Goal: Task Accomplishment & Management: Use online tool/utility

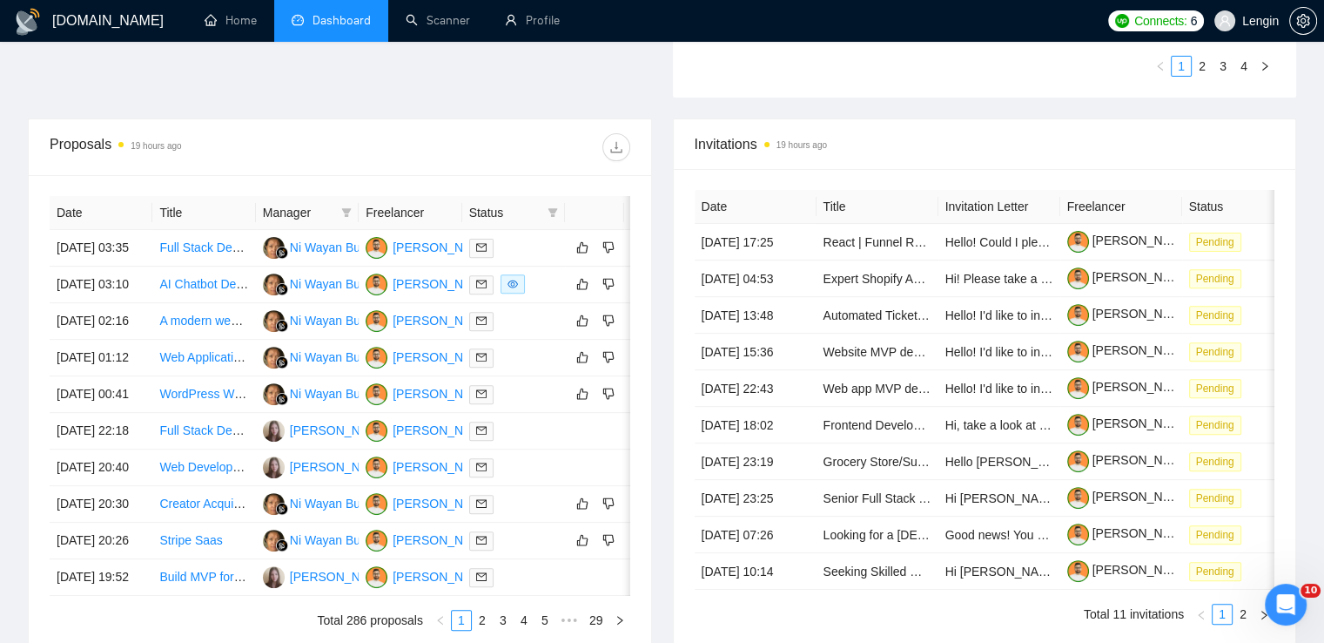
scroll to position [596, 0]
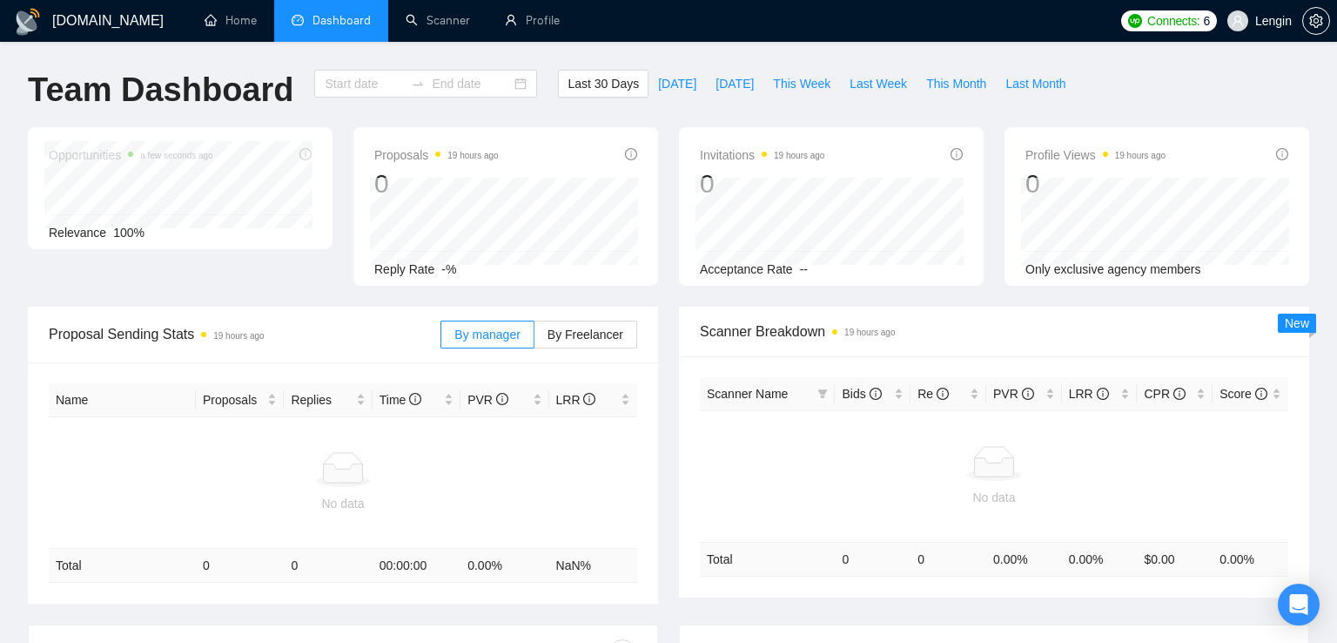
type input "[DATE]"
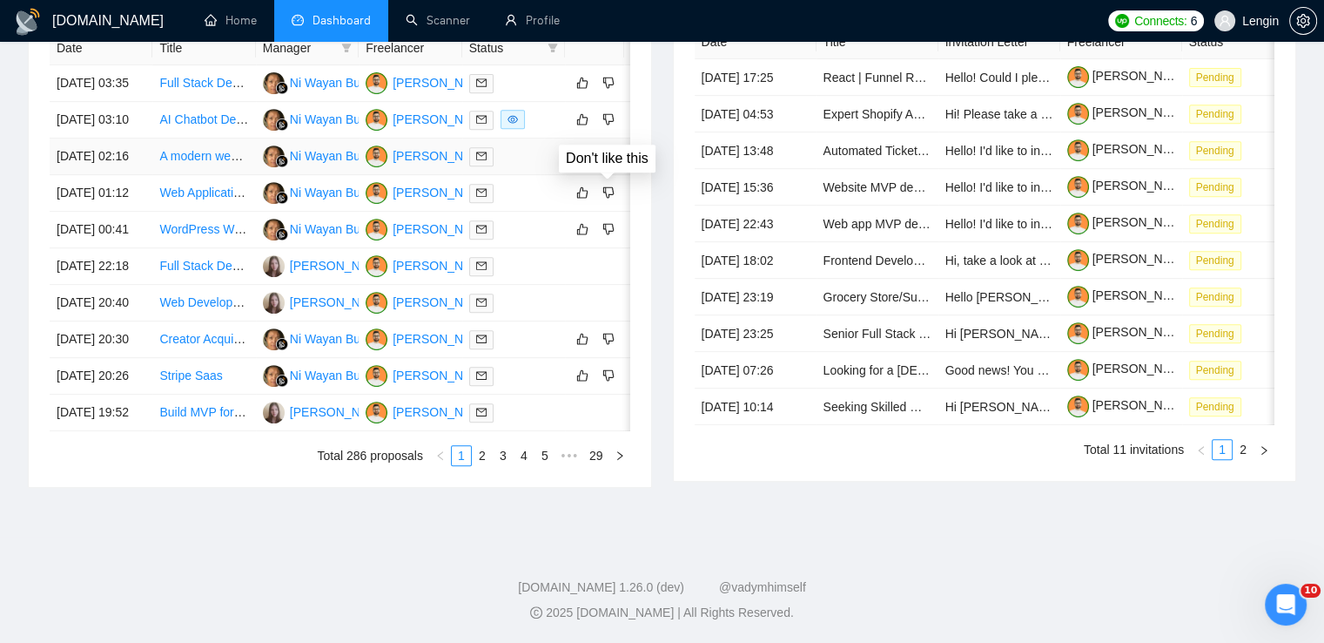
scroll to position [912, 0]
click at [488, 461] on link "2" at bounding box center [482, 455] width 19 height 19
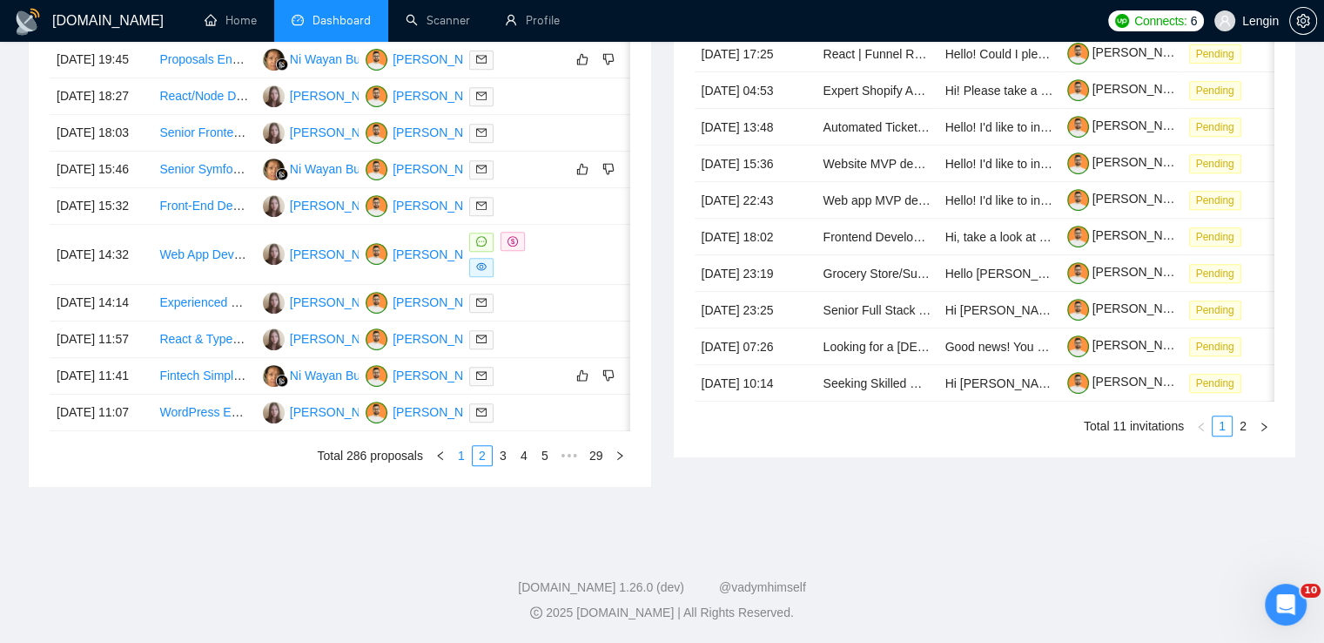
click at [466, 461] on link "1" at bounding box center [461, 455] width 19 height 19
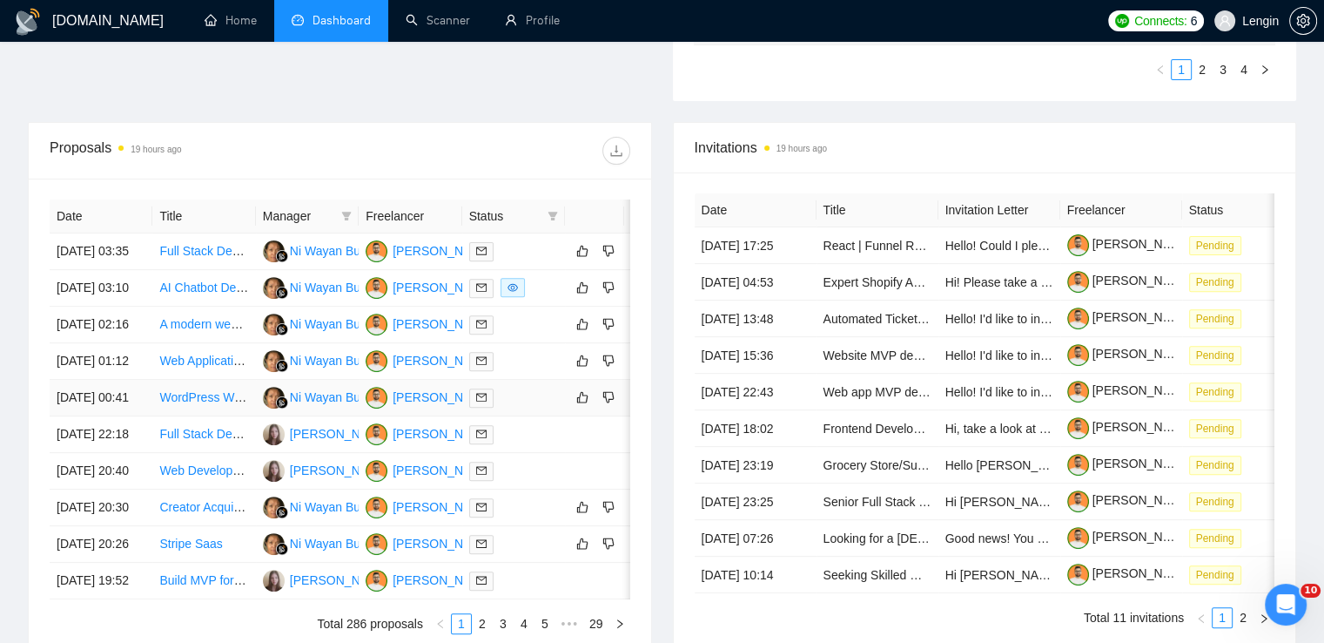
scroll to position [568, 0]
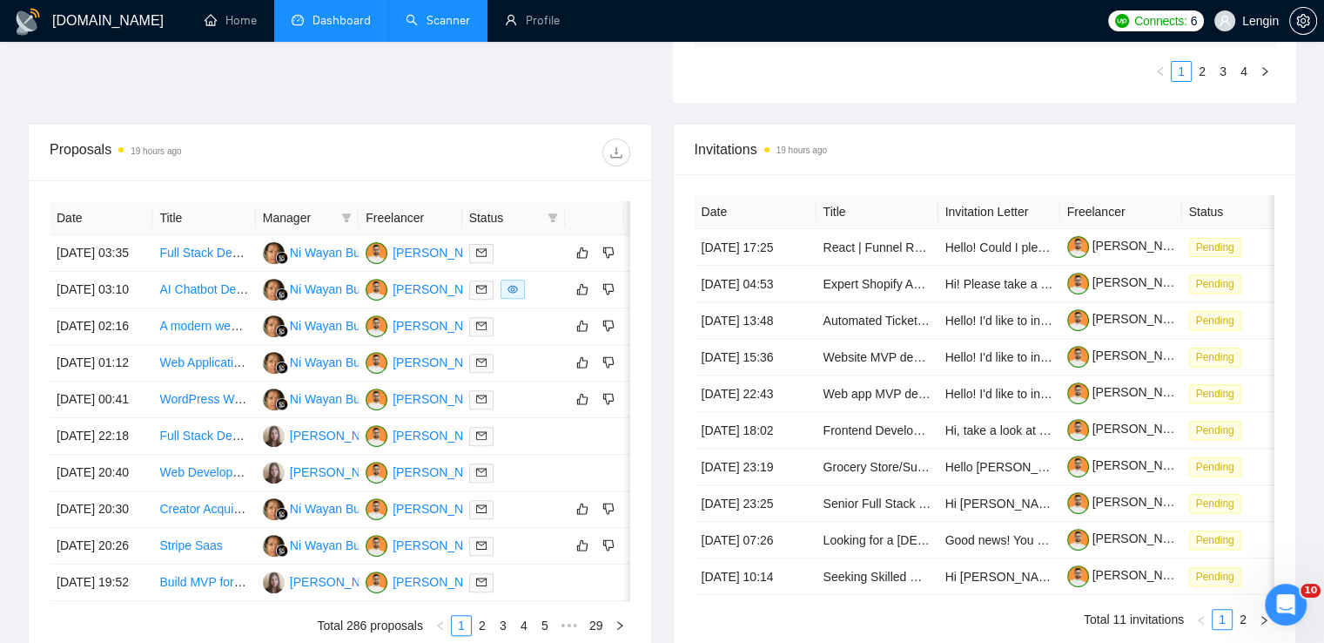
click at [448, 13] on link "Scanner" at bounding box center [438, 20] width 64 height 15
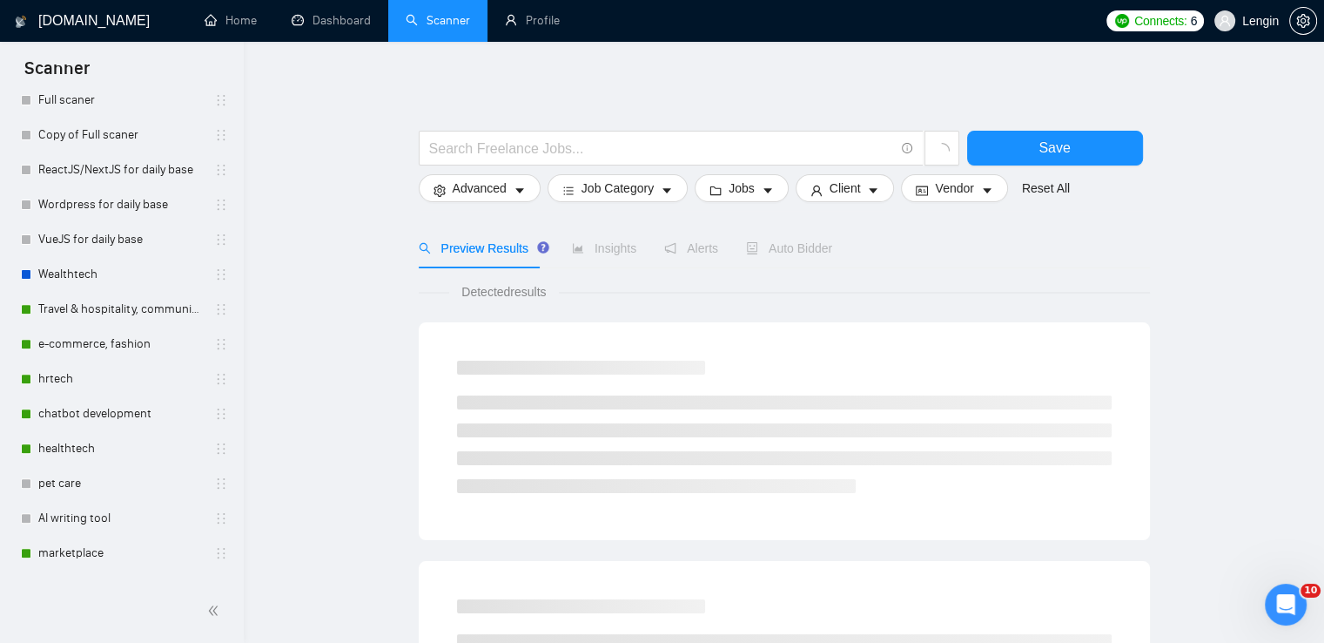
scroll to position [679, 0]
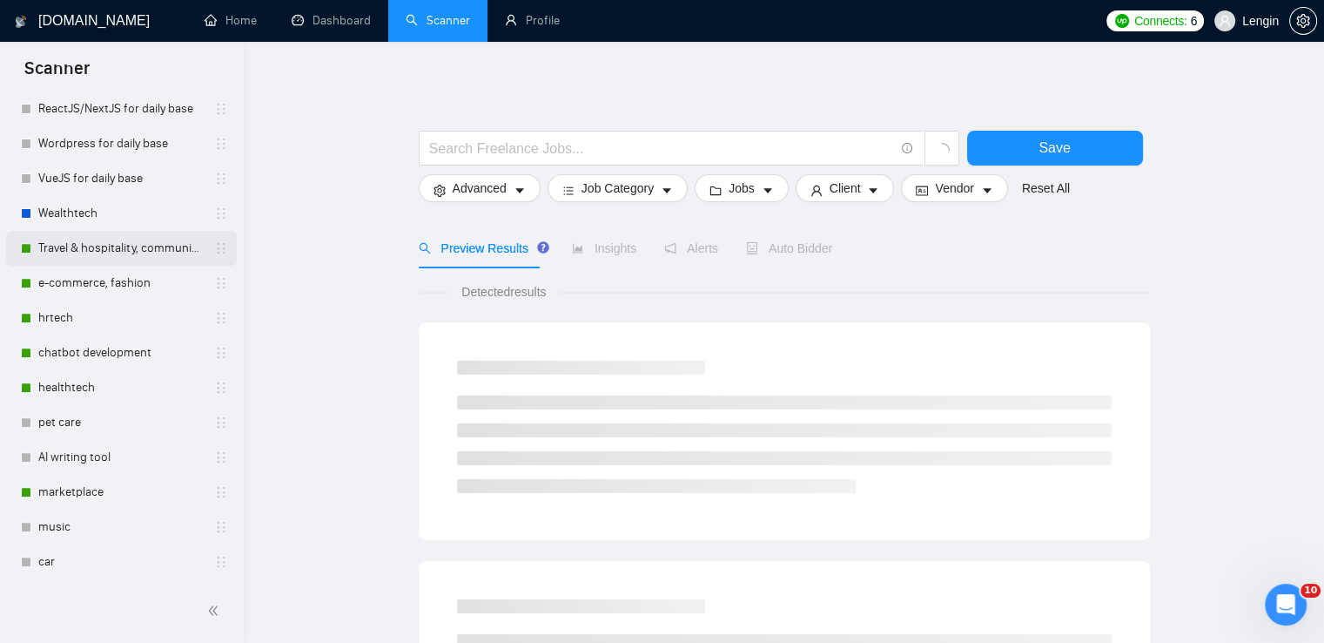
click at [96, 259] on link "Travel & hospitality, community & social networking, entertainment, event manag…" at bounding box center [120, 248] width 165 height 35
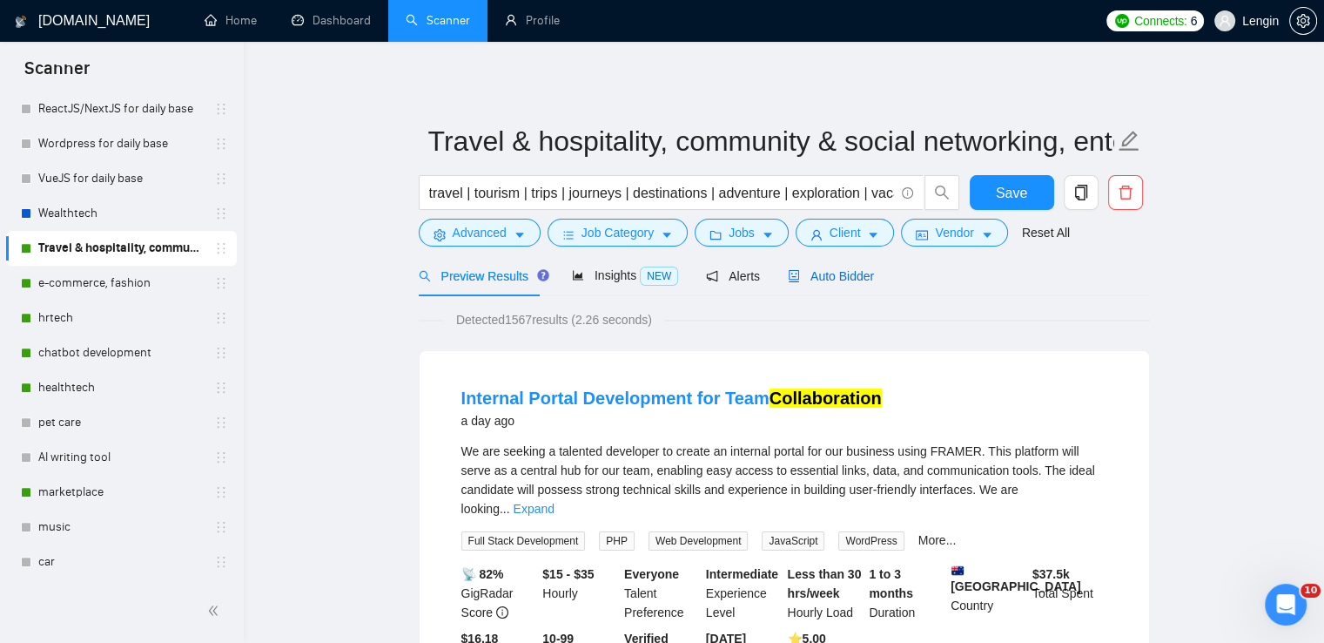
click at [838, 284] on div "Auto Bidder" at bounding box center [831, 275] width 86 height 19
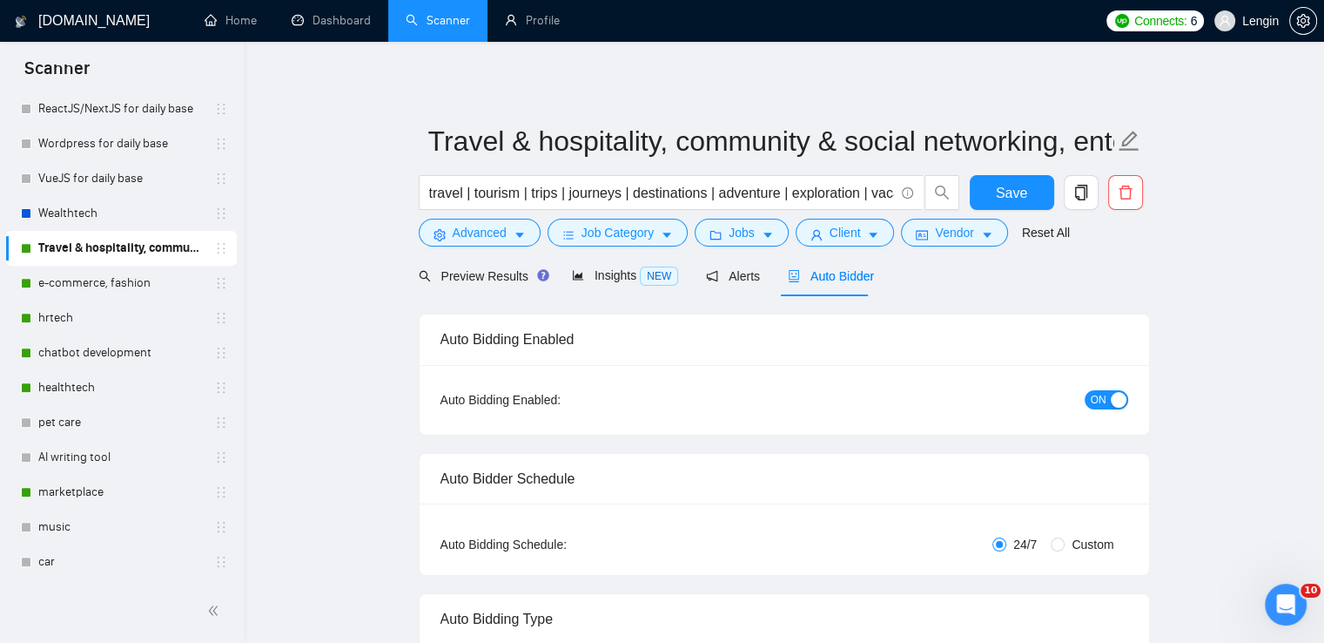
radio input "false"
radio input "true"
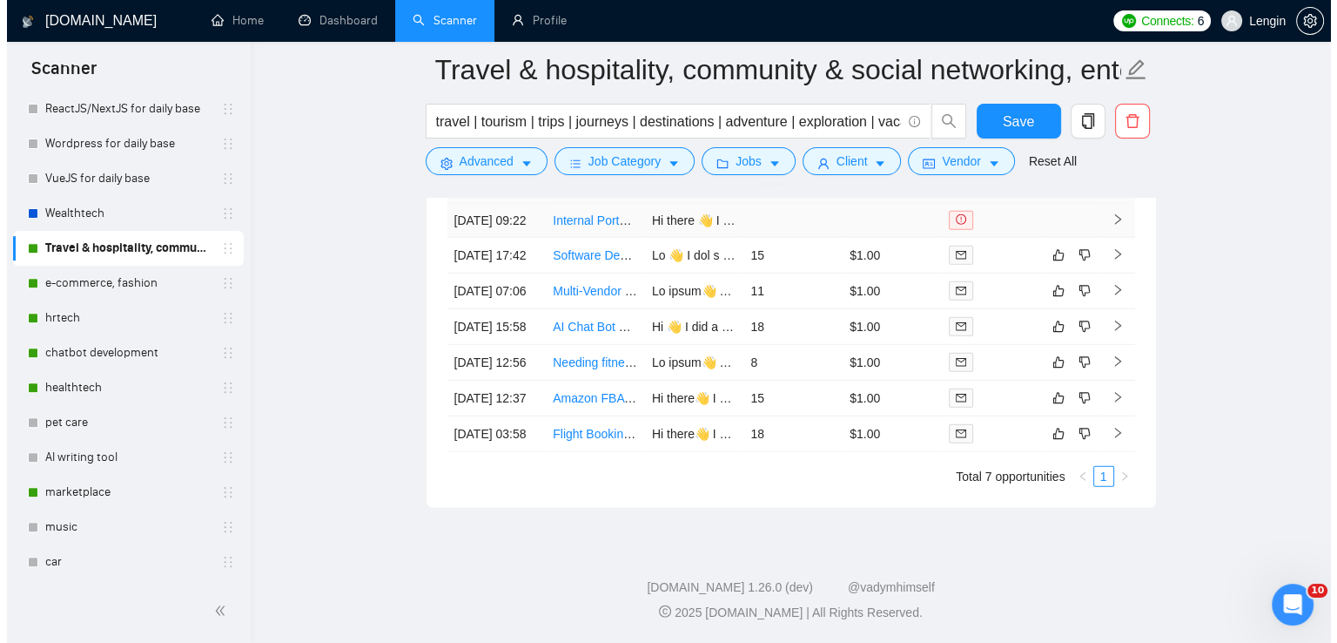
scroll to position [4743, 0]
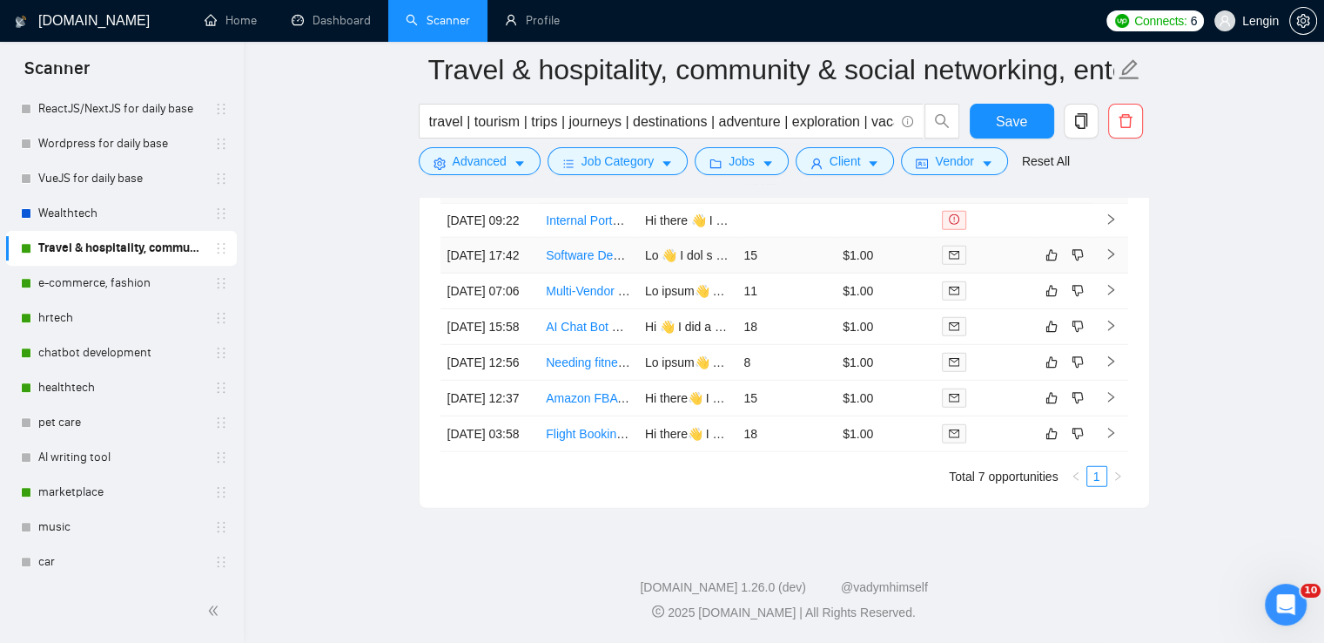
click at [623, 273] on td "Software Developer for Online Travel Agency Website" at bounding box center [588, 256] width 99 height 36
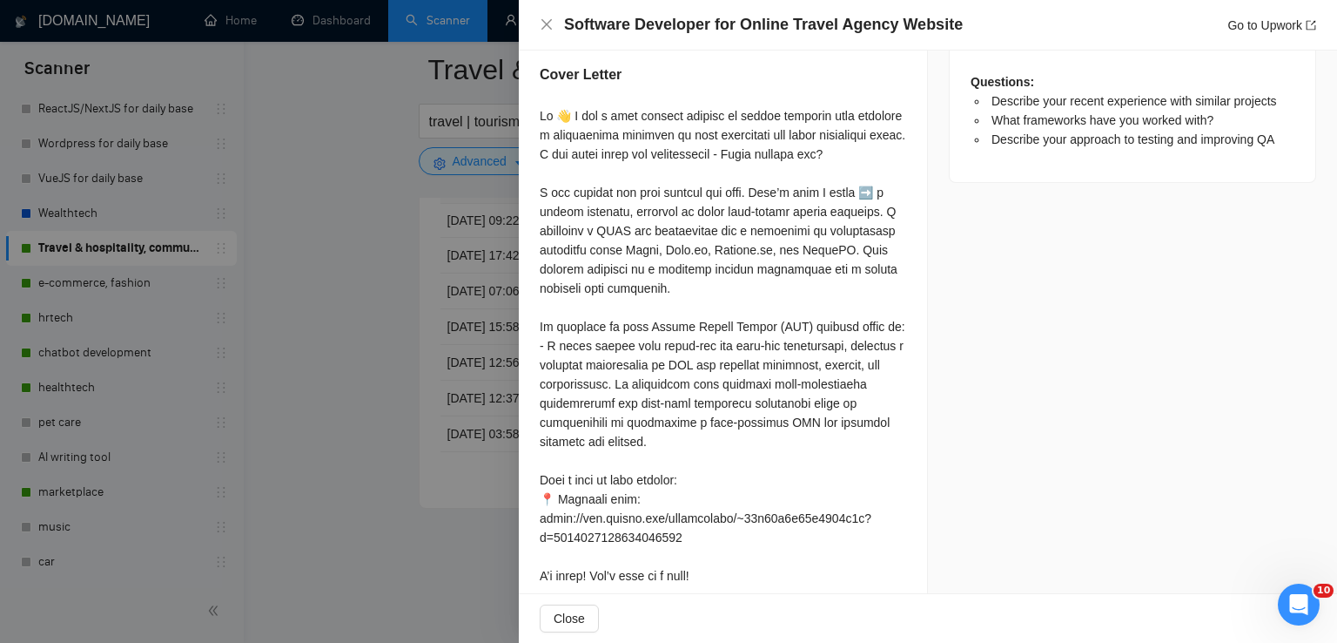
scroll to position [1005, 0]
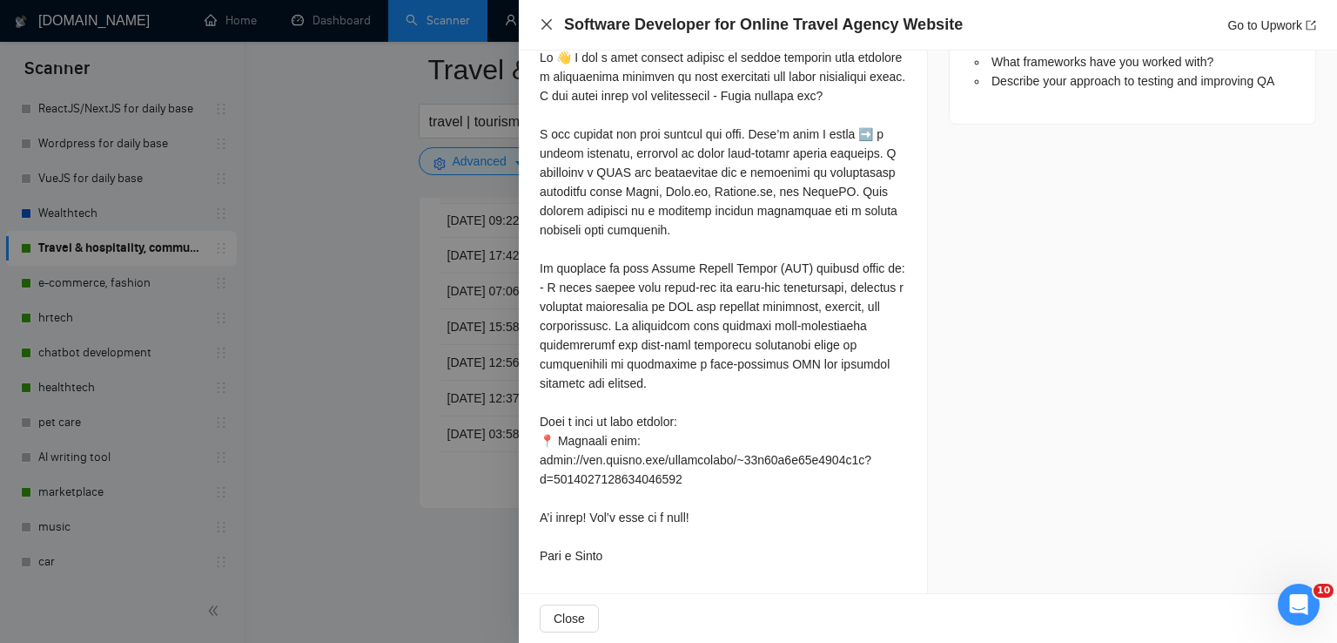
click at [541, 24] on icon "close" at bounding box center [547, 24] width 14 height 14
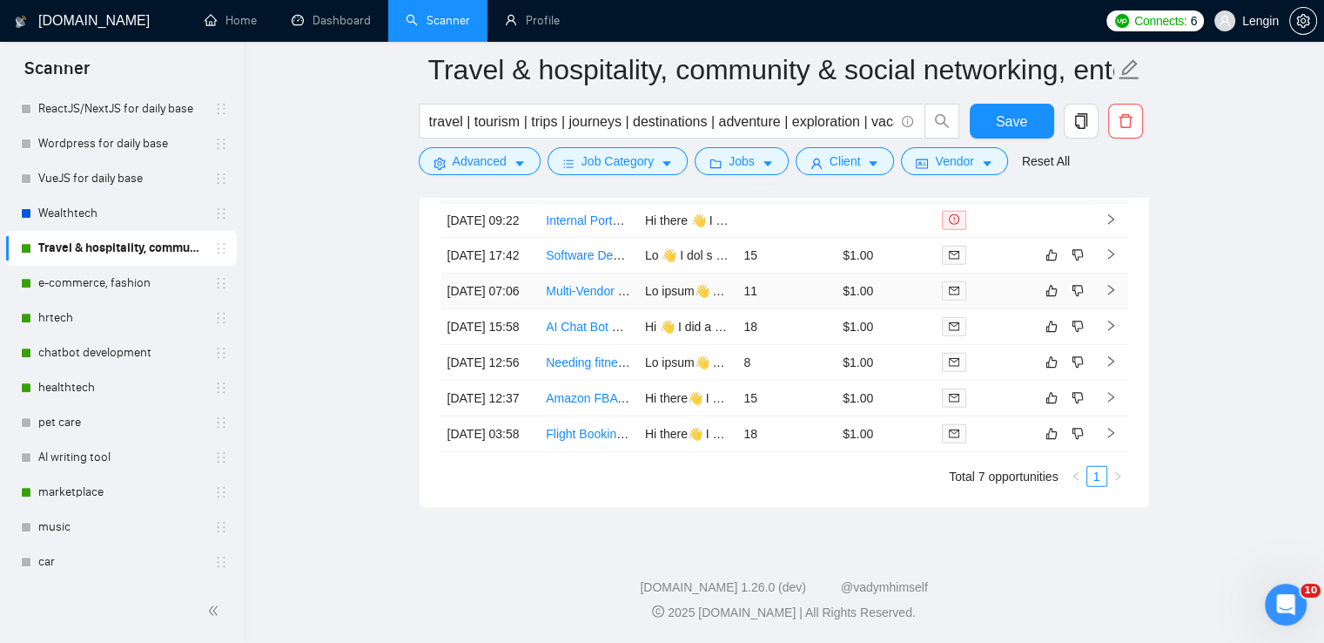
click at [586, 309] on td "Multi-Vendor Booking System Development" at bounding box center [588, 291] width 99 height 36
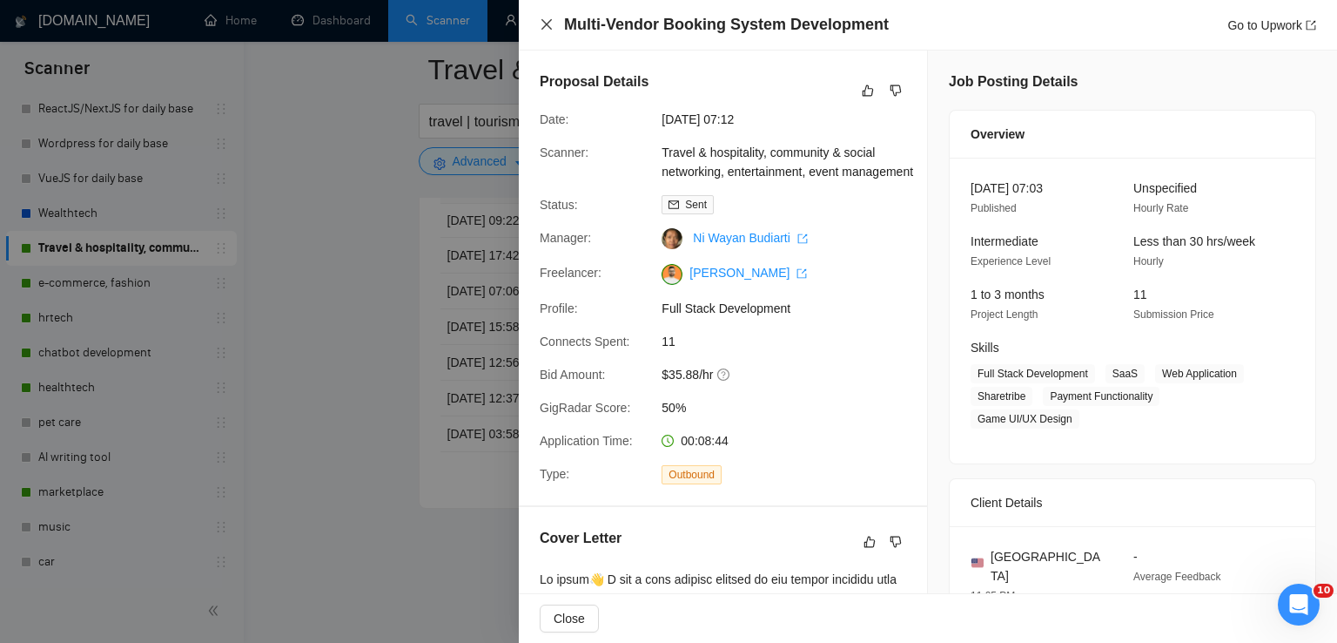
click at [540, 18] on icon "close" at bounding box center [547, 24] width 14 height 14
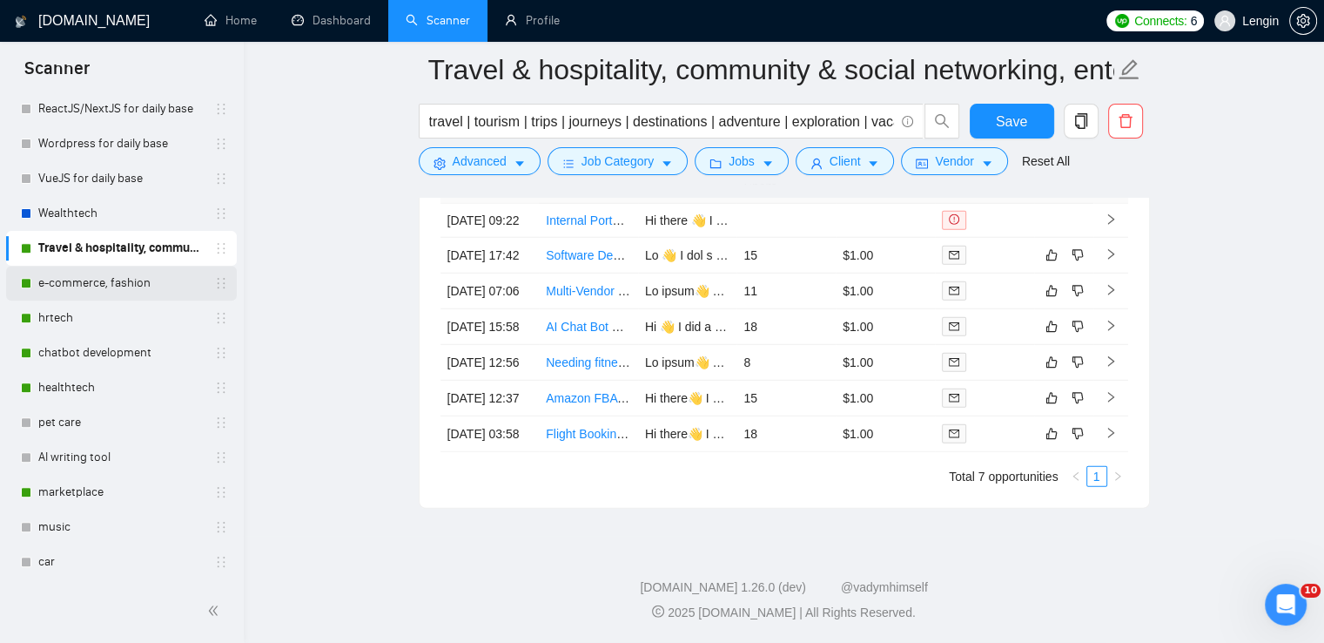
click at [93, 290] on link "e-commerce, fashion" at bounding box center [120, 283] width 165 height 35
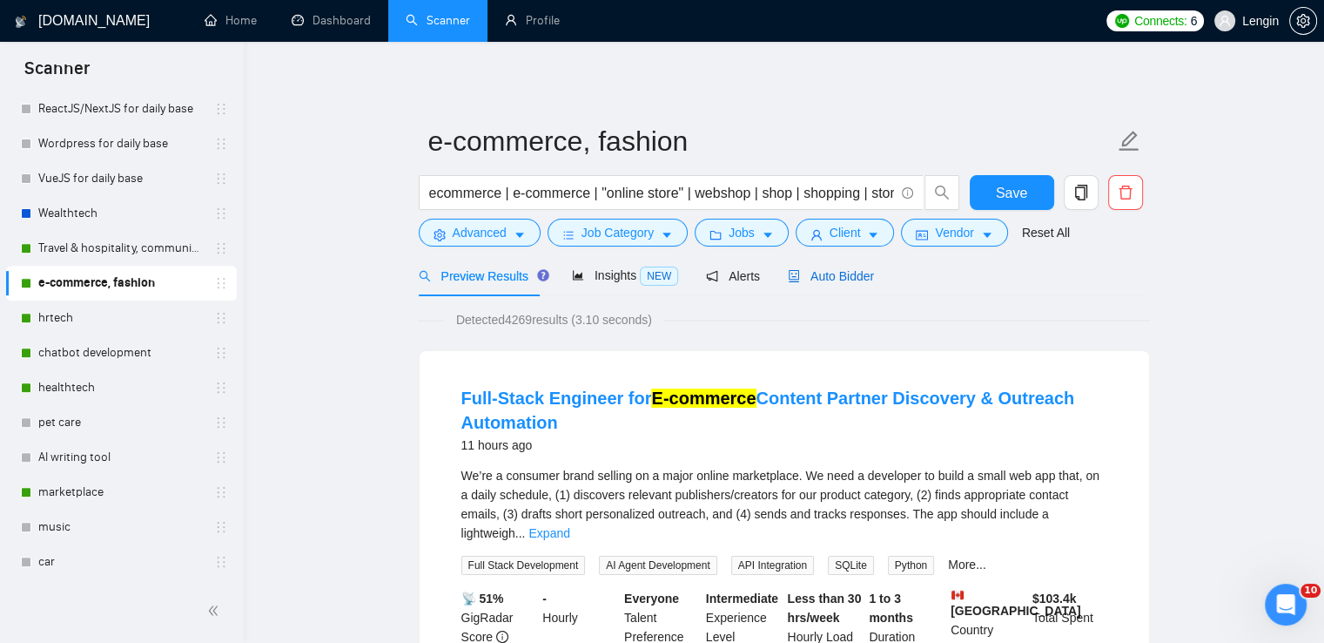
click at [853, 274] on span "Auto Bidder" at bounding box center [831, 276] width 86 height 14
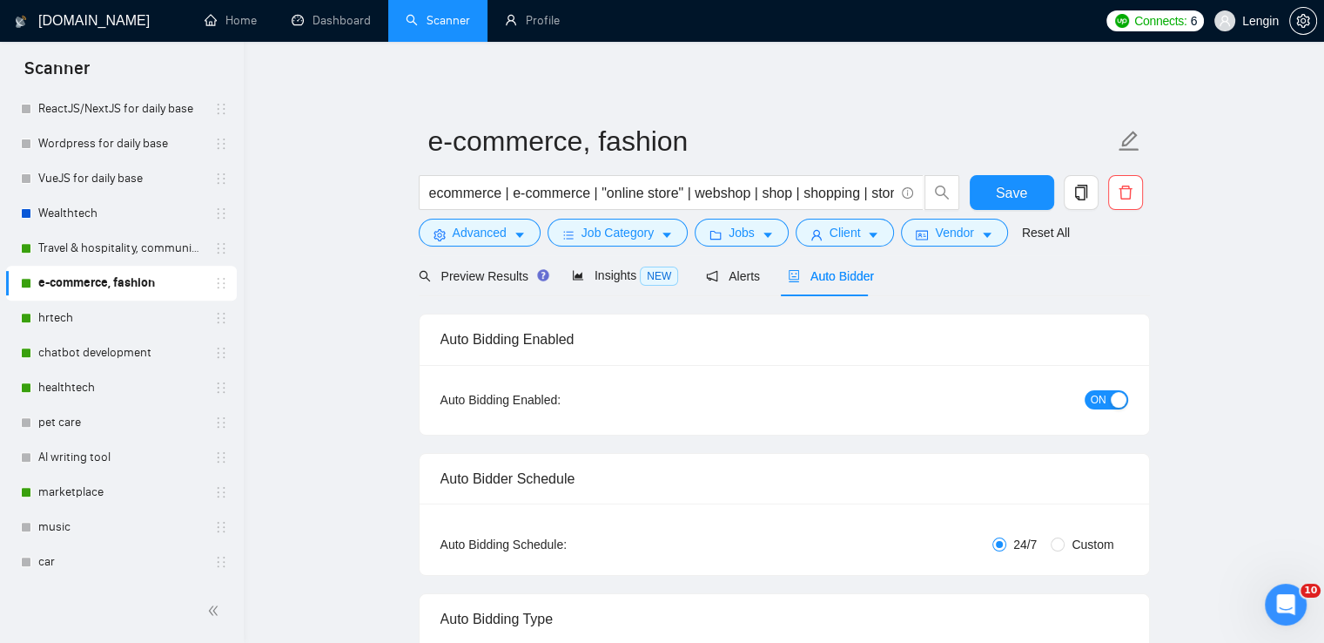
radio input "false"
radio input "true"
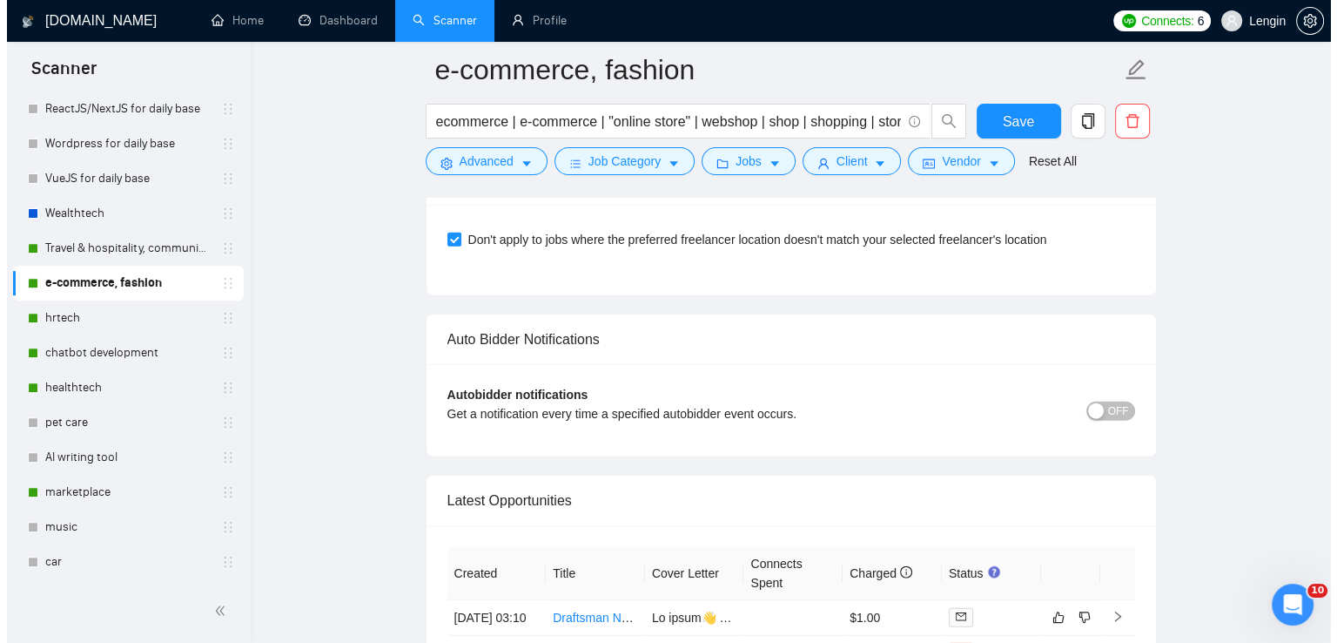
scroll to position [4662, 0]
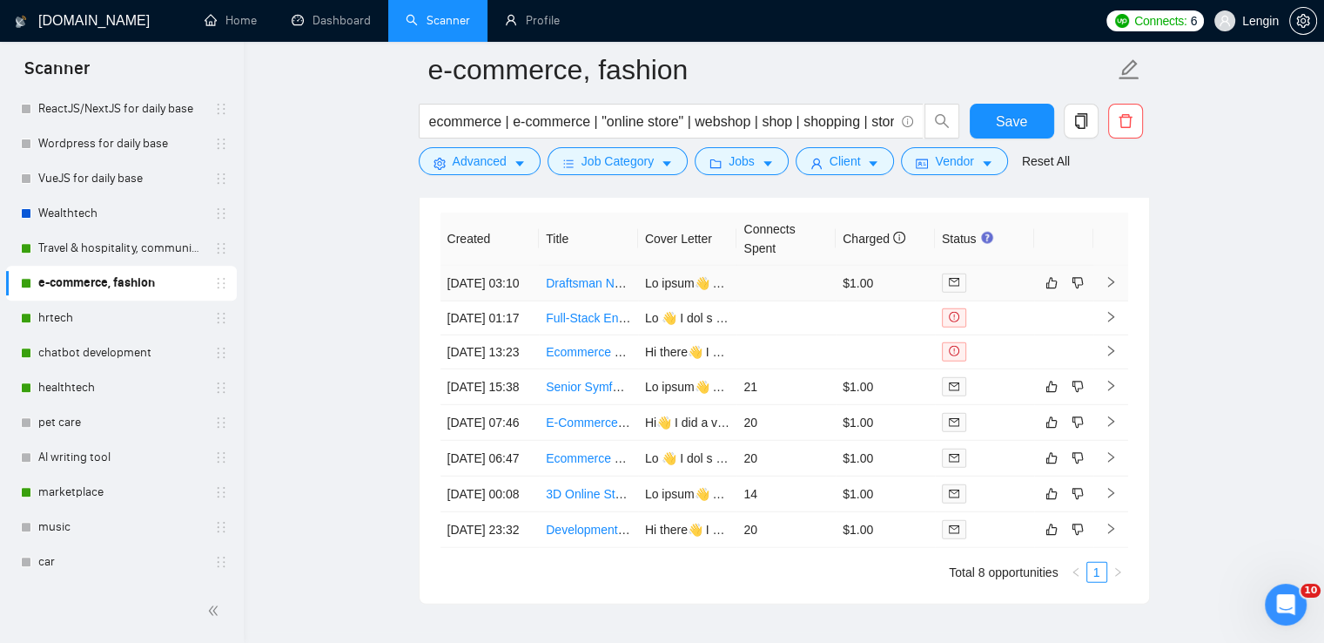
click at [582, 301] on td "Draftsman Needed for Retail Wellness Space" at bounding box center [588, 284] width 99 height 36
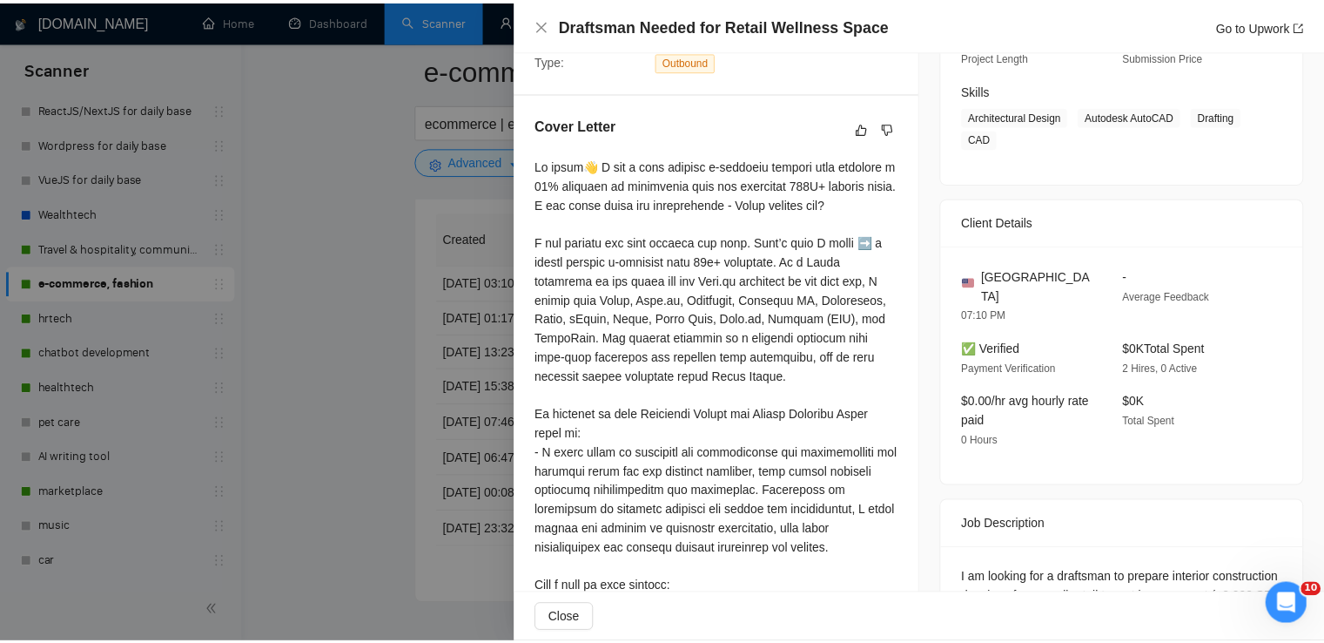
scroll to position [422, 0]
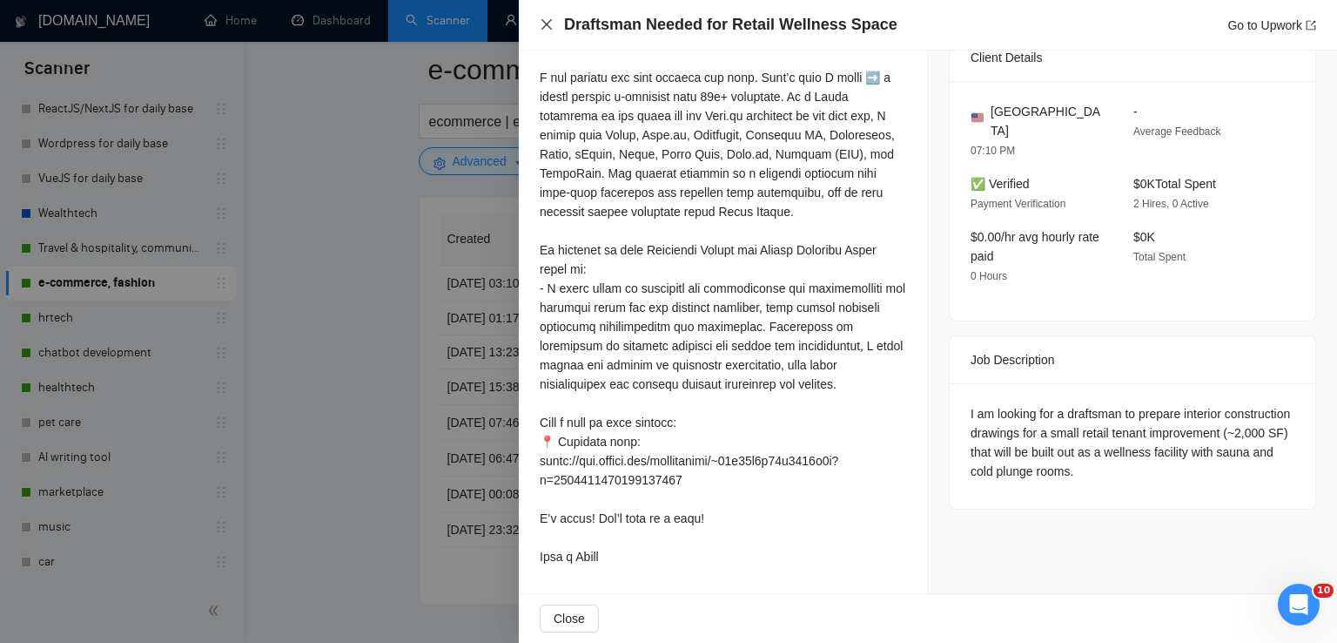
click at [550, 26] on icon "close" at bounding box center [547, 24] width 14 height 14
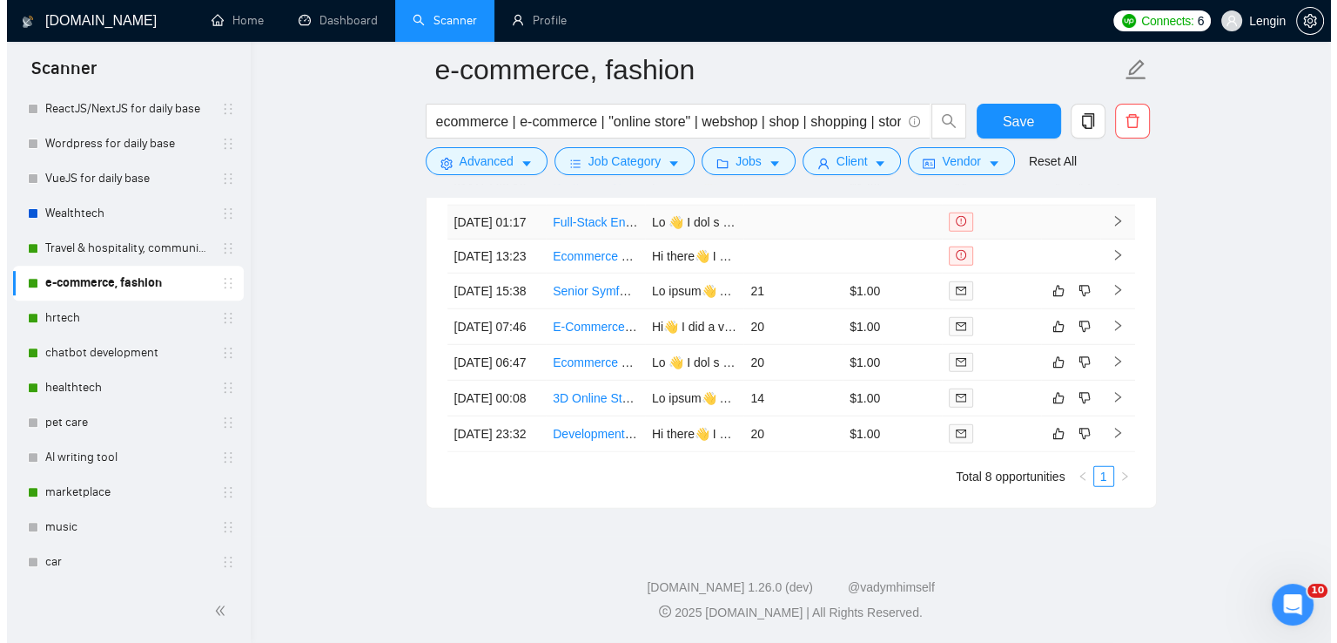
scroll to position [4785, 0]
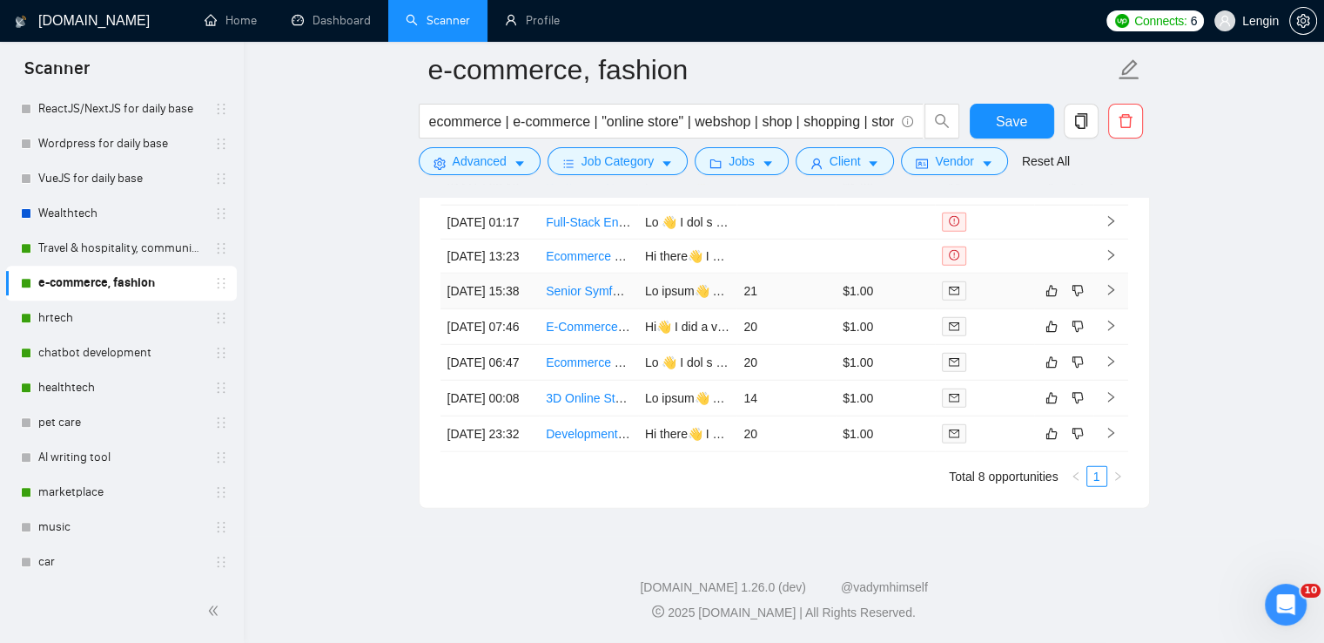
click at [602, 309] on td "Senior Symfony 7 Full Stack Developer for Luxury Fashion E-Commerce Platform" at bounding box center [588, 291] width 99 height 36
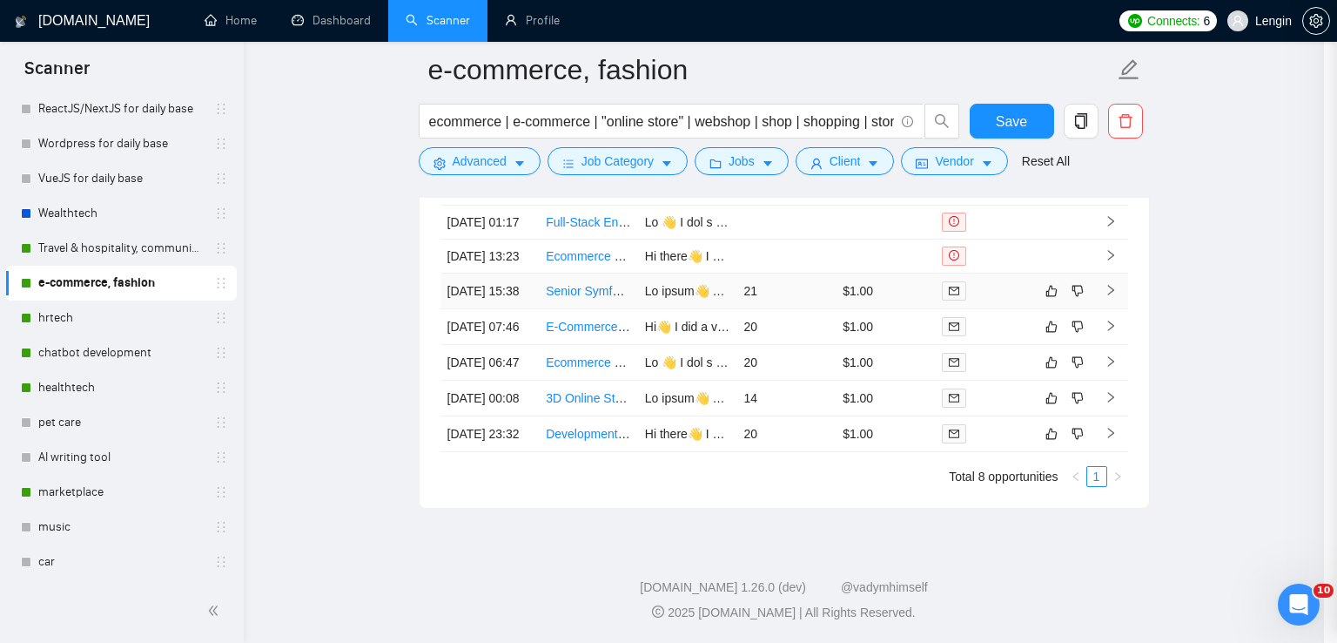
scroll to position [394, 0]
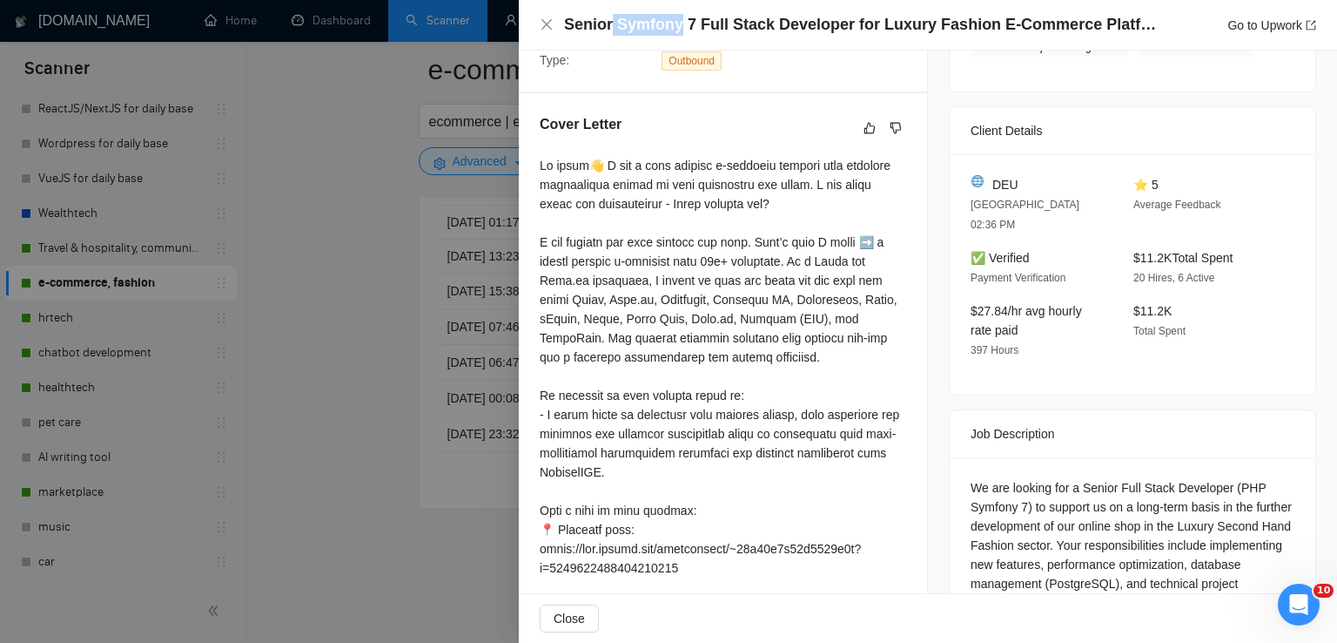
drag, startPoint x: 609, startPoint y: 29, endPoint x: 676, endPoint y: 26, distance: 66.2
click at [676, 26] on h4 "Senior Symfony 7 Full Stack Developer for Luxury Fashion E-Commerce Platform" at bounding box center [864, 25] width 601 height 22
copy h4 "Symfony"
click at [543, 21] on icon "close" at bounding box center [547, 24] width 10 height 10
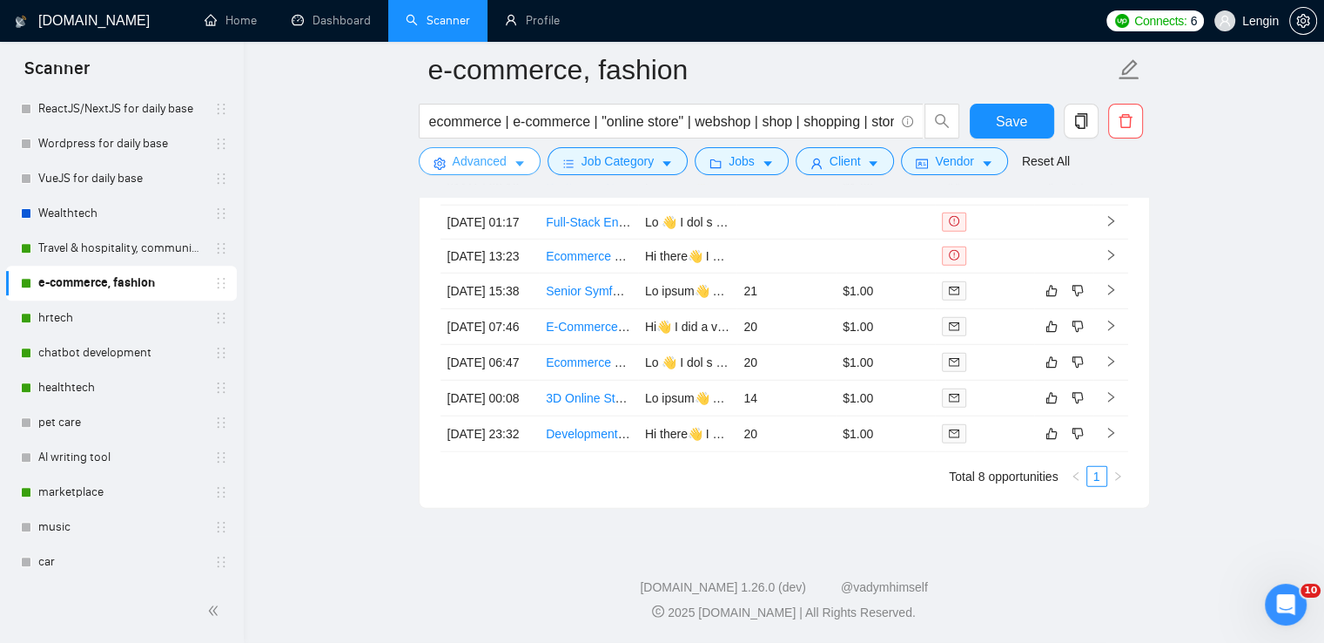
click at [485, 163] on span "Advanced" at bounding box center [480, 160] width 54 height 19
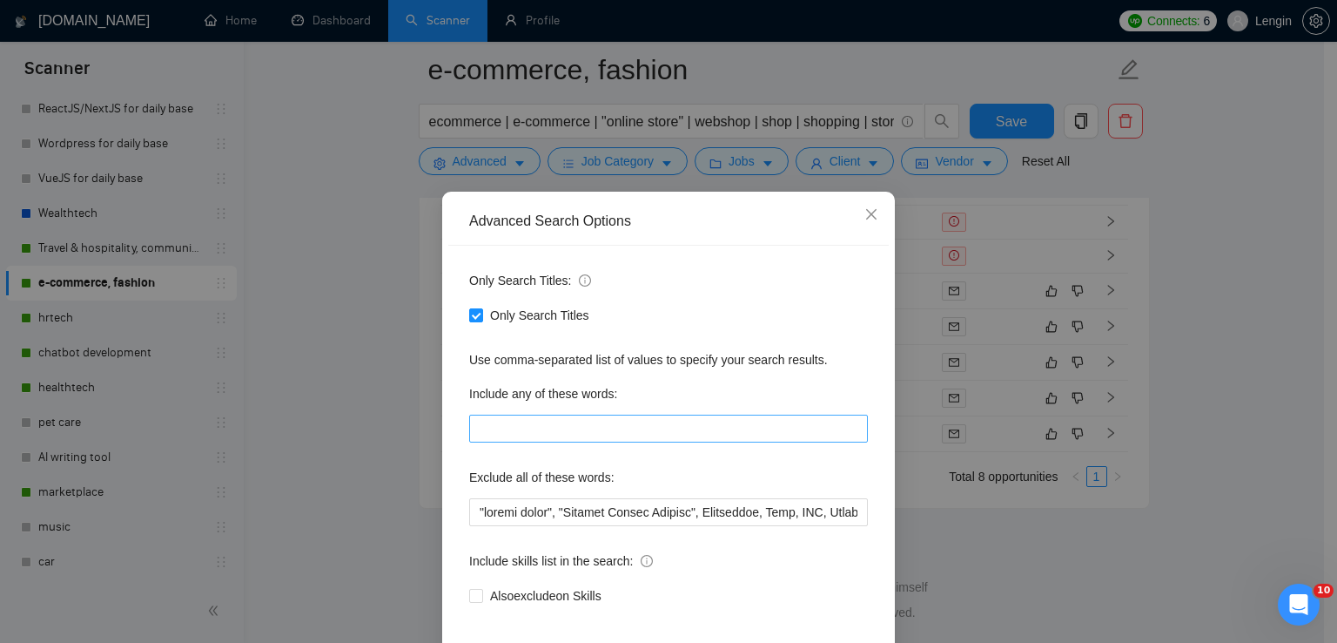
scroll to position [80, 0]
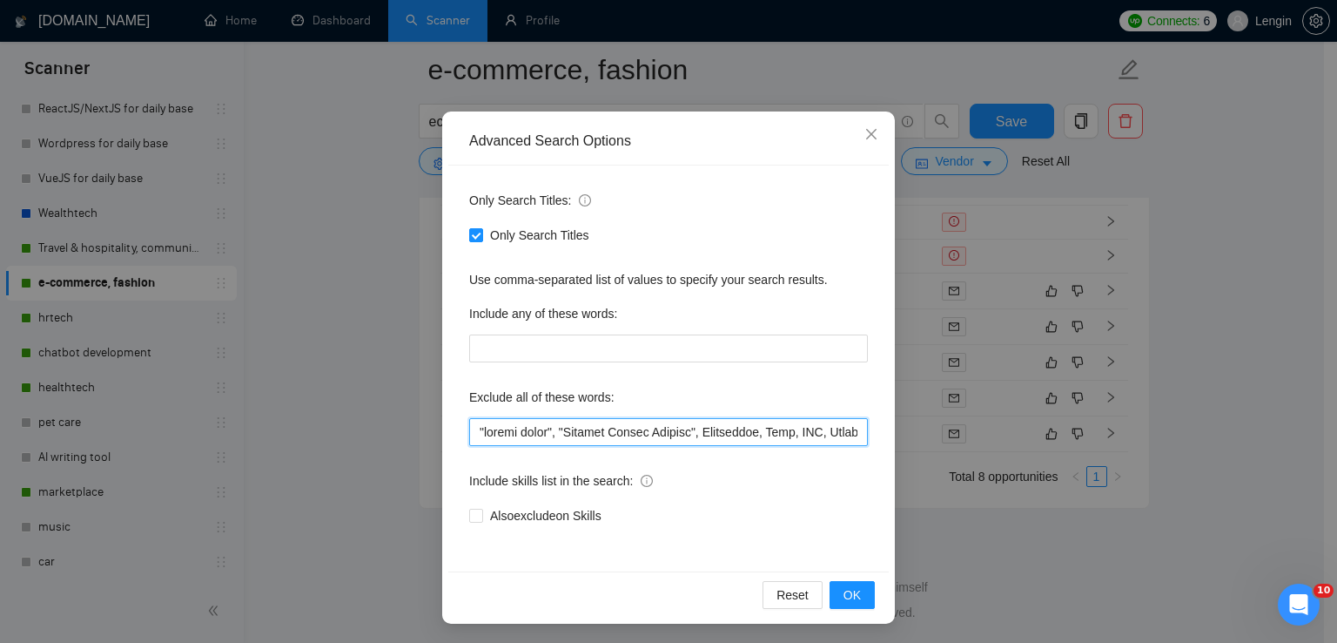
click at [479, 427] on input "text" at bounding box center [668, 432] width 399 height 28
paste input "Symfony"
type input "Symfony, "supply chain", "Product Growth Manager", Storefront, Sale, POS, Manag…"
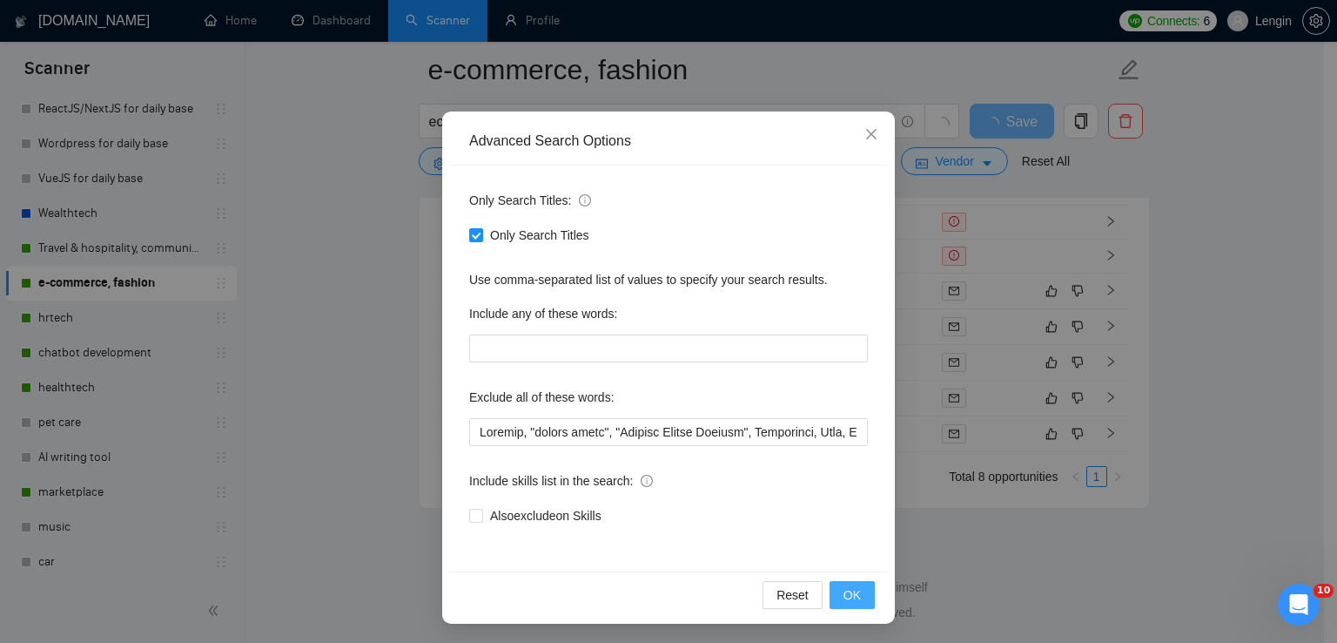
click at [832, 593] on button "OK" at bounding box center [852, 595] width 45 height 28
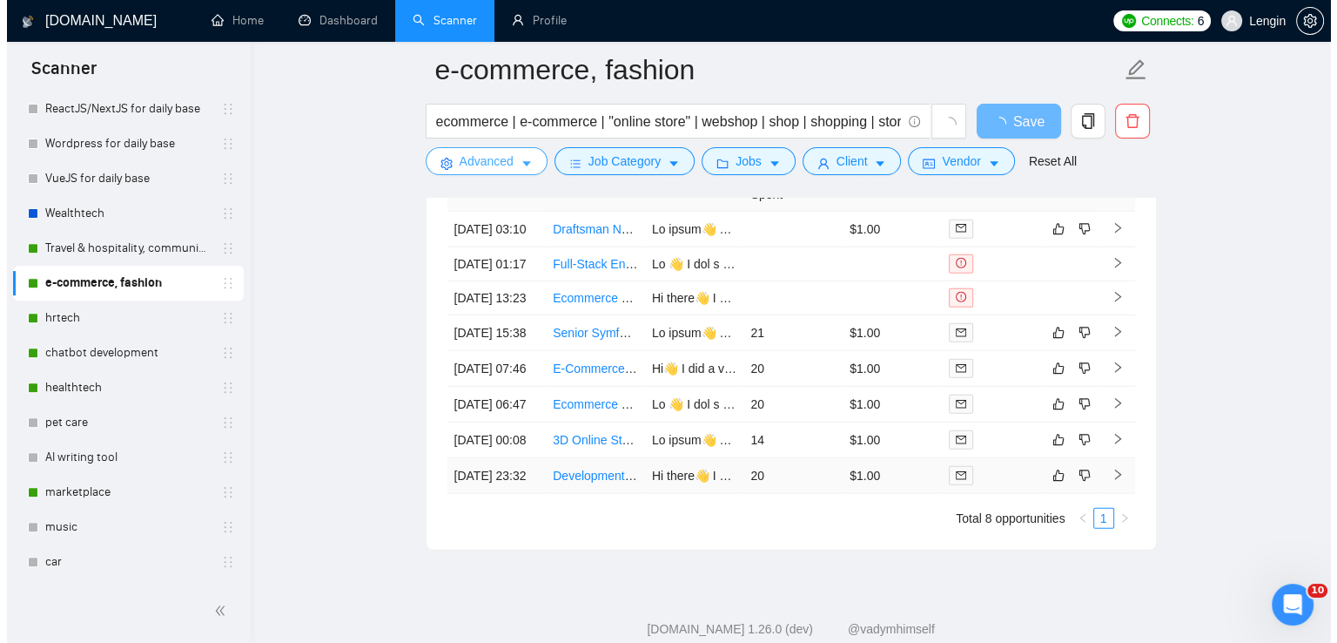
scroll to position [4504, 0]
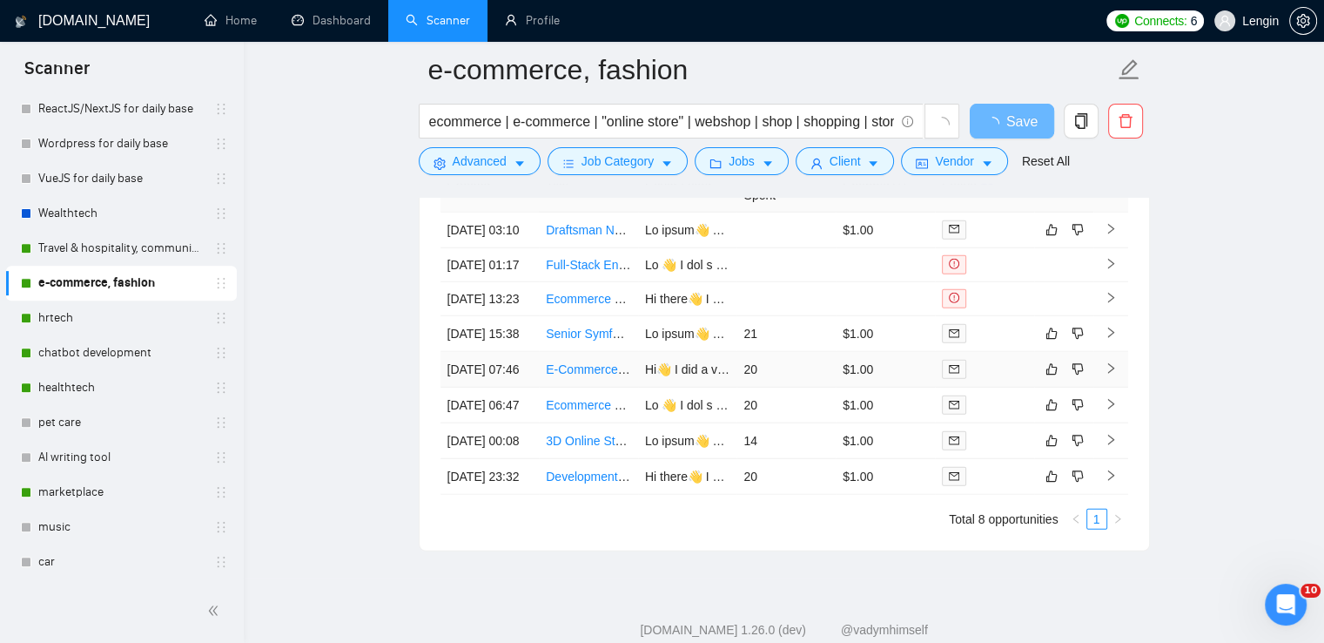
click at [587, 387] on td "E-Commerce & Product Growth Manager (with experience in women’s health/fitness)" at bounding box center [588, 370] width 99 height 36
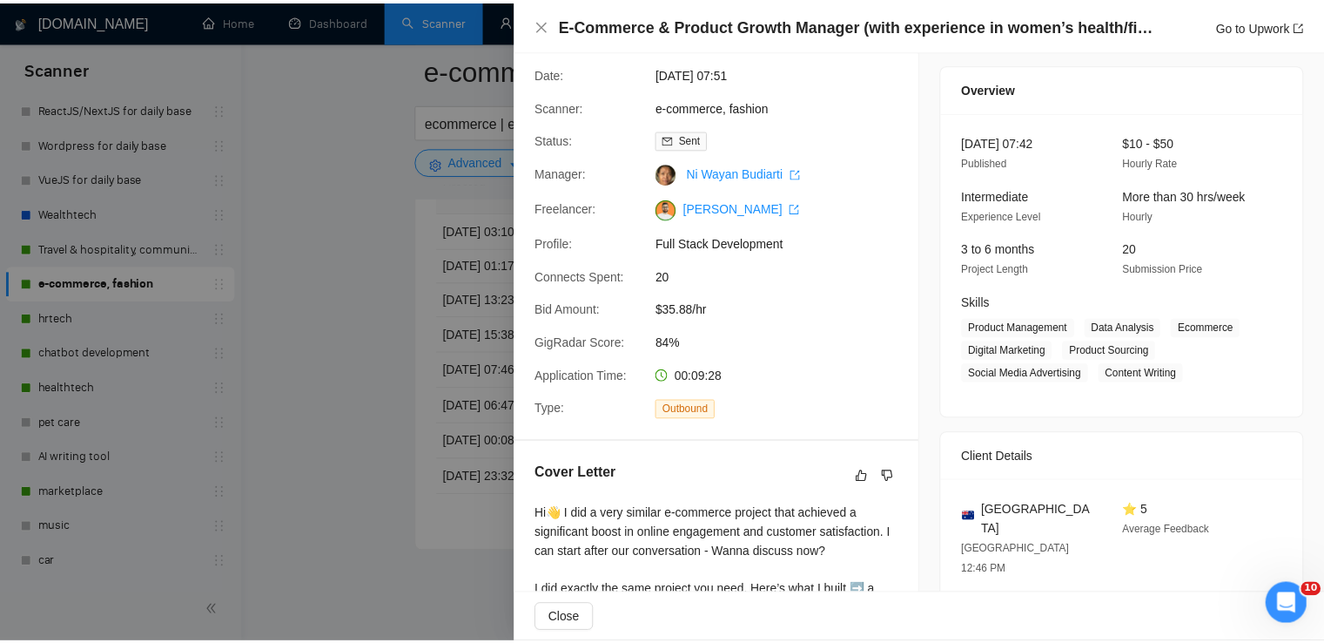
scroll to position [42, 0]
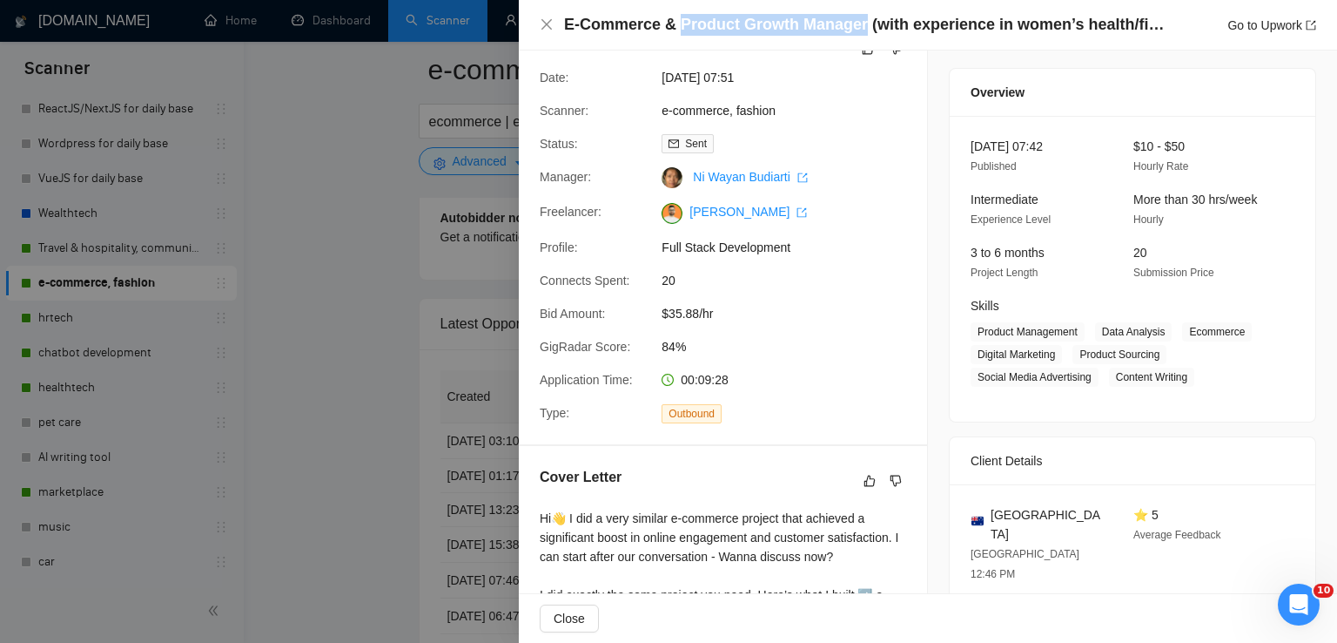
drag, startPoint x: 853, startPoint y: 22, endPoint x: 676, endPoint y: 19, distance: 177.6
click at [676, 19] on h4 "E-Commerce & Product Growth Manager (with experience in women’s health/fitness)" at bounding box center [864, 25] width 601 height 22
copy h4 "Product Growth Manager"
click at [544, 19] on icon "close" at bounding box center [547, 24] width 14 height 14
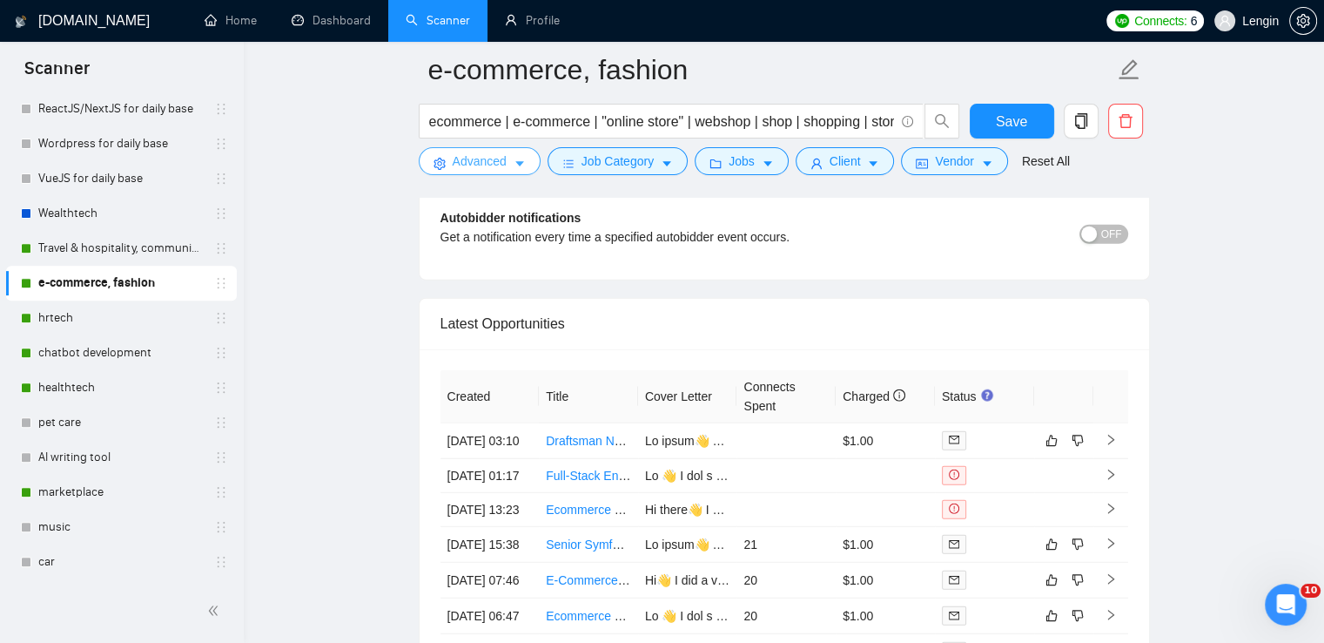
click at [477, 168] on span "Advanced" at bounding box center [480, 160] width 54 height 19
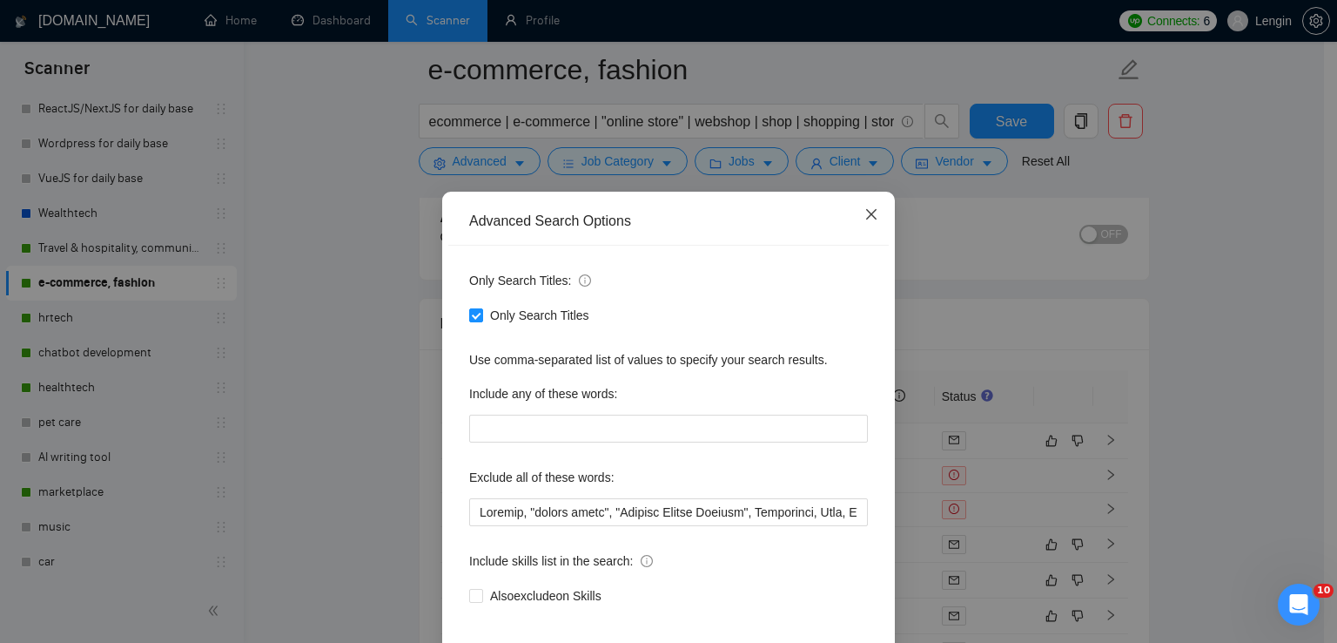
click at [865, 221] on icon "close" at bounding box center [872, 214] width 14 height 14
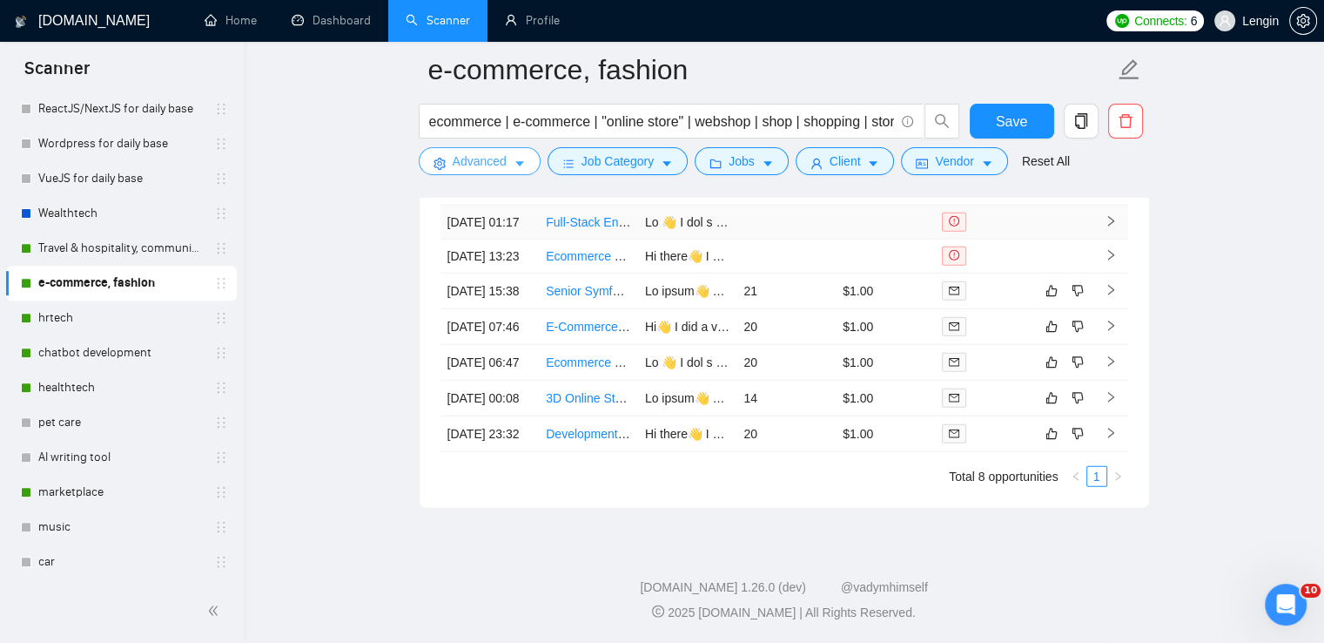
scroll to position [4801, 0]
click at [93, 317] on link "hrtech" at bounding box center [120, 317] width 165 height 35
click at [1017, 118] on span "Save" at bounding box center [1011, 122] width 31 height 22
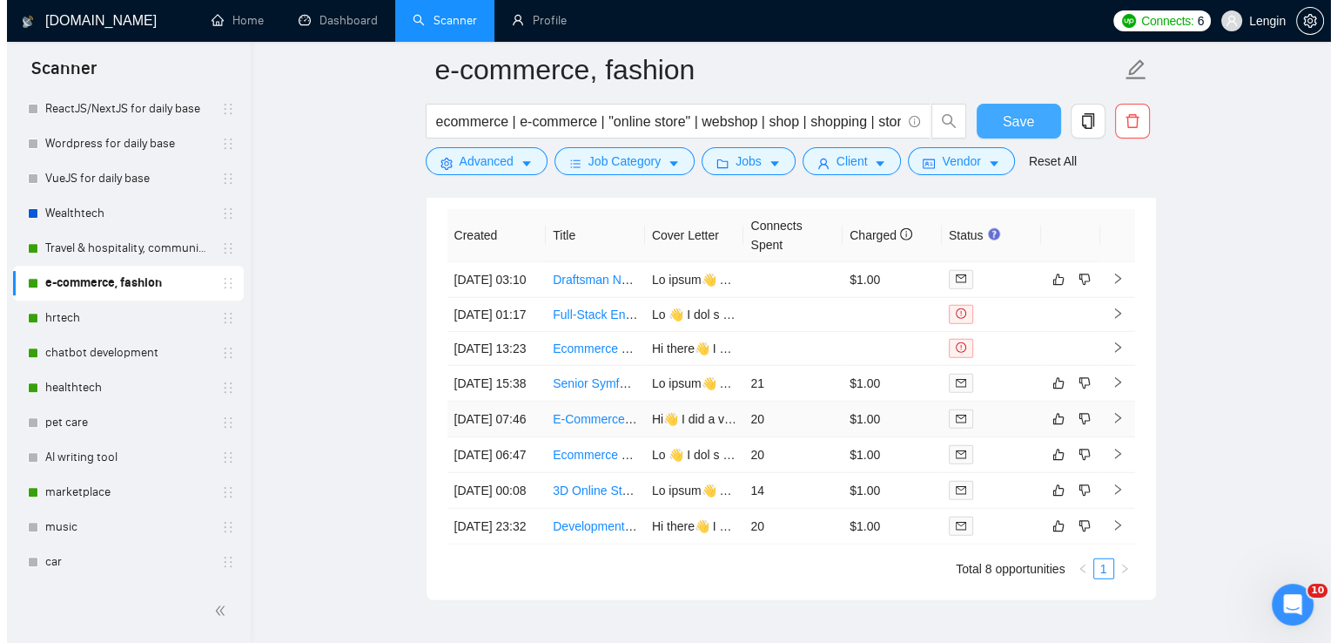
scroll to position [4662, 0]
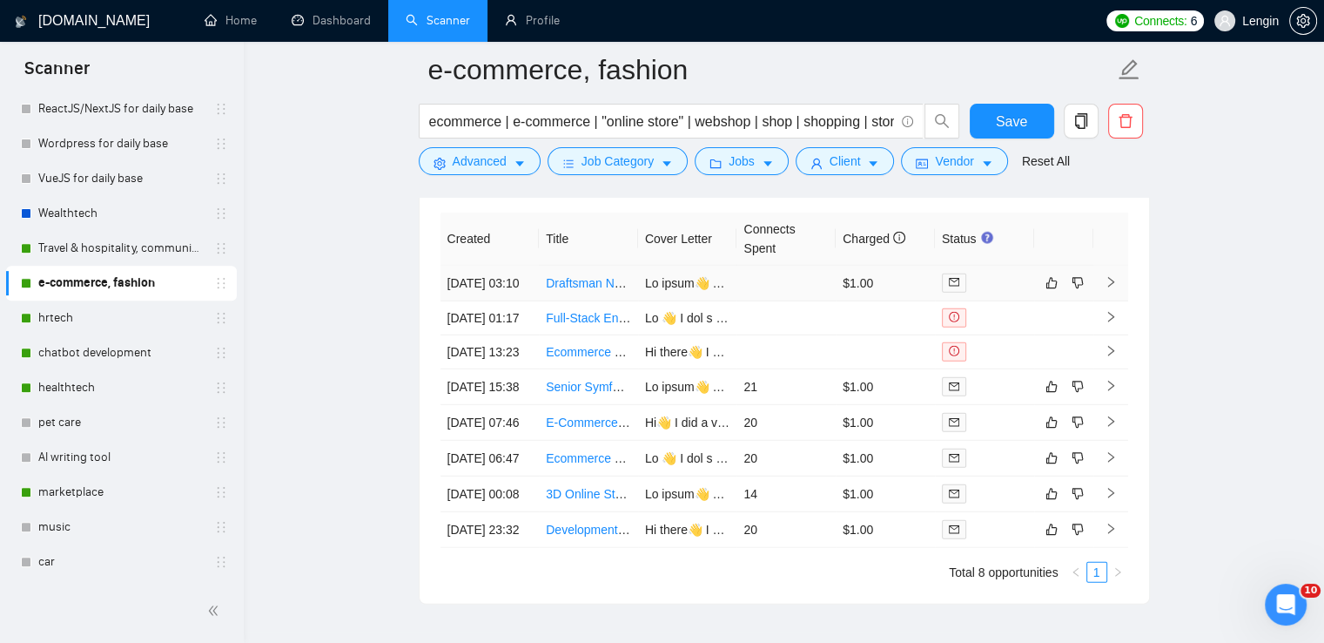
click at [602, 300] on td "Draftsman Needed for Retail Wellness Space" at bounding box center [588, 284] width 99 height 36
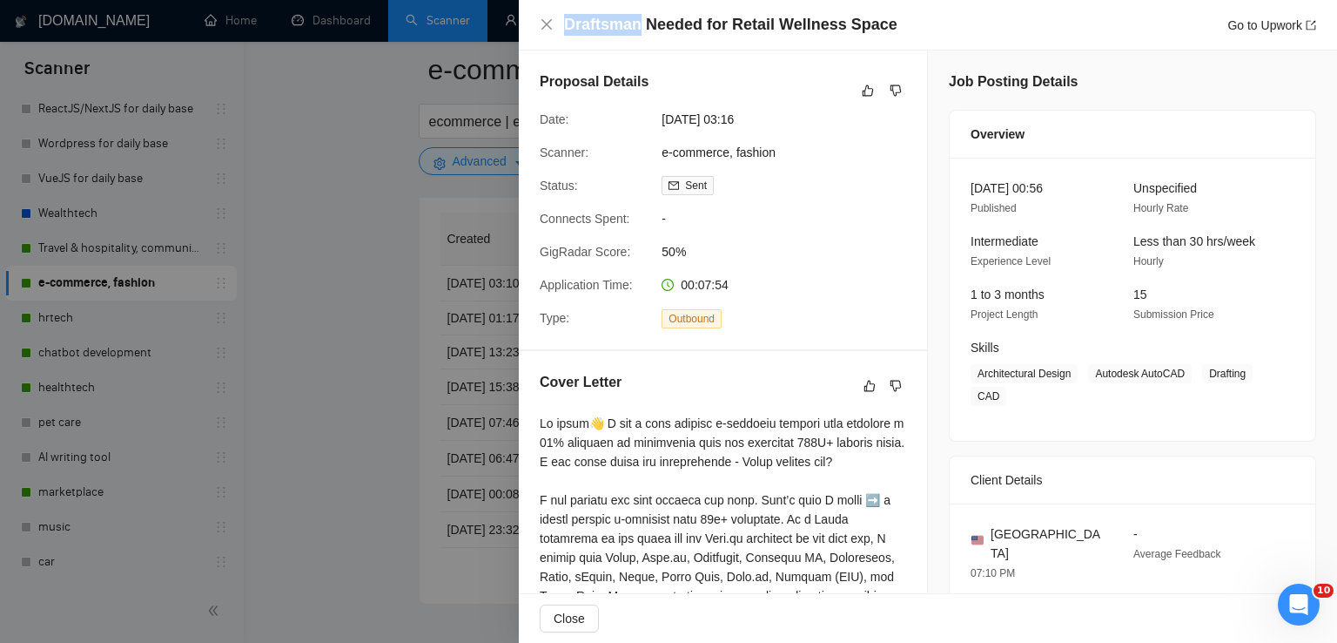
drag, startPoint x: 638, startPoint y: 27, endPoint x: 564, endPoint y: 21, distance: 74.3
click at [564, 21] on h4 "Draftsman Needed for Retail Wellness Space" at bounding box center [730, 25] width 333 height 22
copy h4 "Draftsman"
click at [542, 25] on icon "close" at bounding box center [547, 24] width 14 height 14
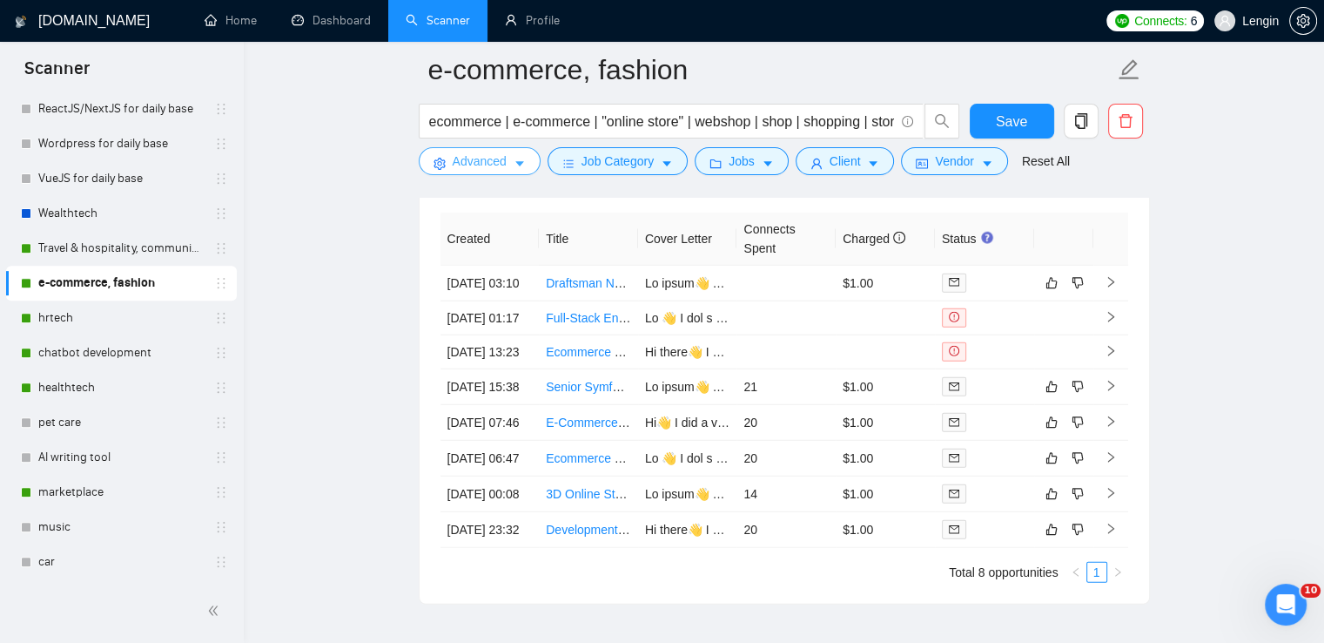
click at [504, 161] on span "Advanced" at bounding box center [480, 160] width 54 height 19
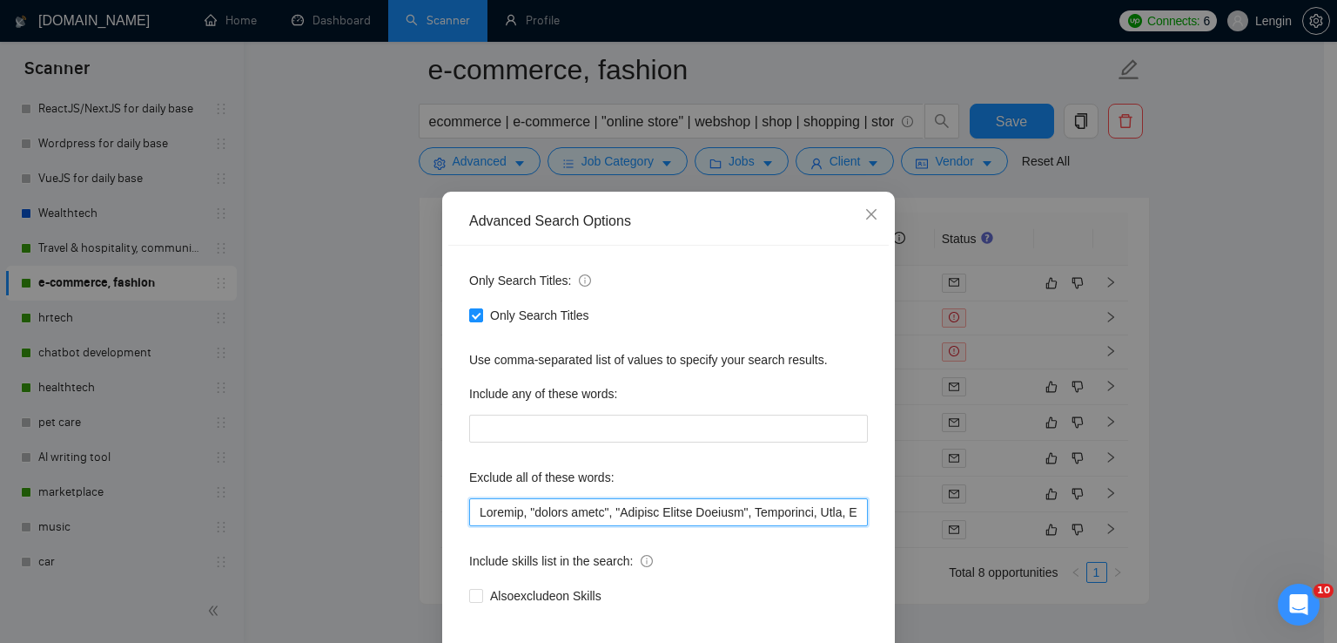
click at [469, 515] on input "text" at bounding box center [668, 512] width 399 height 28
paste input "Draftsman"
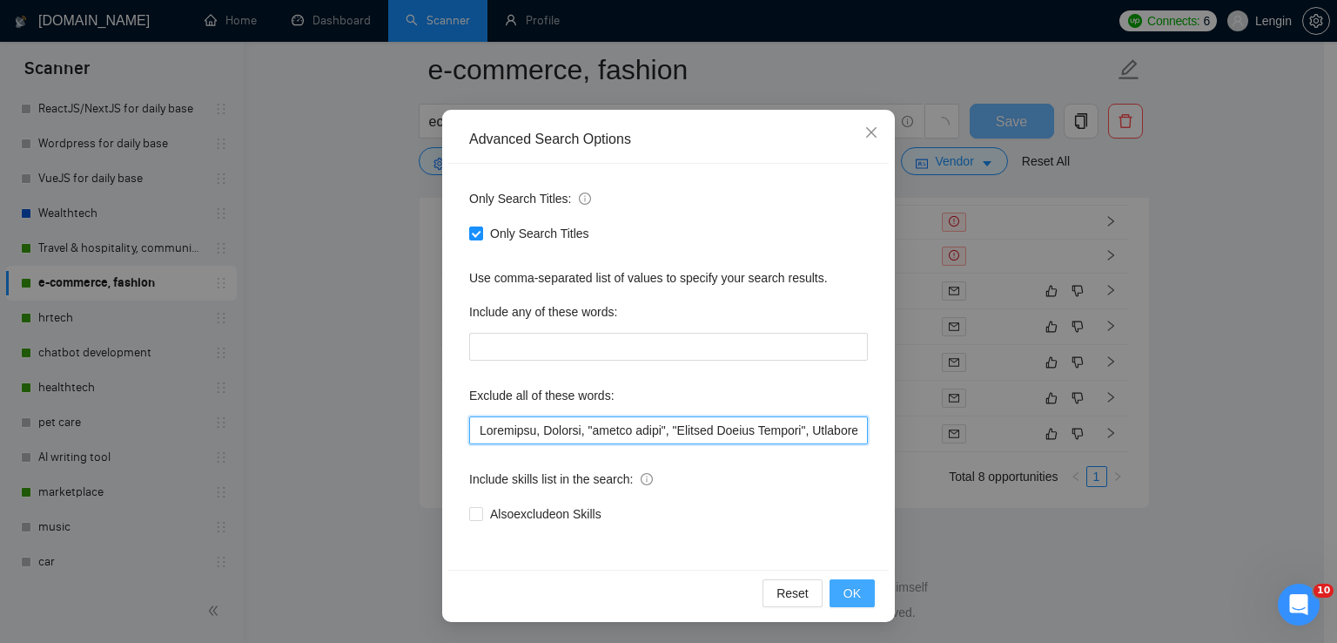
type input "Loremipsu, Dolorsi, "ametco adipi", "Elitsed Doeius Tempori", Utlaboreet, Dolo,…"
click at [850, 589] on span "OK" at bounding box center [852, 592] width 17 height 19
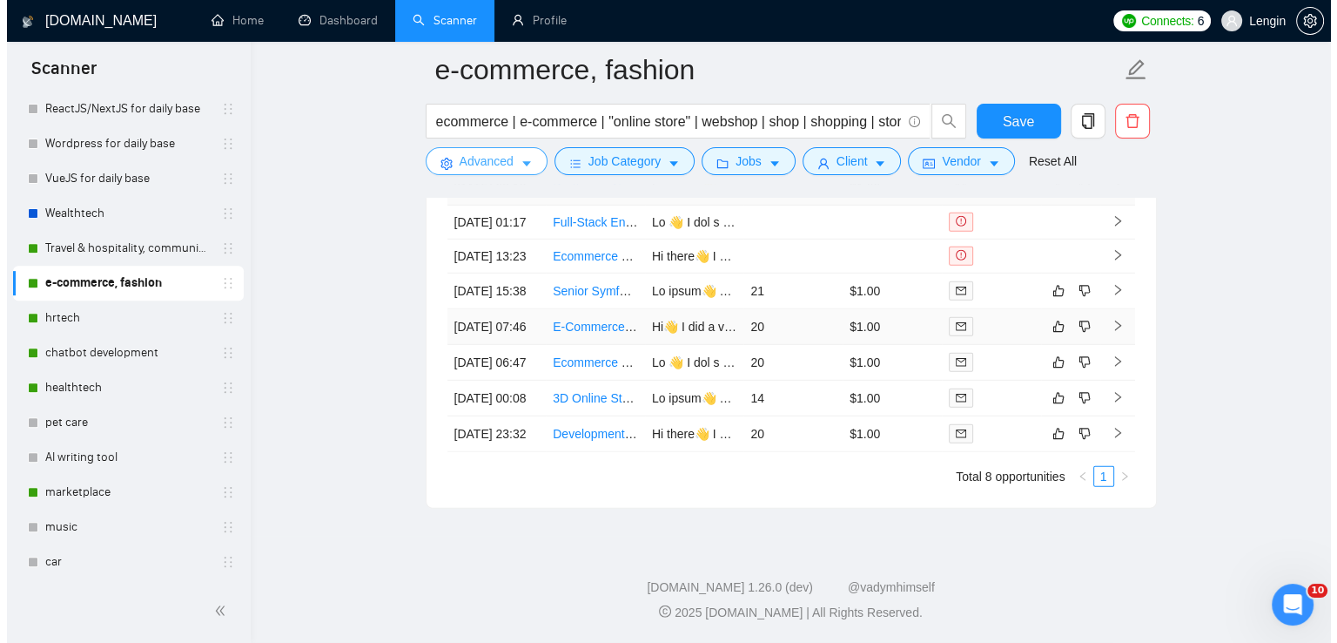
scroll to position [4782, 0]
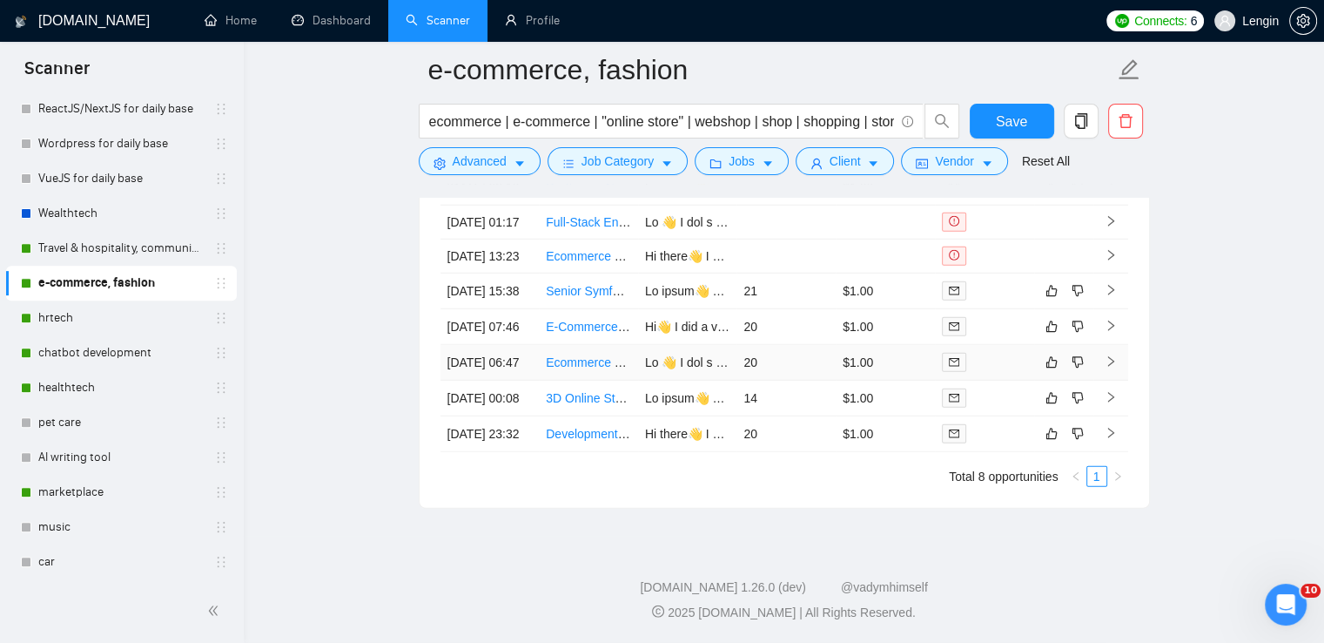
click at [609, 380] on td "Ecommerce Supply Chain Specialist Needed" at bounding box center [588, 363] width 99 height 36
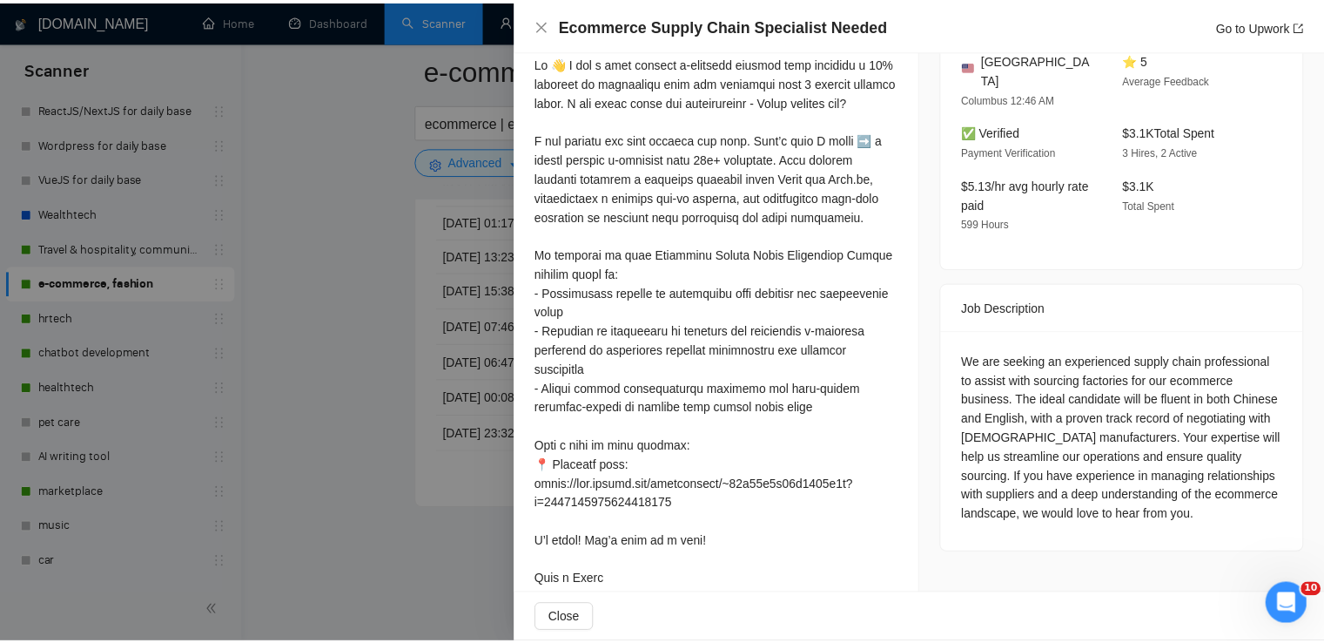
scroll to position [522, 0]
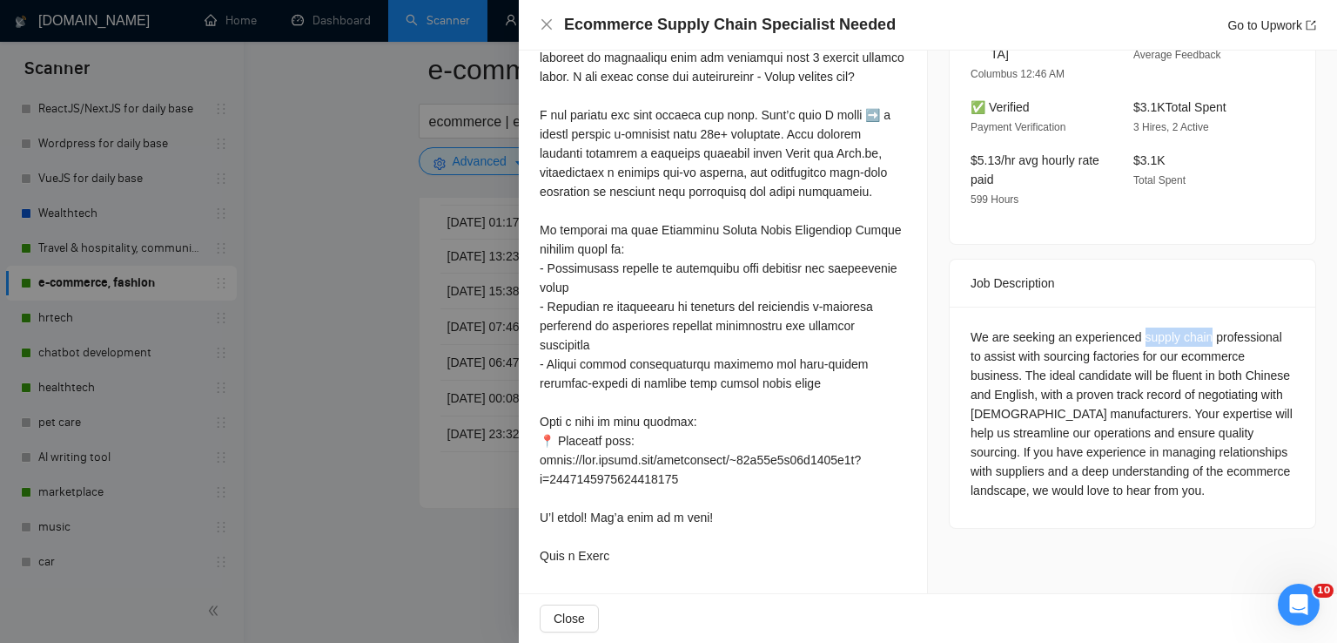
drag, startPoint x: 1198, startPoint y: 321, endPoint x: 1134, endPoint y: 321, distance: 63.6
click at [1134, 327] on div "We are seeking an experienced supply chain professional to assist with sourcing…" at bounding box center [1133, 413] width 324 height 172
copy div "supply chain"
click at [552, 21] on icon "close" at bounding box center [547, 24] width 14 height 14
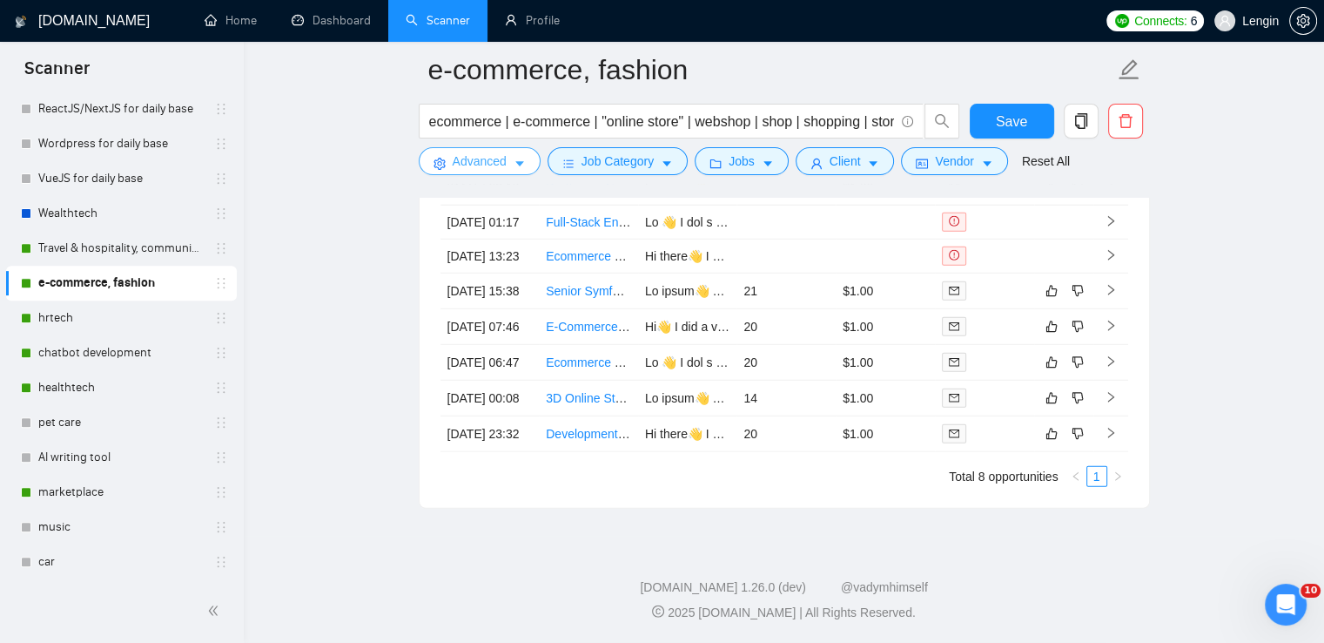
click at [502, 172] on button "Advanced" at bounding box center [480, 161] width 122 height 28
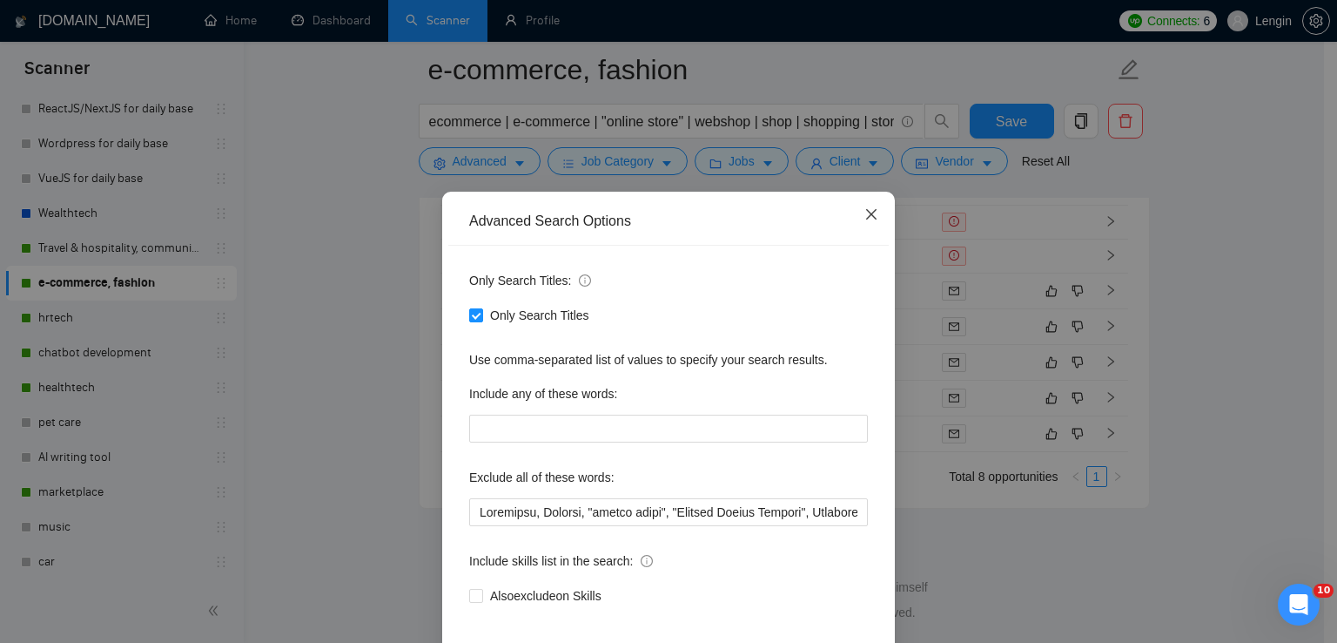
click at [869, 219] on icon "close" at bounding box center [871, 214] width 10 height 10
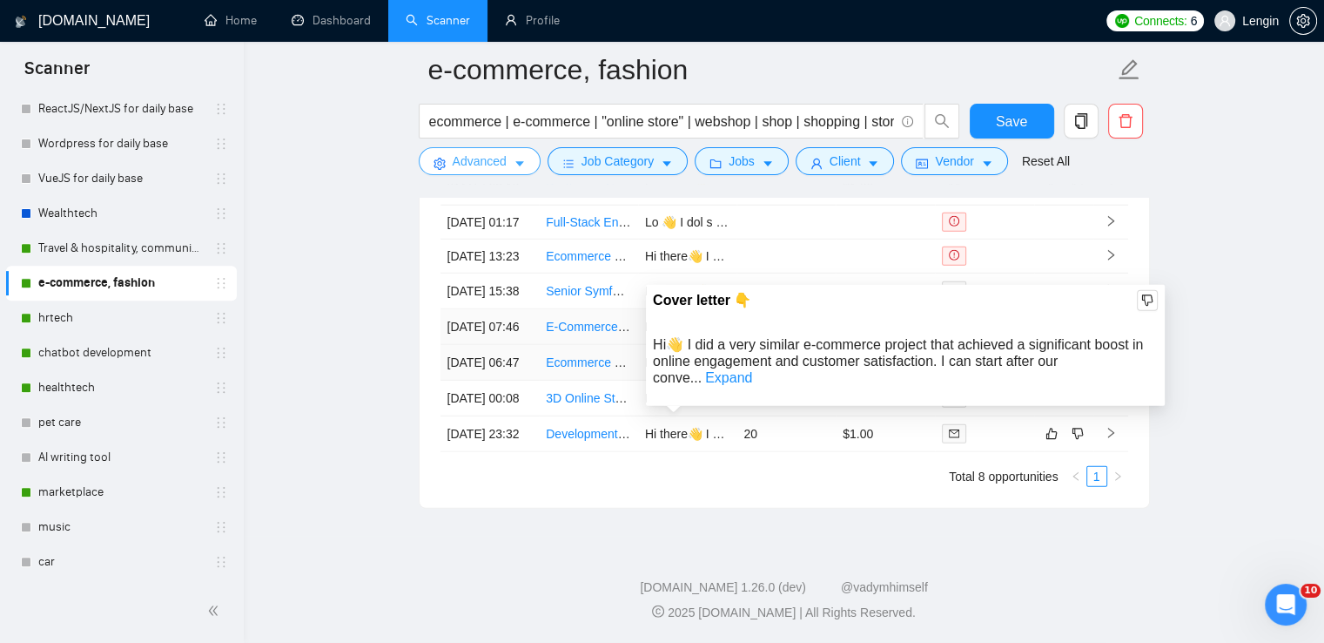
scroll to position [4862, 0]
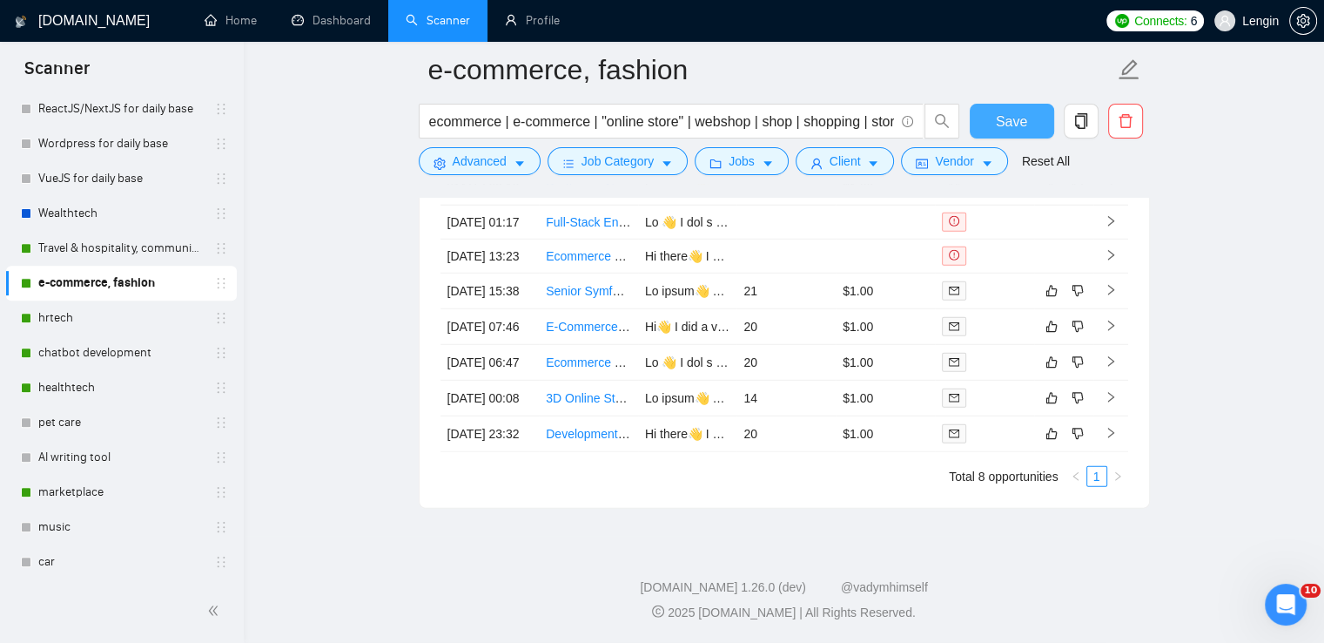
click at [1025, 127] on span "Save" at bounding box center [1011, 122] width 31 height 22
click at [154, 311] on link "hrtech" at bounding box center [120, 317] width 165 height 35
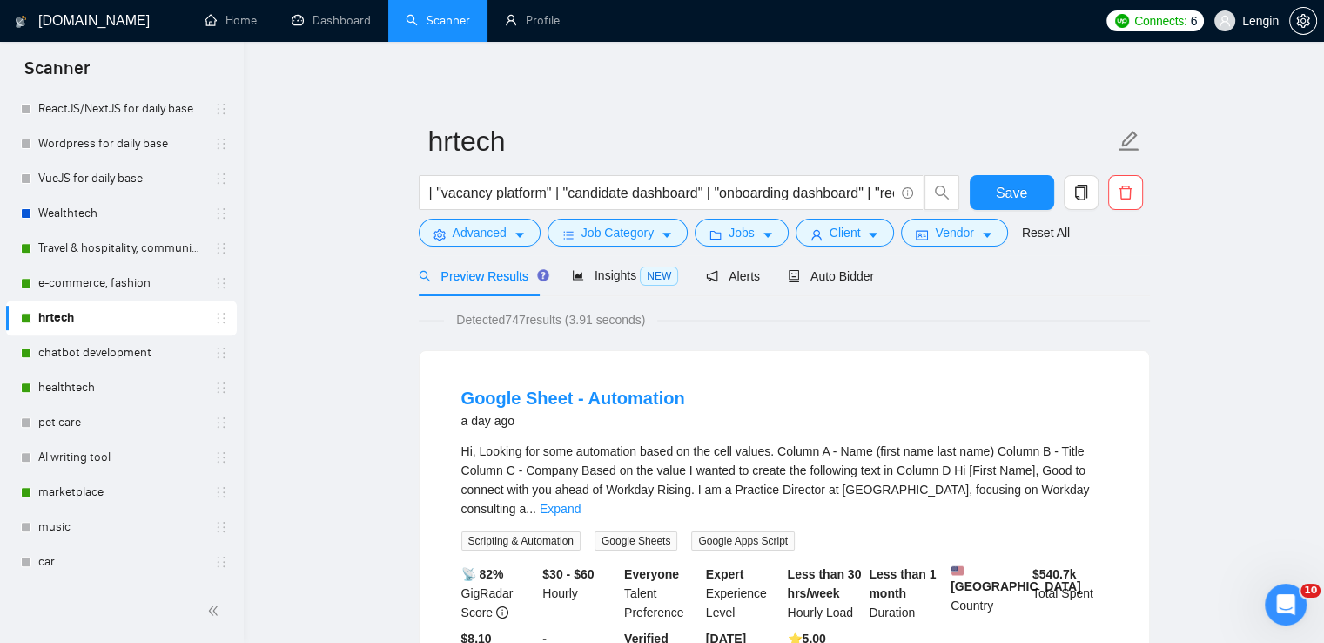
scroll to position [70, 0]
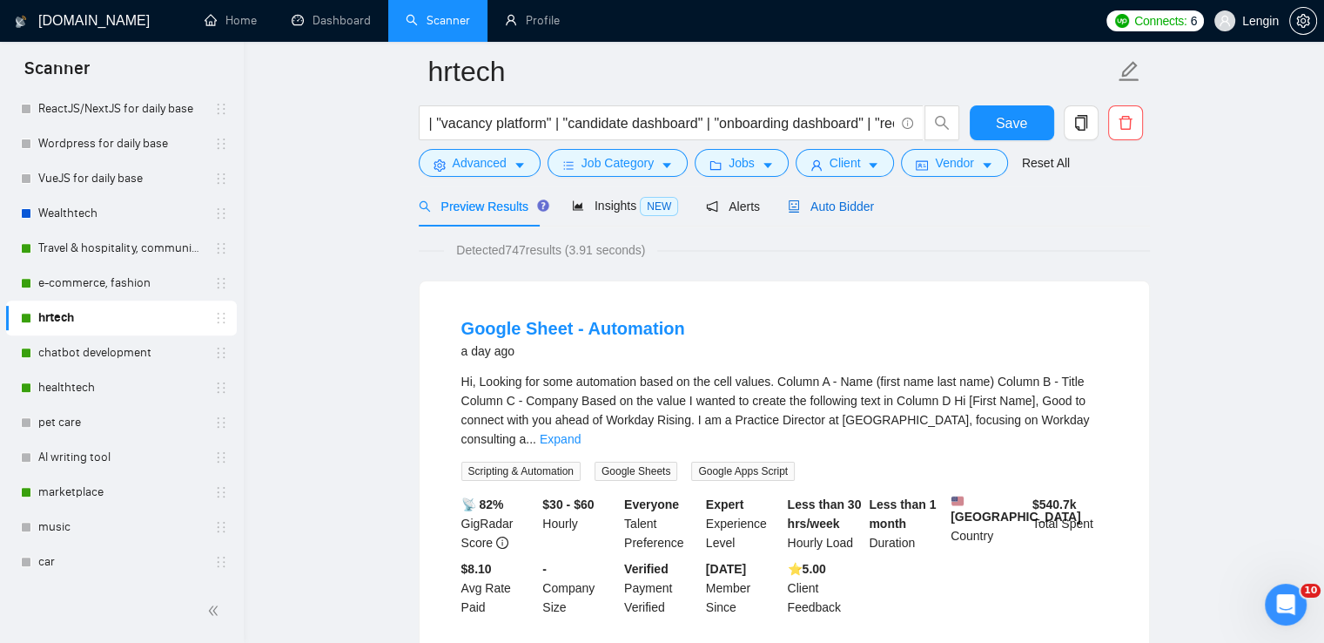
click at [828, 206] on span "Auto Bidder" at bounding box center [831, 206] width 86 height 14
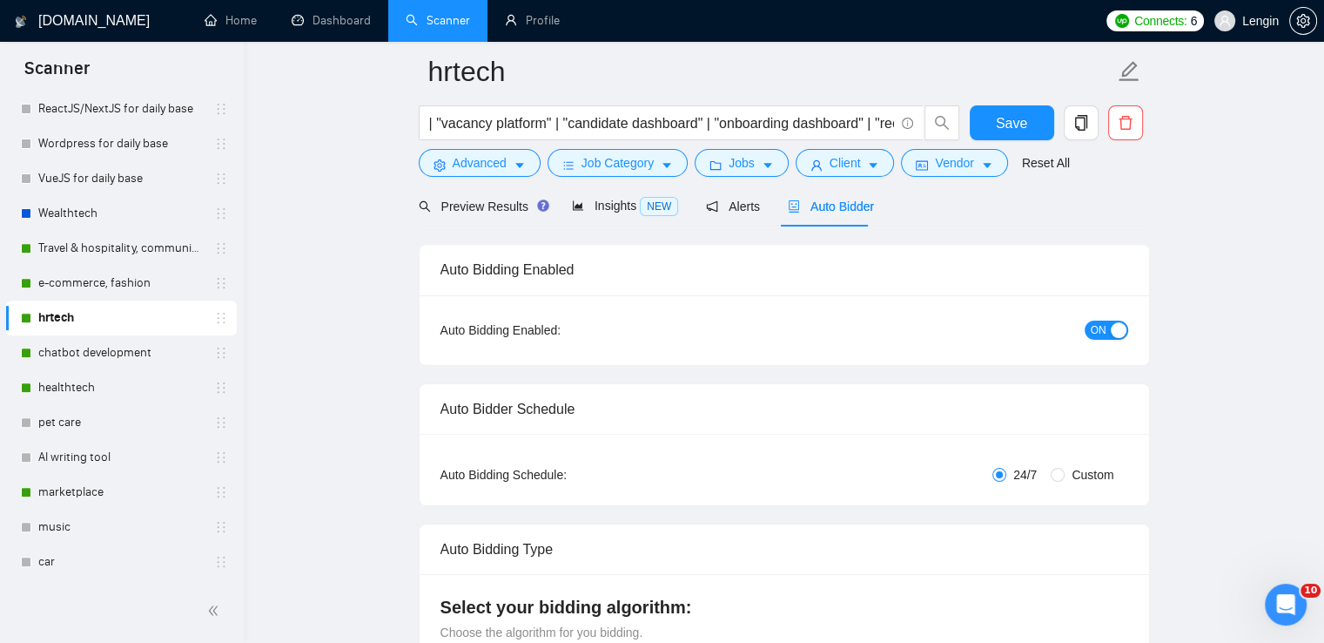
radio input "false"
radio input "true"
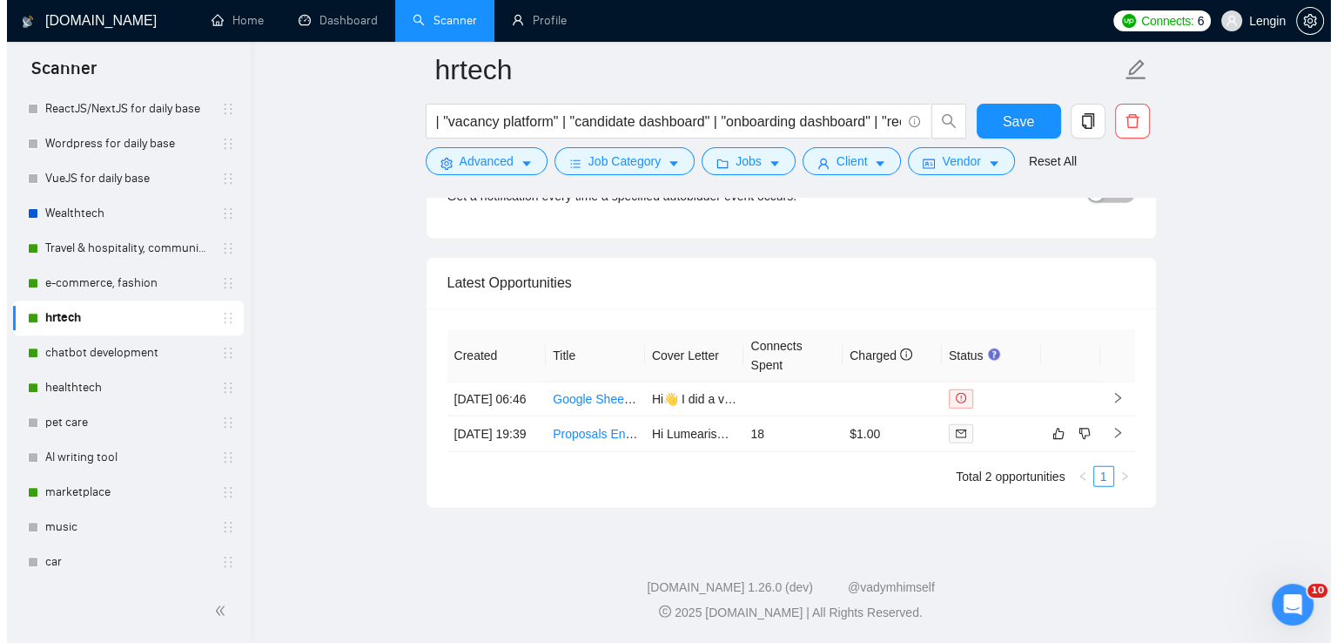
scroll to position [4575, 0]
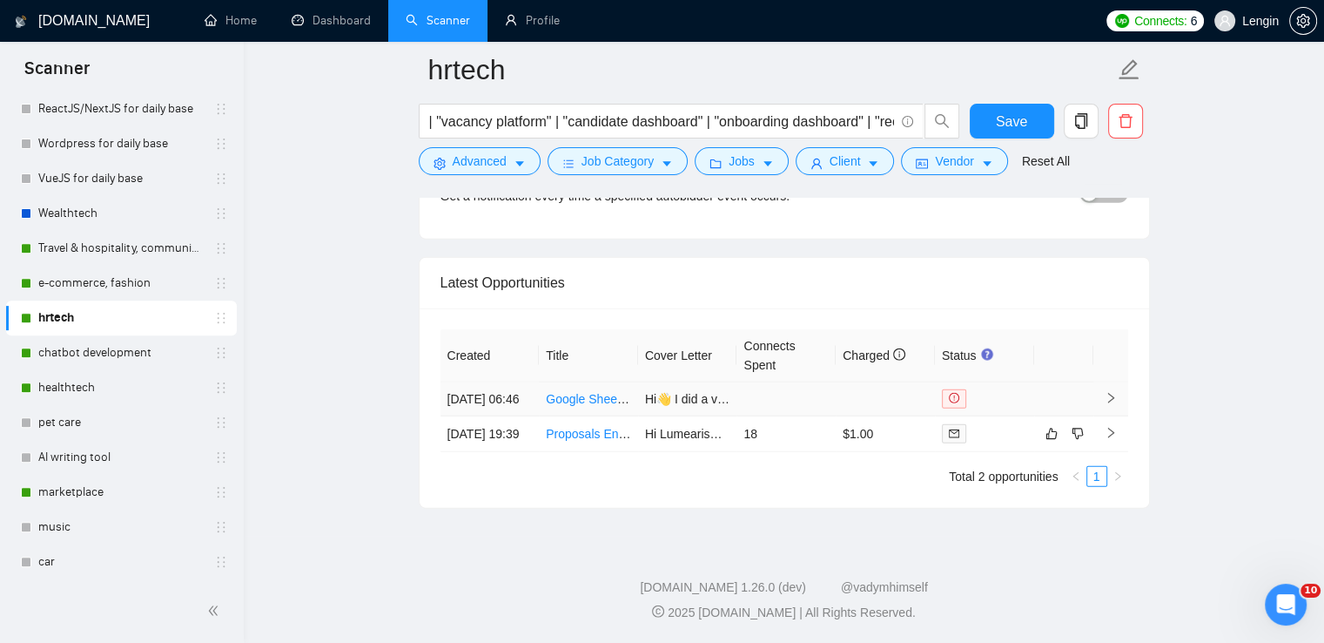
click at [598, 391] on td "Google Sheet - Automation" at bounding box center [588, 399] width 99 height 34
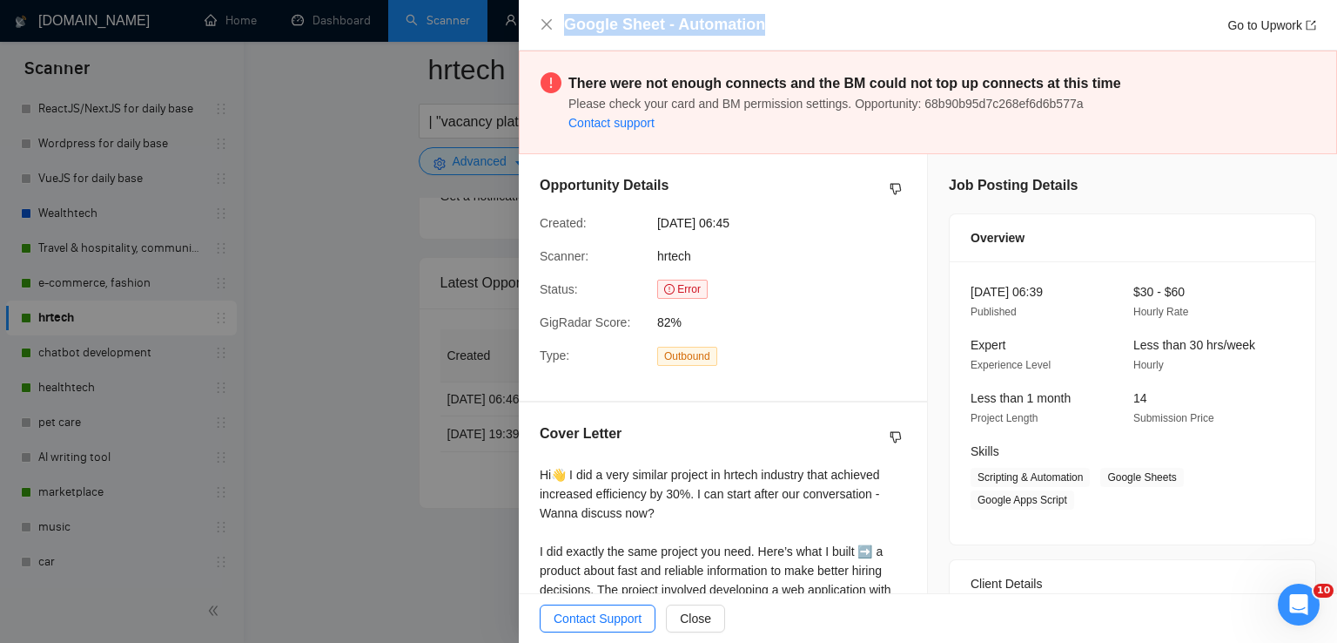
drag, startPoint x: 567, startPoint y: 24, endPoint x: 817, endPoint y: 22, distance: 249.9
click at [817, 22] on div "Google Sheet - Automation Go to Upwork" at bounding box center [940, 25] width 752 height 22
copy h4 "Google Sheet - Automation"
click at [549, 18] on icon "close" at bounding box center [547, 24] width 14 height 14
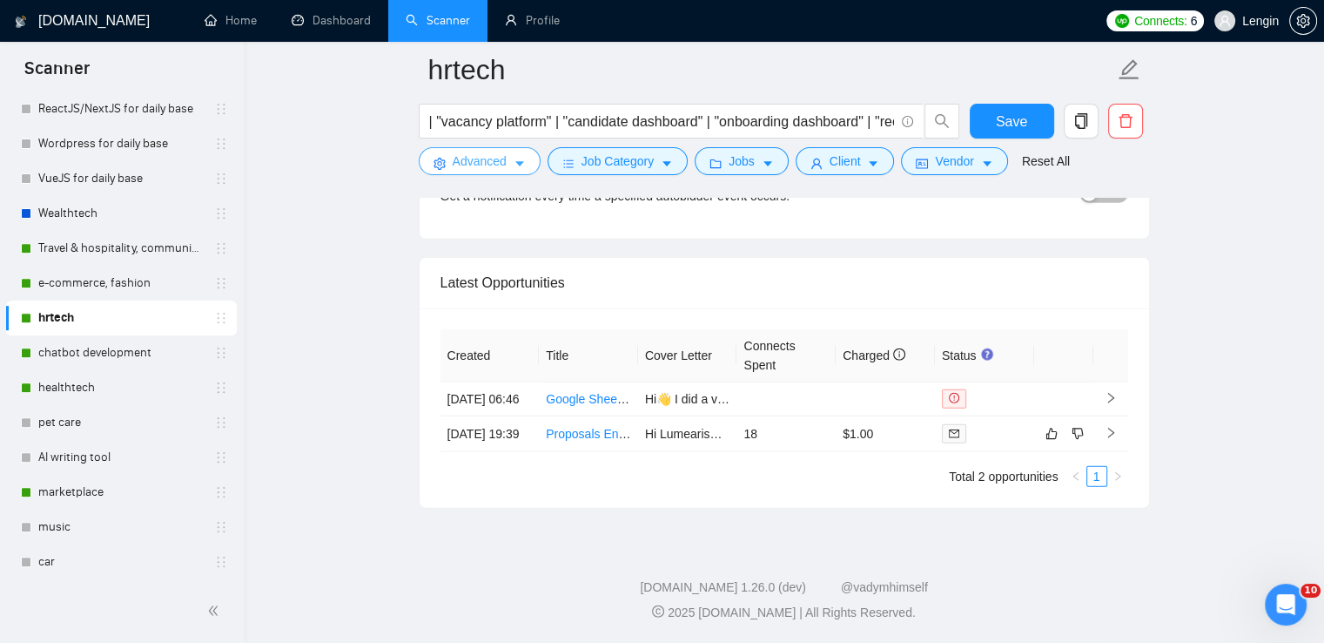
click at [514, 163] on icon "caret-down" at bounding box center [520, 164] width 12 height 12
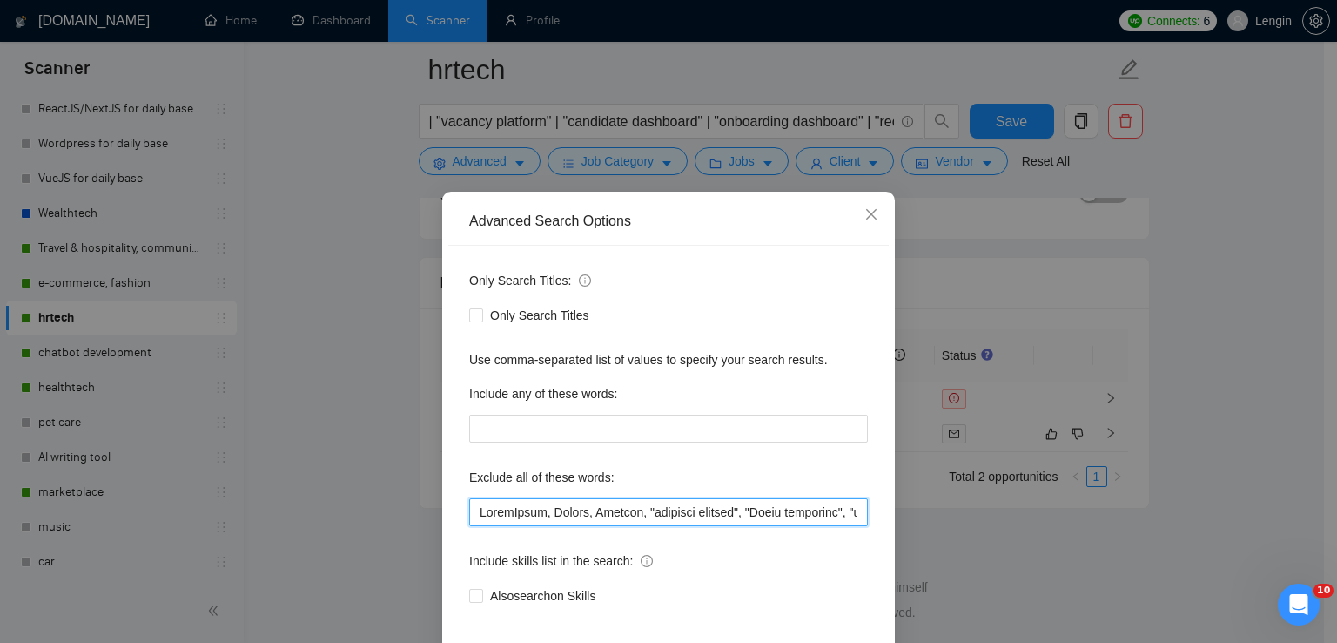
click at [477, 510] on input "text" at bounding box center [668, 512] width 399 height 28
paste input "Google Sheet - Automation"
click at [557, 513] on input "text" at bounding box center [668, 512] width 399 height 28
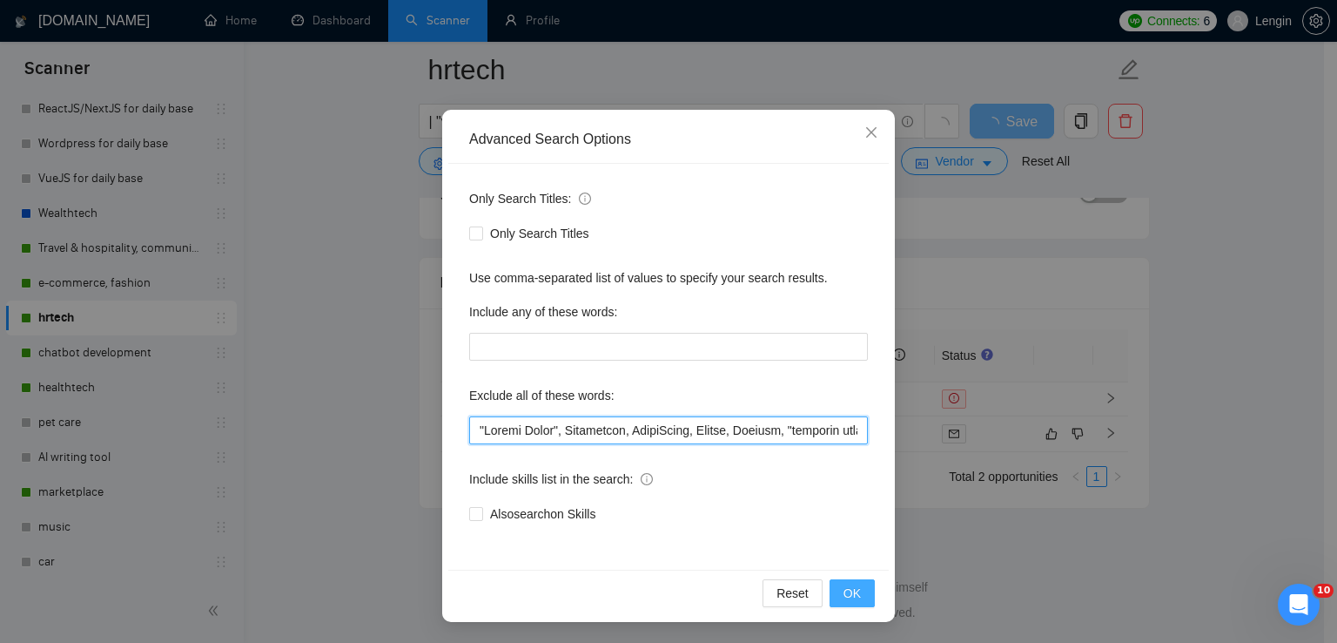
type input ""Loremi Dolor", Sitametcon, AdipiScing, Elitse, Doeiusm, "temporin utlabor", "E…"
click at [844, 583] on span "OK" at bounding box center [852, 592] width 17 height 19
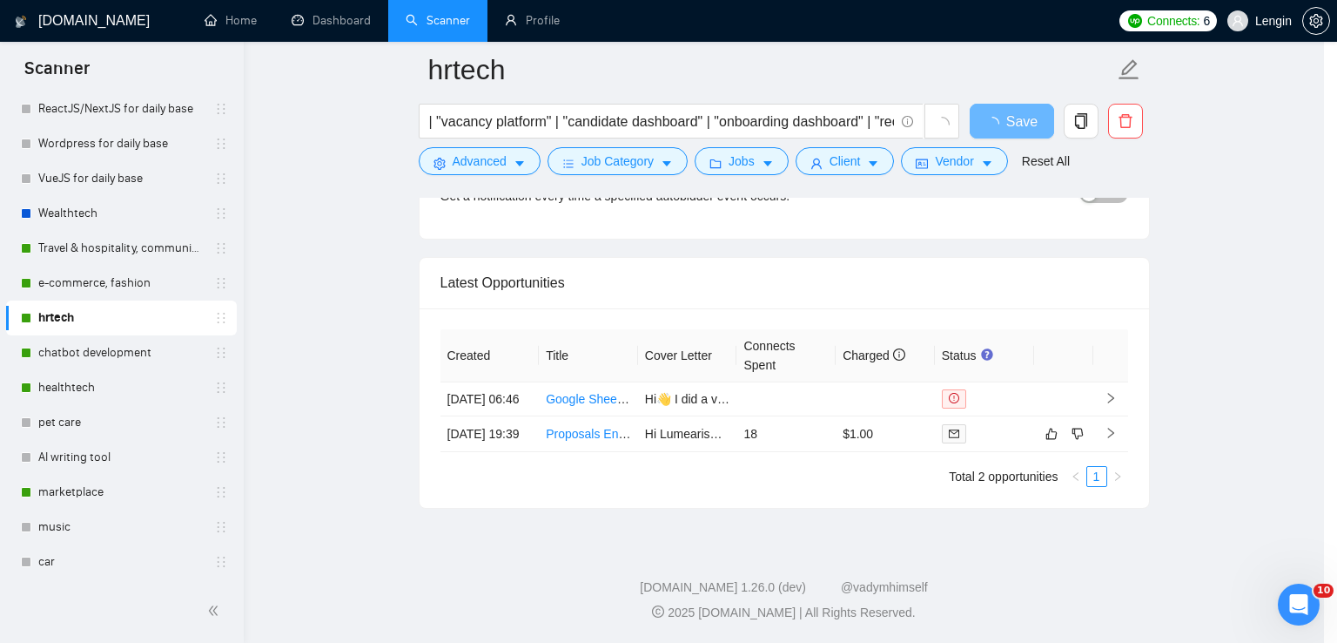
scroll to position [0, 0]
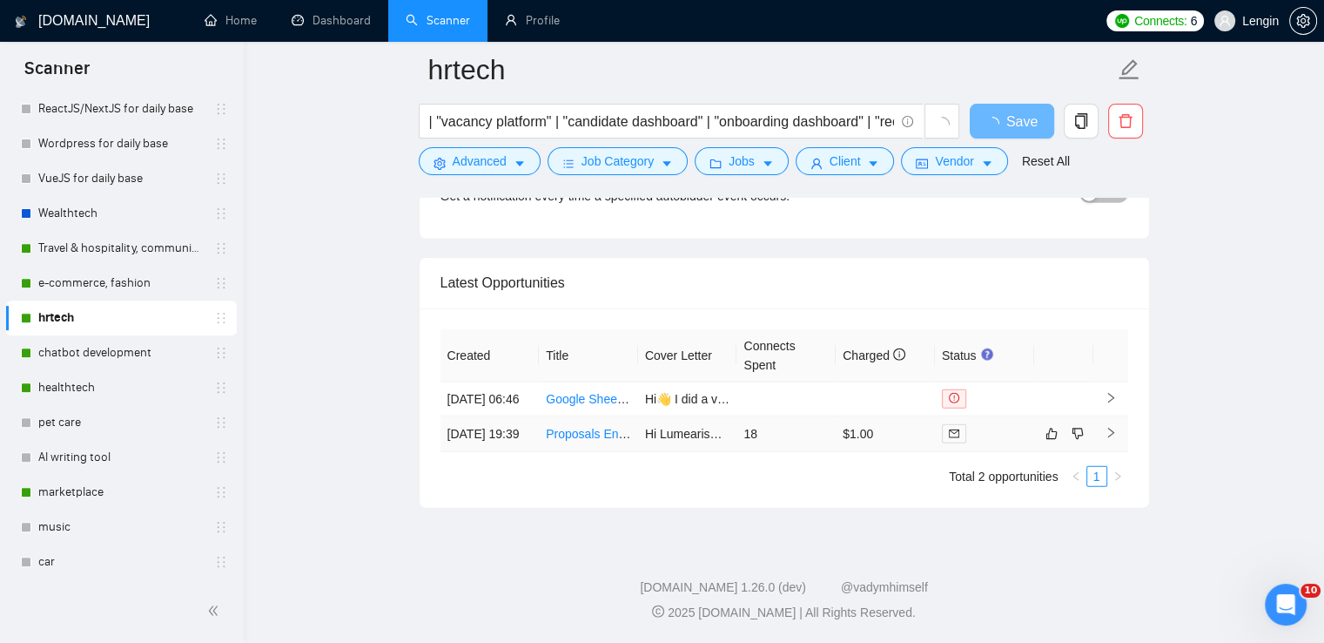
click at [585, 443] on td "Proposals Engineer (Electrical Safety & Technical Studies)" at bounding box center [588, 434] width 99 height 36
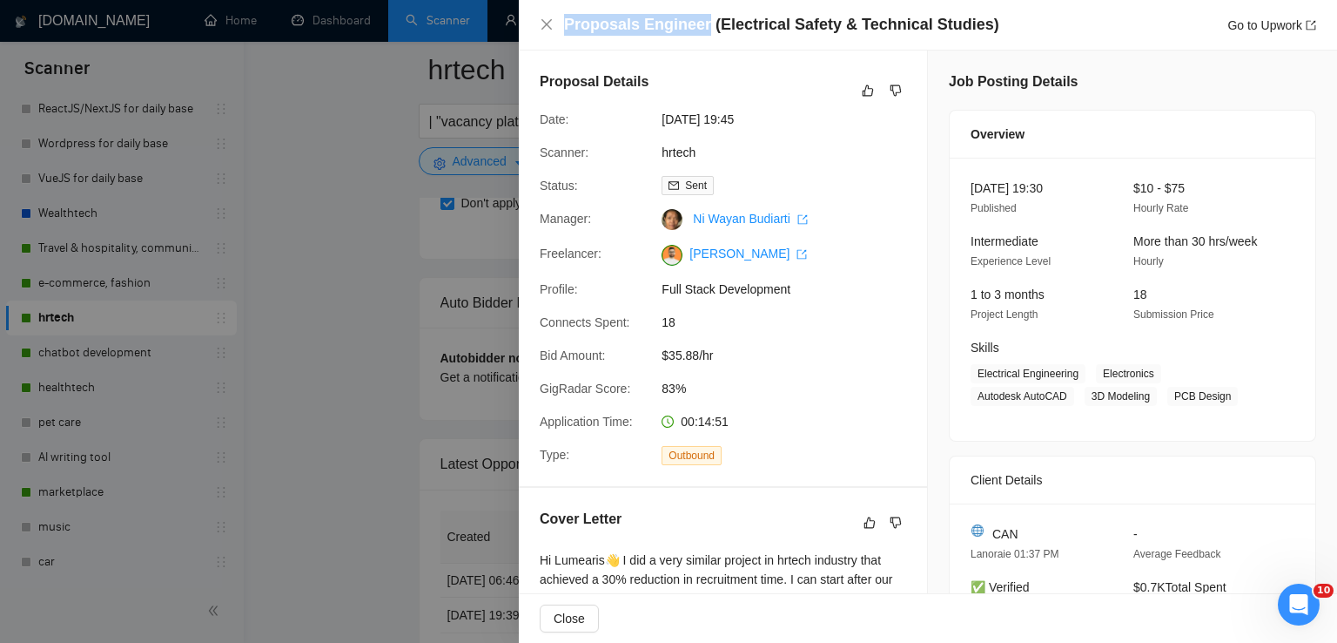
drag, startPoint x: 564, startPoint y: 25, endPoint x: 699, endPoint y: 26, distance: 135.0
click at [699, 26] on h4 "Proposals Engineer (Electrical Safety & Technical Studies)" at bounding box center [781, 25] width 435 height 22
click at [770, 62] on div "Proposal Details Date: [DATE] 19:45 Scanner: hrtech Status: Sent Manager: [PERS…" at bounding box center [723, 267] width 408 height 435
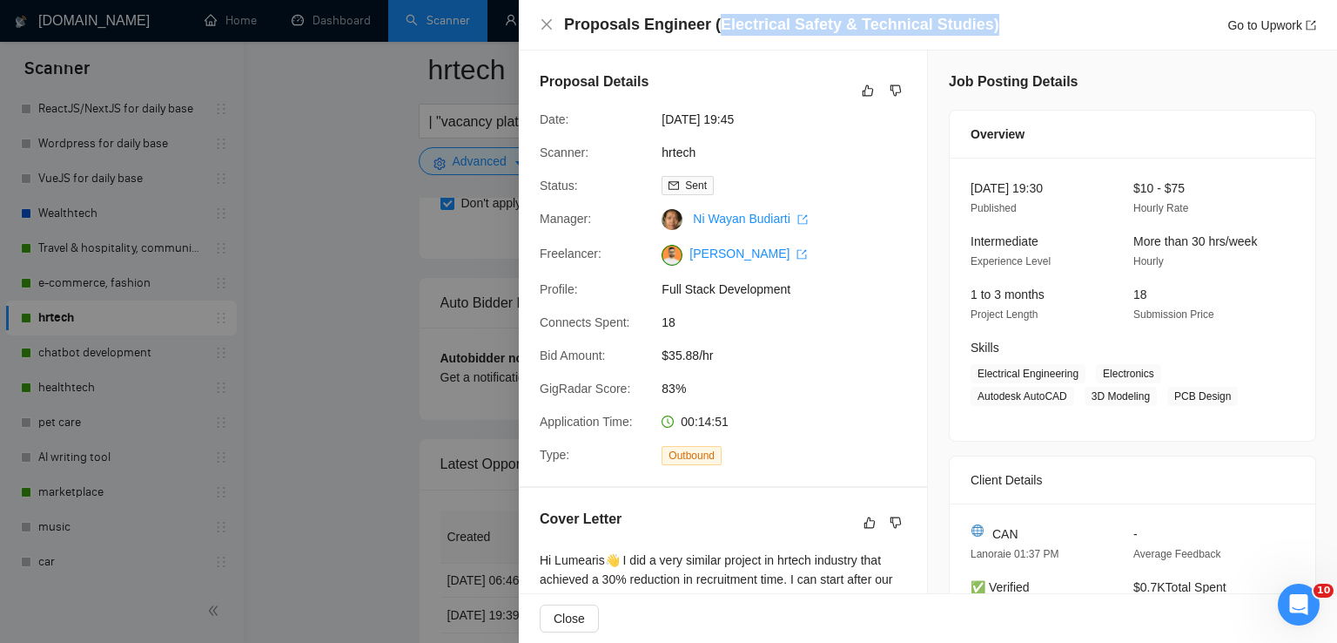
drag, startPoint x: 710, startPoint y: 27, endPoint x: 965, endPoint y: 15, distance: 254.5
click at [965, 15] on h4 "Proposals Engineer (Electrical Safety & Technical Studies)" at bounding box center [781, 25] width 435 height 22
click at [614, 20] on h4 "Proposals Engineer (Electrical Safety & Technical Studies)" at bounding box center [781, 25] width 435 height 22
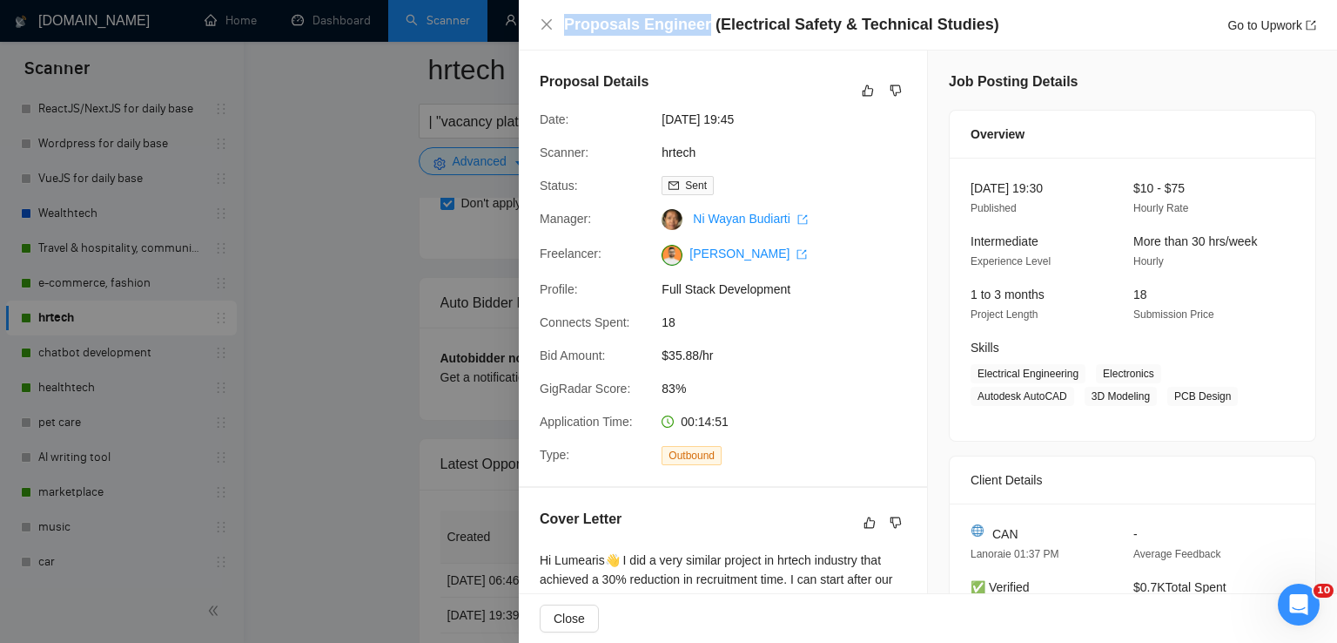
drag, startPoint x: 564, startPoint y: 24, endPoint x: 699, endPoint y: 22, distance: 135.0
click at [699, 22] on h4 "Proposals Engineer (Electrical Safety & Technical Studies)" at bounding box center [781, 25] width 435 height 22
copy h4 "Proposals Engineer"
click at [543, 29] on icon "close" at bounding box center [547, 24] width 10 height 10
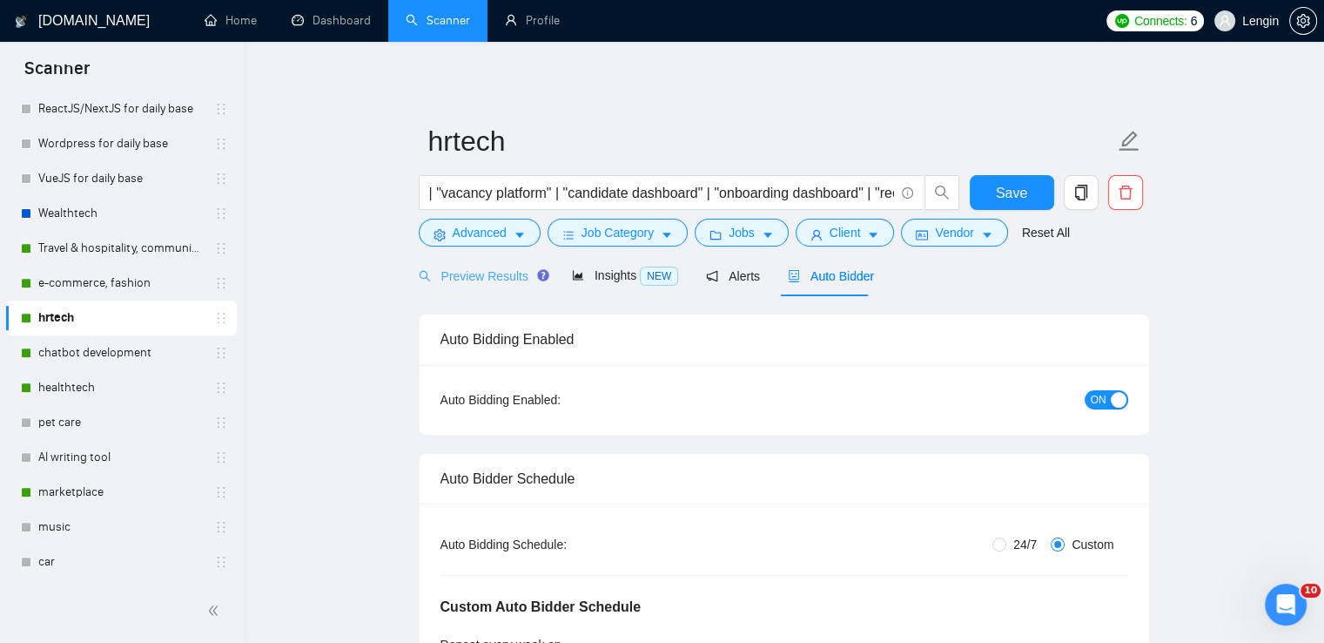
click at [507, 265] on div "Preview Results" at bounding box center [481, 275] width 125 height 41
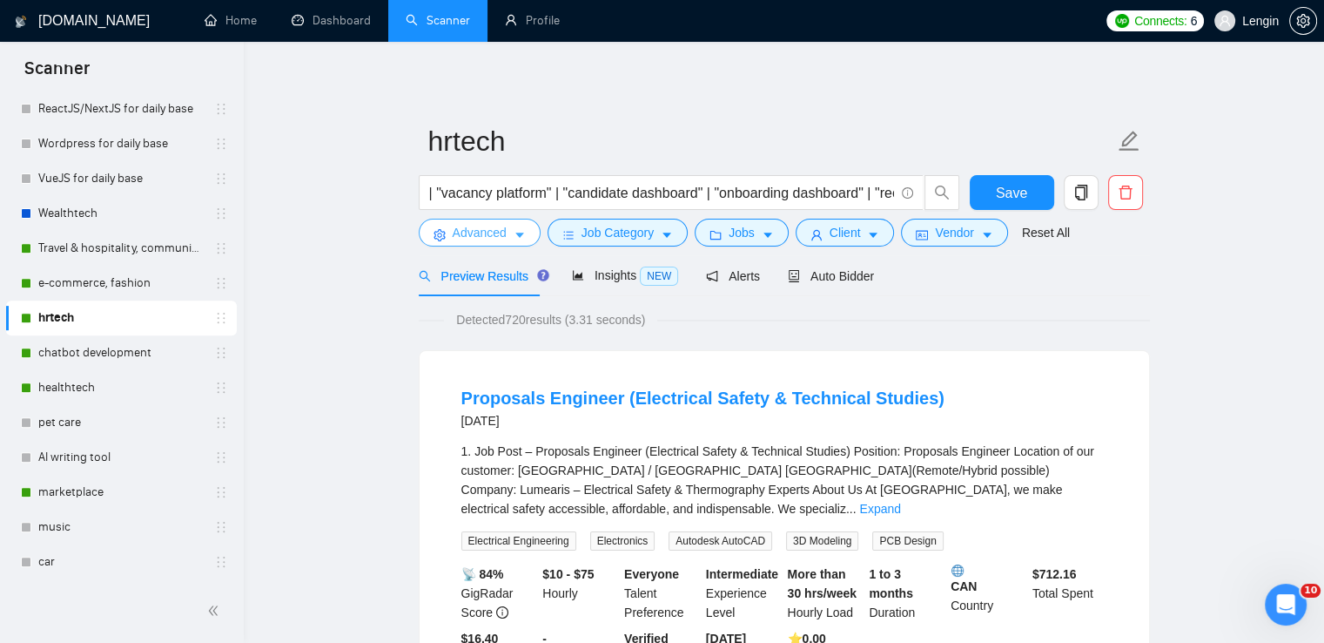
click at [518, 235] on icon "caret-down" at bounding box center [519, 235] width 9 height 5
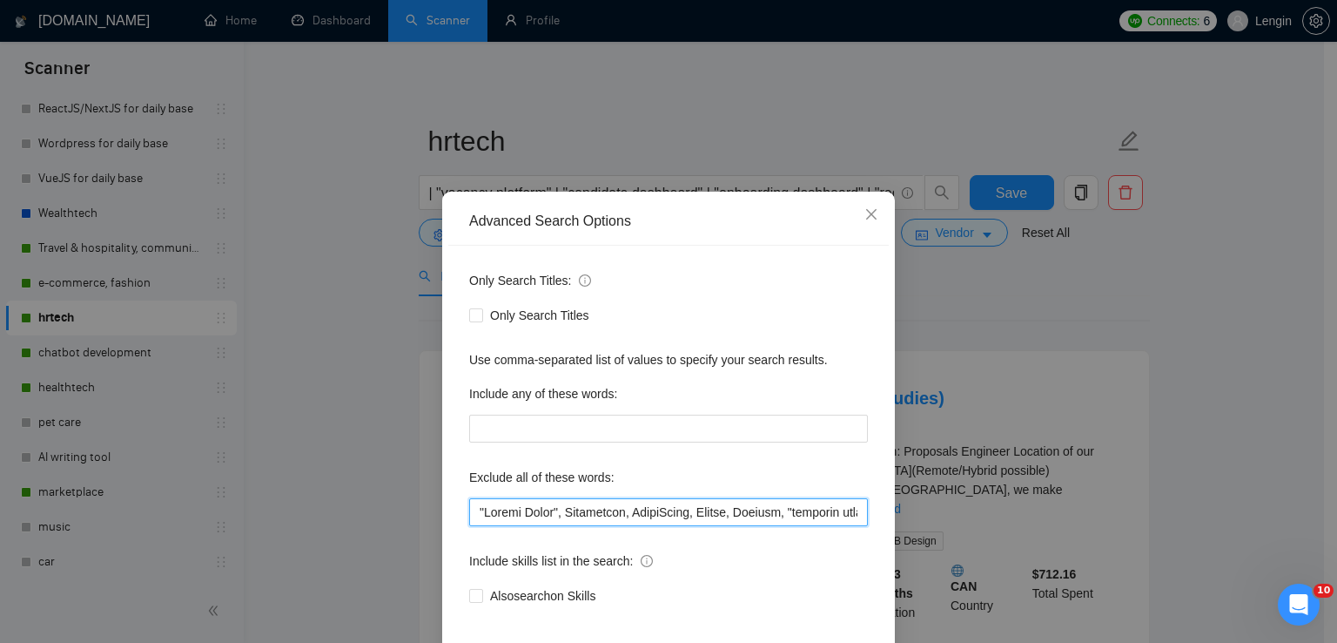
click at [474, 513] on input "text" at bounding box center [668, 512] width 399 height 28
paste input "Proposals Engineer"
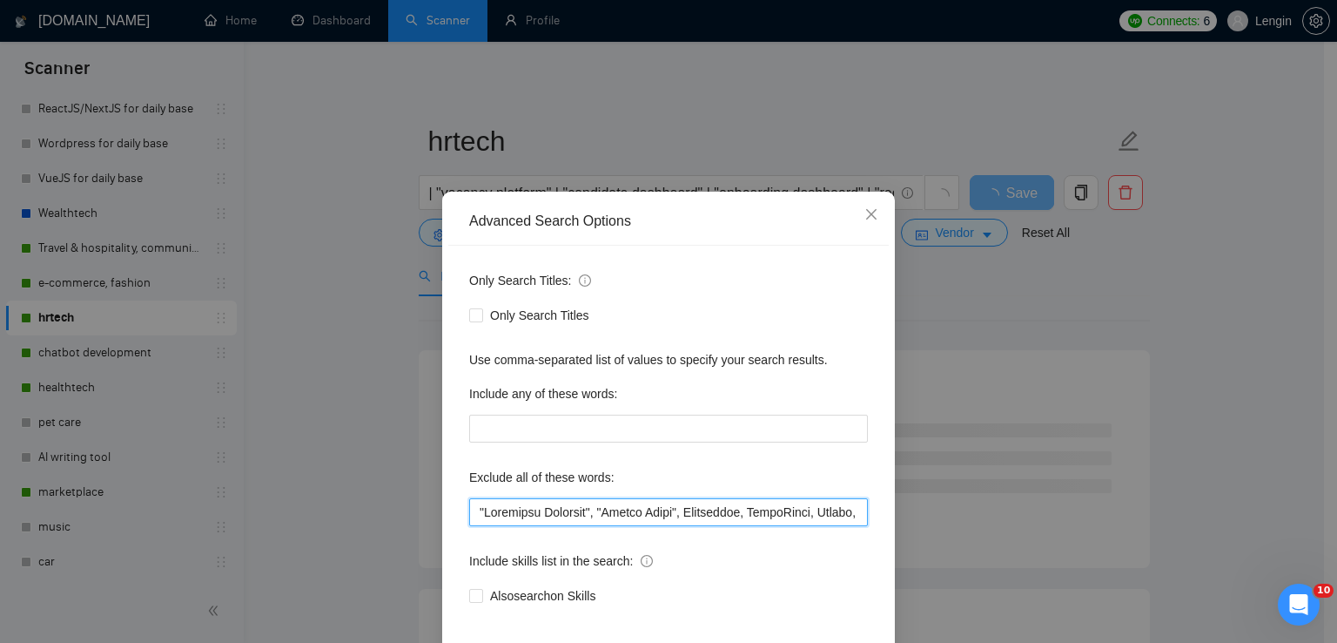
scroll to position [82, 0]
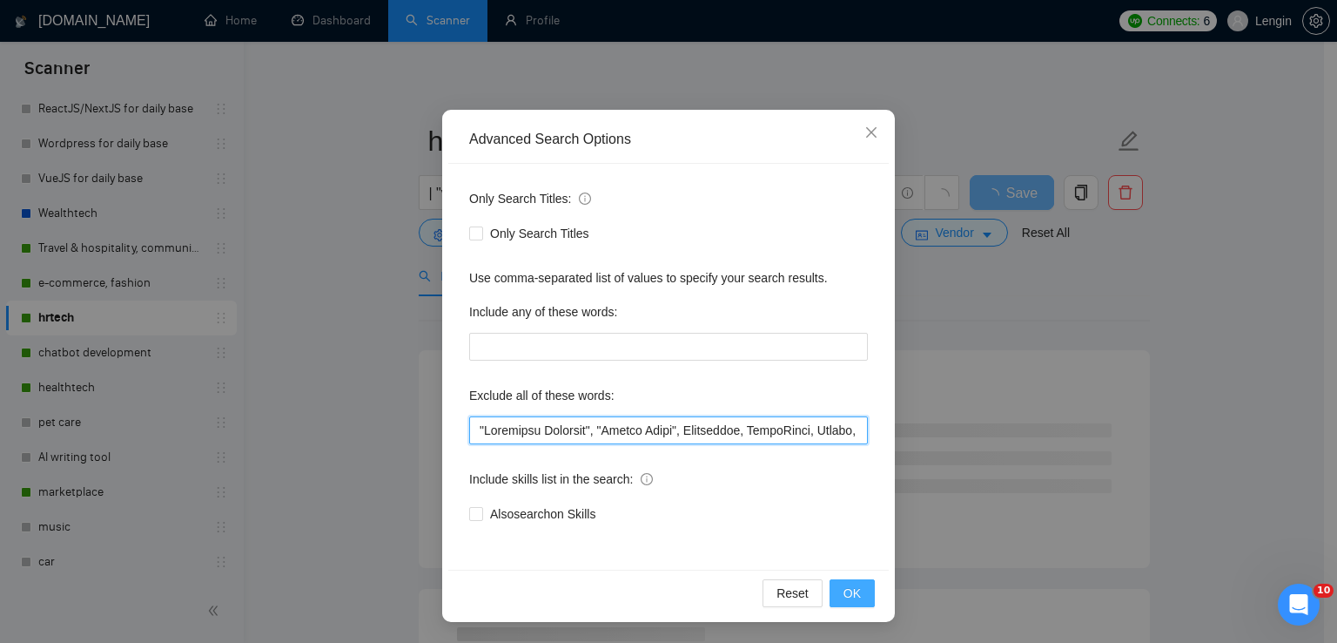
type input ""Loremipsu Dolorsit", "Ametco Adipi", Elitseddoe, TempoRinci, Utlabo, Etdolor, …"
click at [844, 596] on span "OK" at bounding box center [852, 592] width 17 height 19
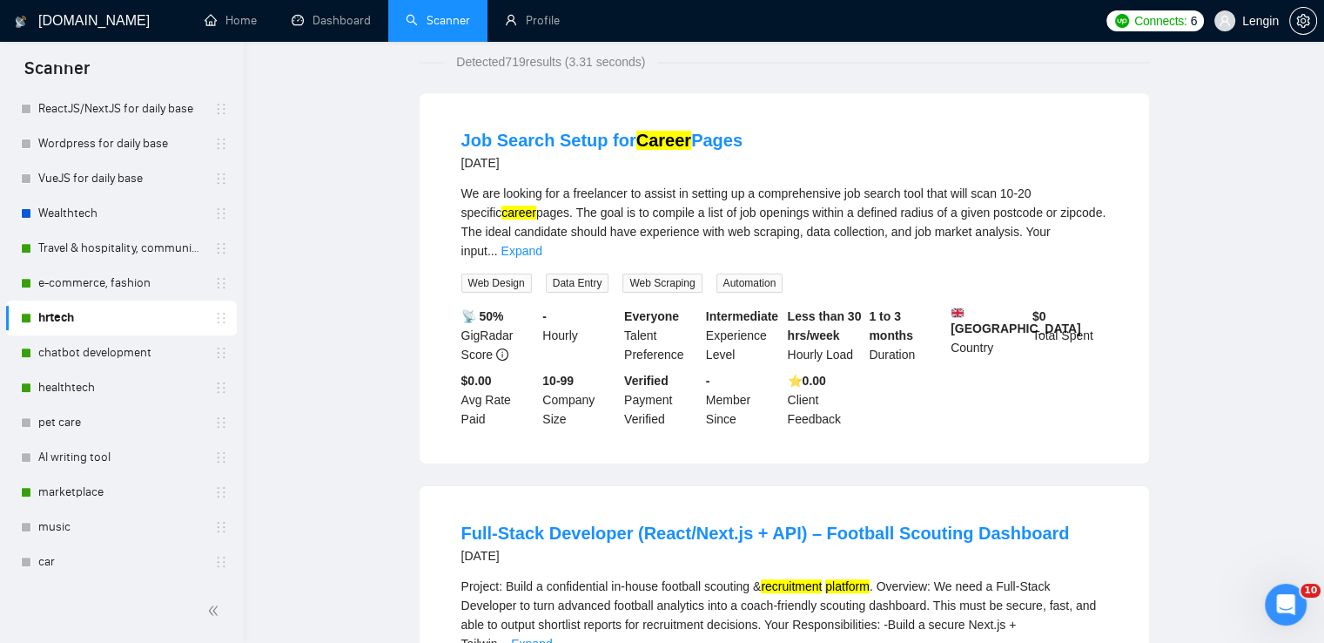
scroll to position [0, 0]
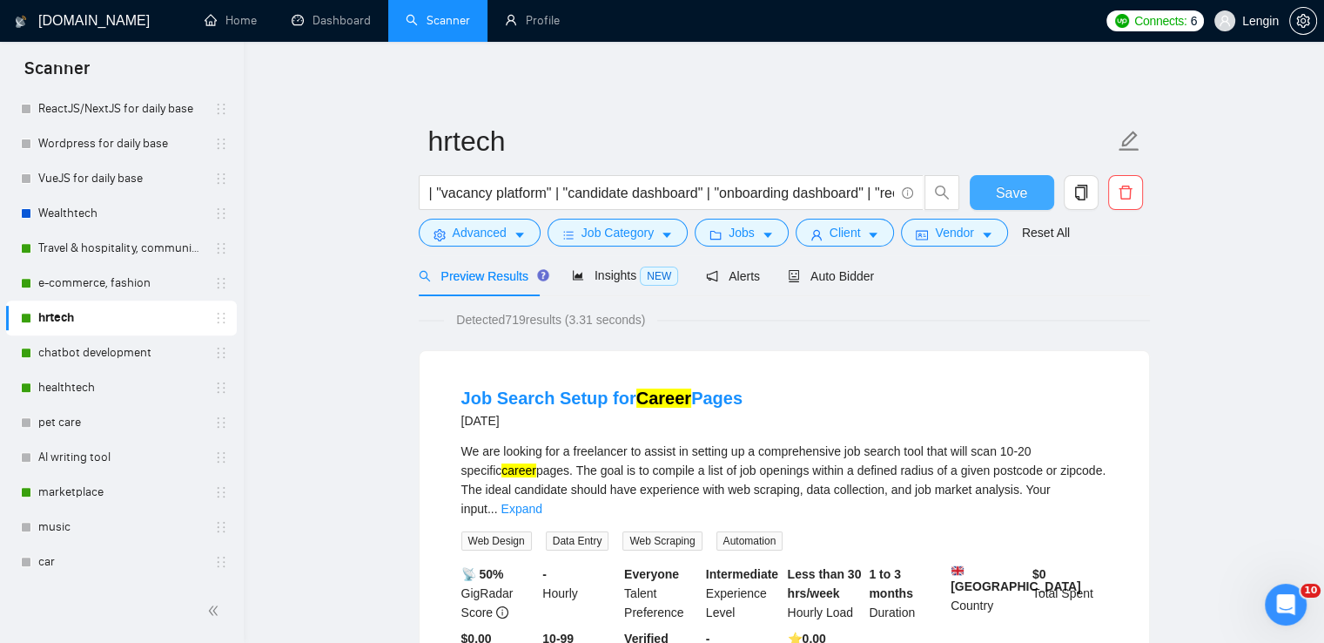
click at [1010, 189] on span "Save" at bounding box center [1011, 193] width 31 height 22
click at [138, 343] on link "chatbot development" at bounding box center [120, 352] width 165 height 35
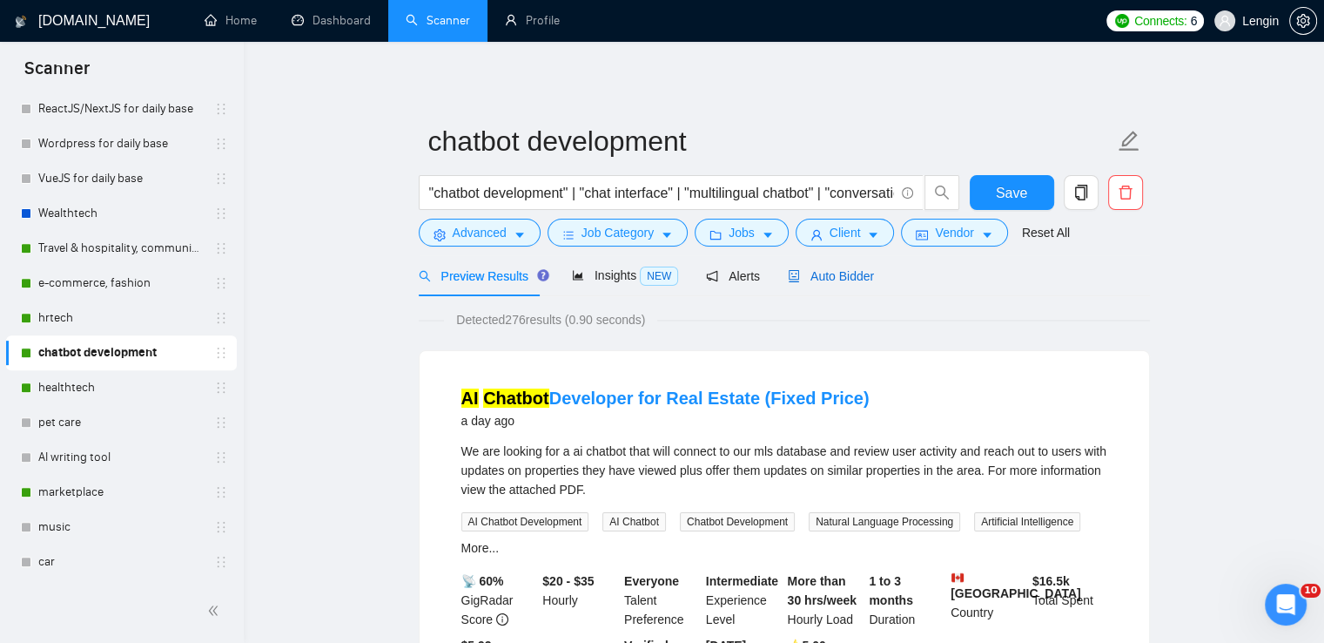
click at [798, 269] on span "Auto Bidder" at bounding box center [831, 276] width 86 height 14
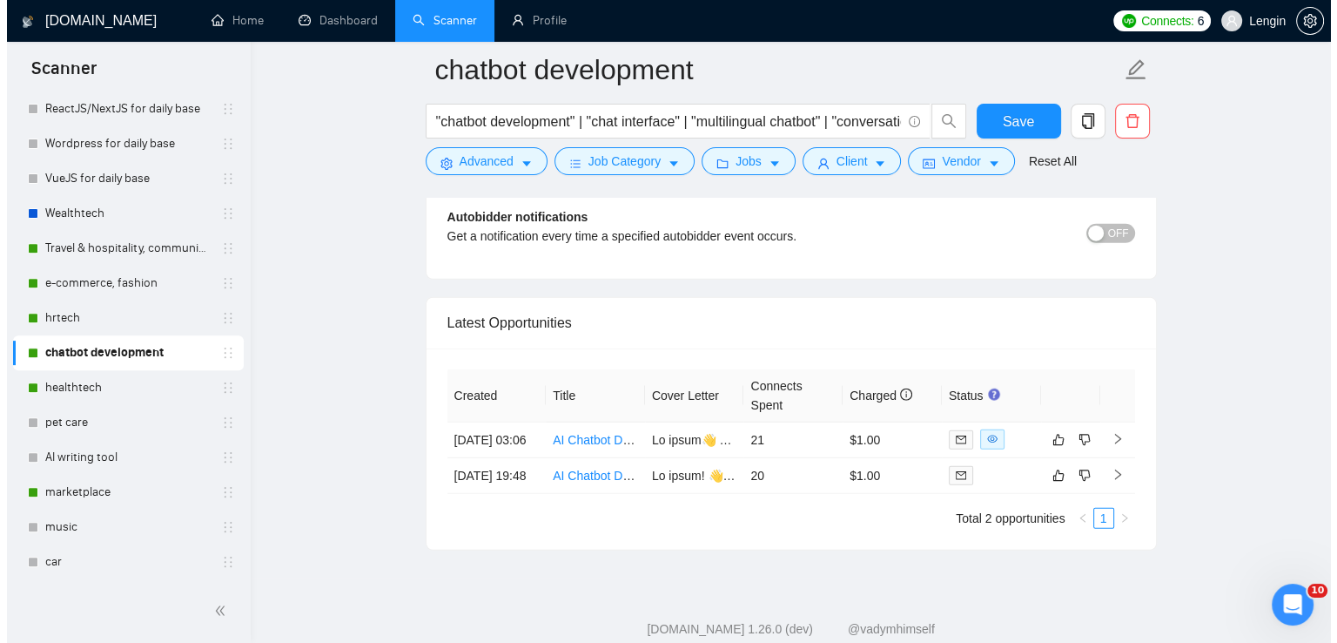
scroll to position [4575, 0]
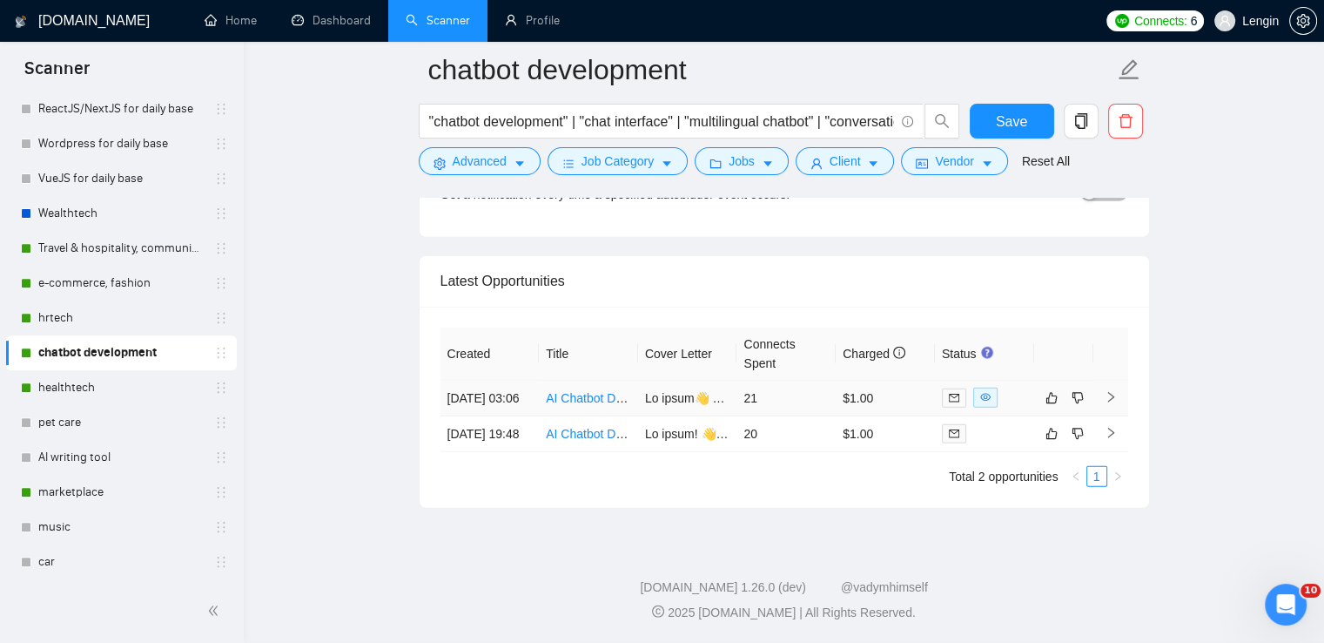
click at [610, 386] on td "AI Chatbot Developer for Real Estate (Fixed Price)" at bounding box center [588, 398] width 99 height 36
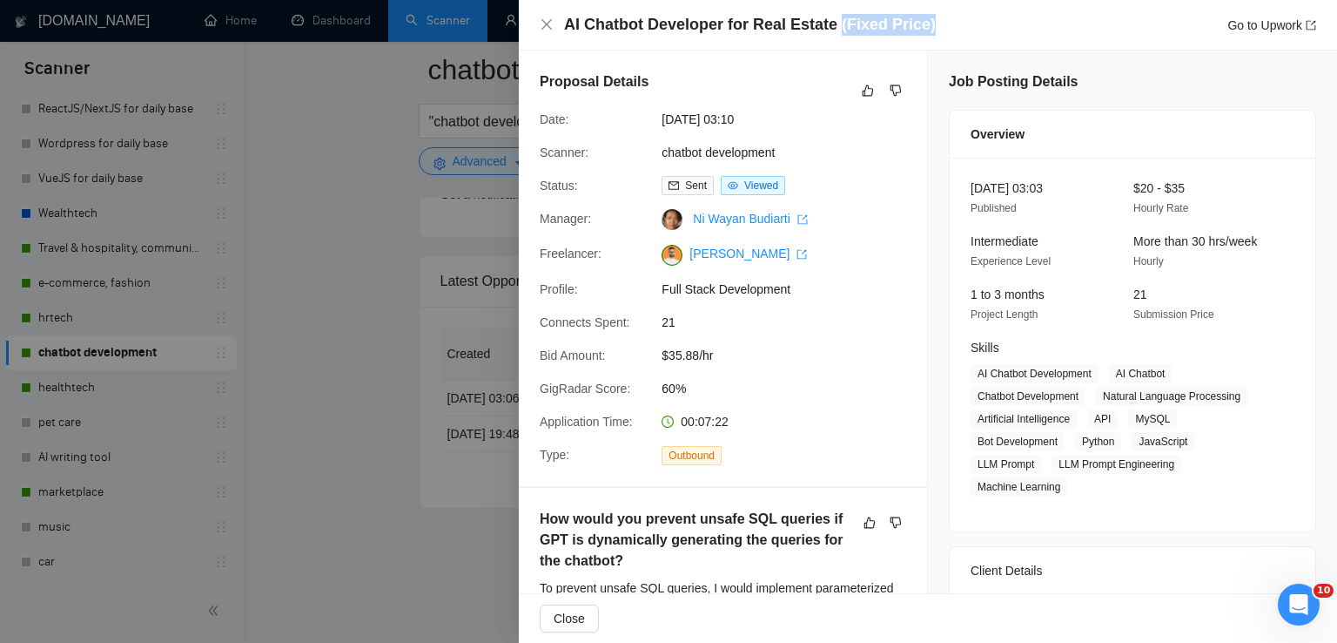
drag, startPoint x: 921, startPoint y: 26, endPoint x: 827, endPoint y: 18, distance: 94.4
click at [827, 18] on div "AI Chatbot Developer for Real Estate (Fixed Price) Go to Upwork" at bounding box center [940, 25] width 752 height 22
click at [551, 22] on icon "close" at bounding box center [547, 24] width 14 height 14
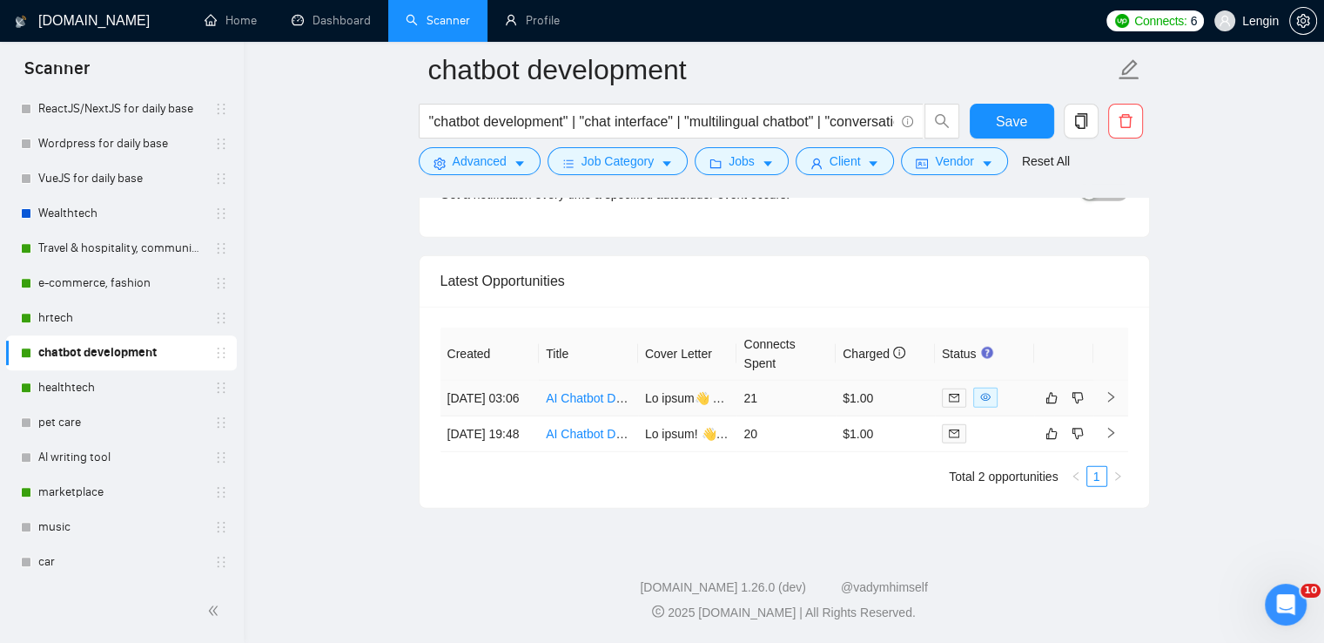
click at [561, 391] on td "AI Chatbot Developer for Real Estate (Fixed Price)" at bounding box center [588, 398] width 99 height 36
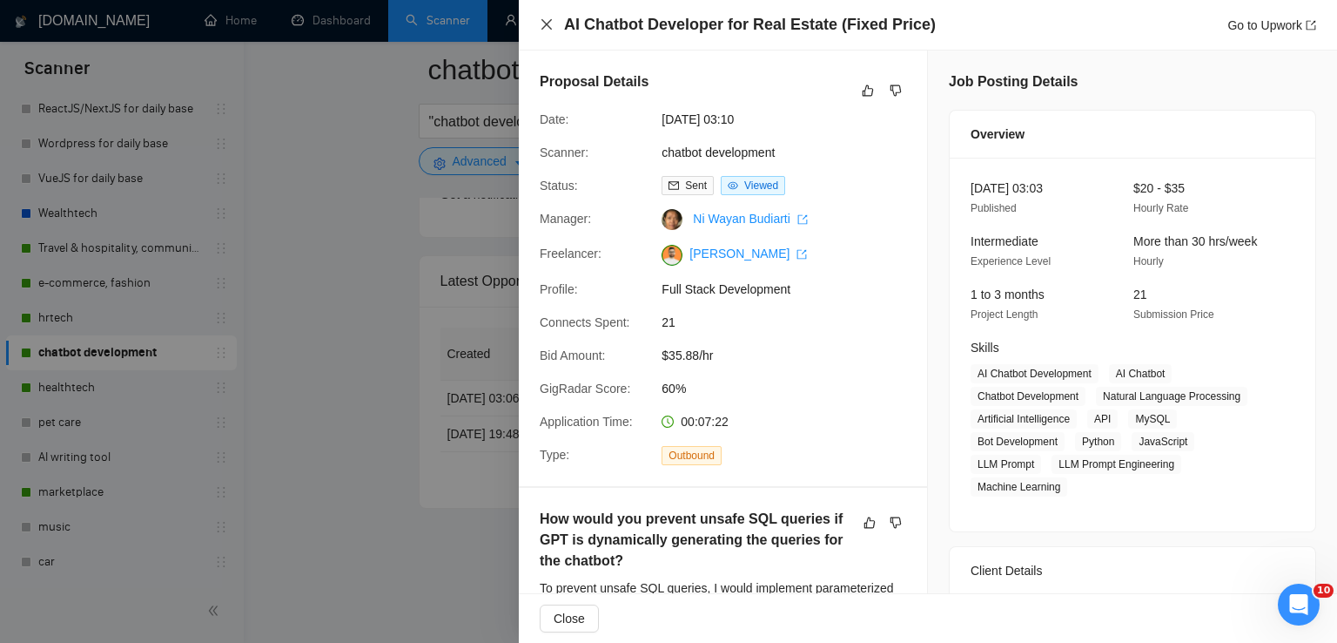
click at [547, 22] on icon "close" at bounding box center [547, 24] width 14 height 14
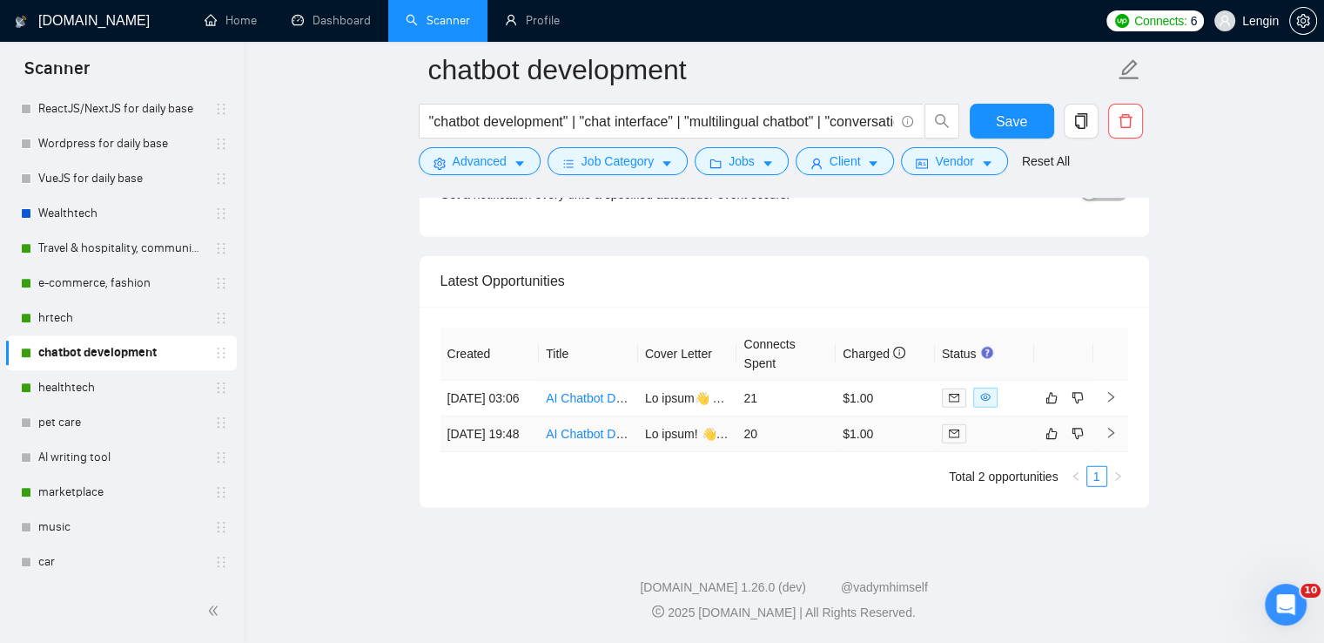
click at [589, 441] on td "AI Chatbot Developer Needed to Help Automate Support Chat" at bounding box center [588, 434] width 99 height 36
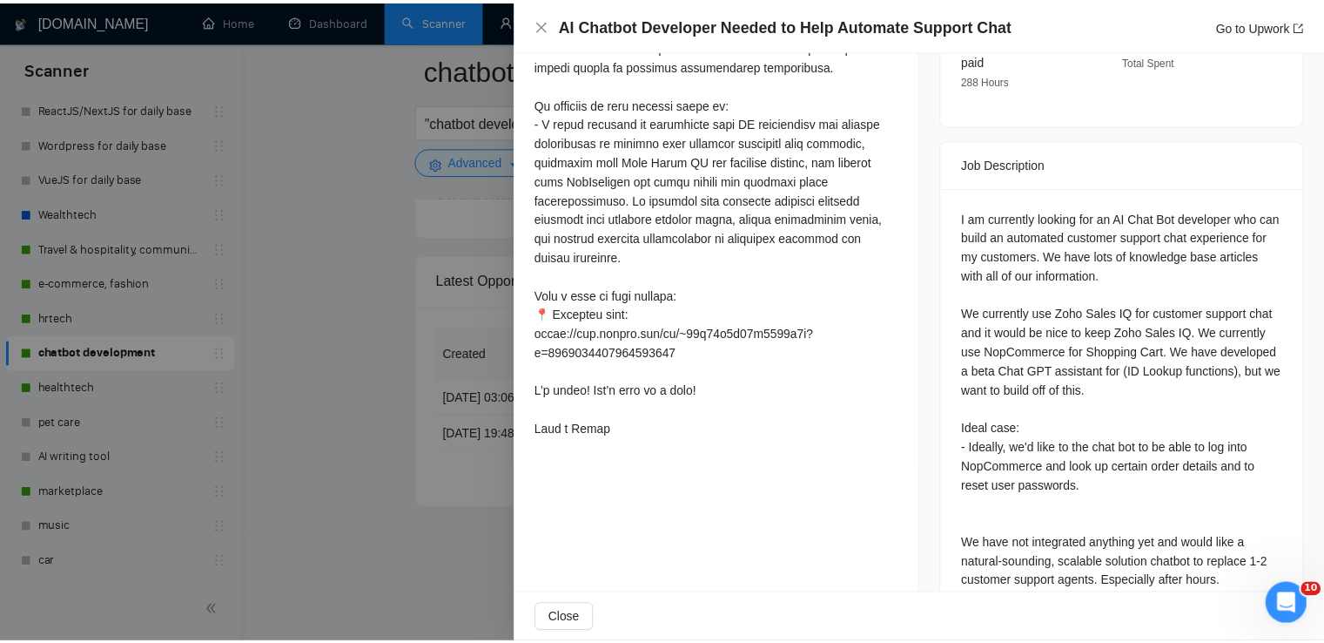
scroll to position [686, 0]
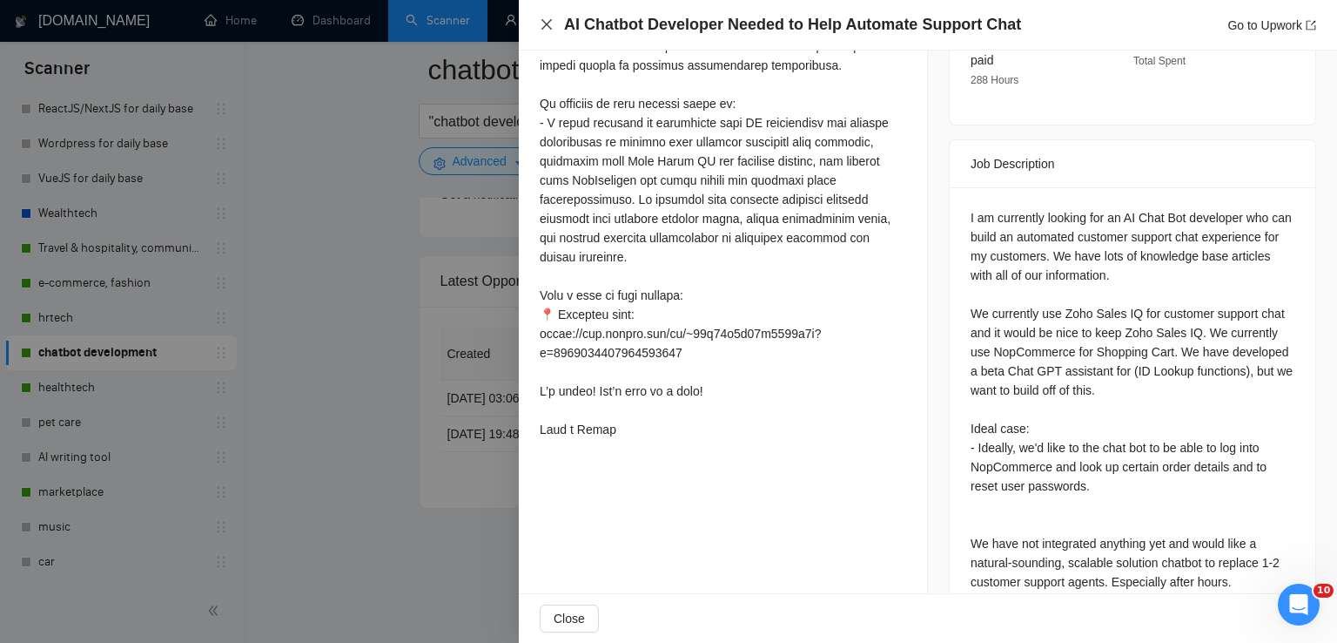
click at [544, 24] on icon "close" at bounding box center [547, 24] width 14 height 14
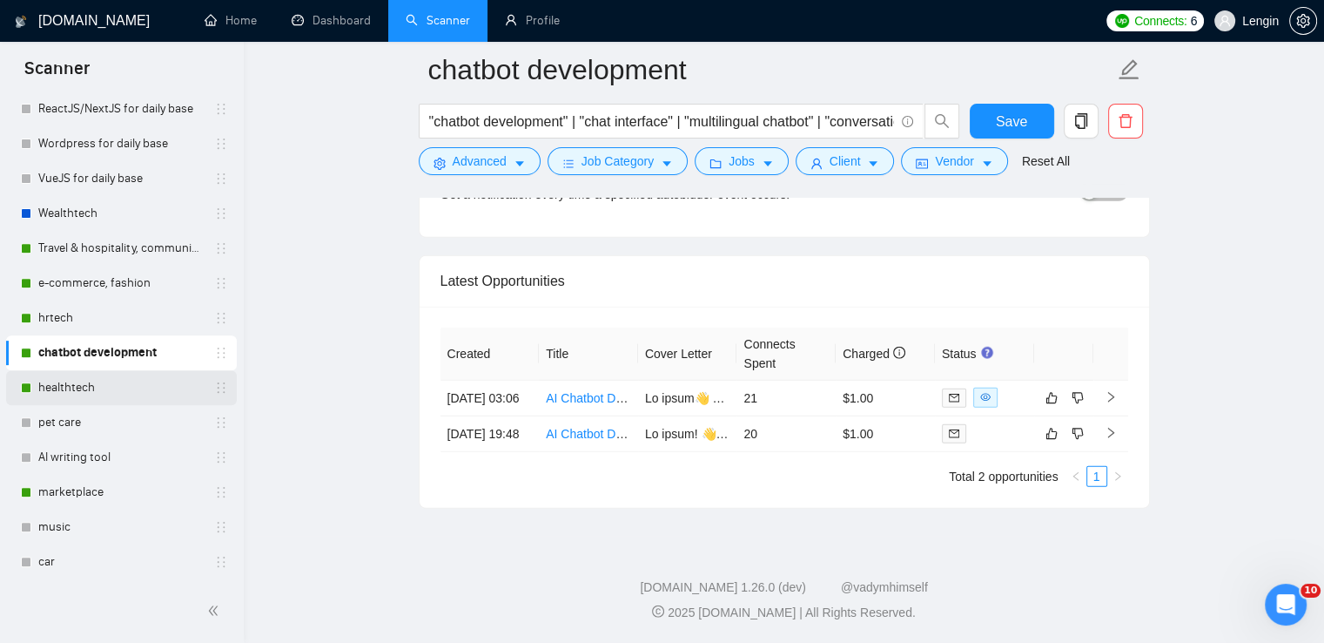
click at [84, 385] on link "healthtech" at bounding box center [120, 387] width 165 height 35
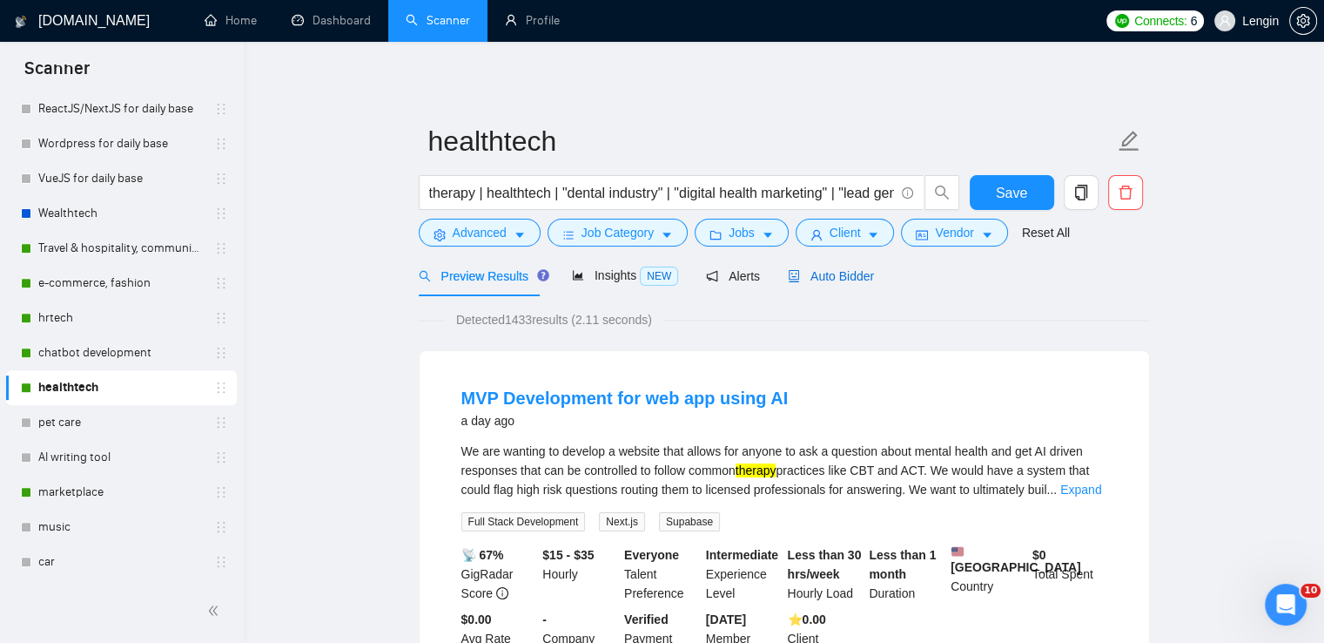
click at [825, 273] on span "Auto Bidder" at bounding box center [831, 276] width 86 height 14
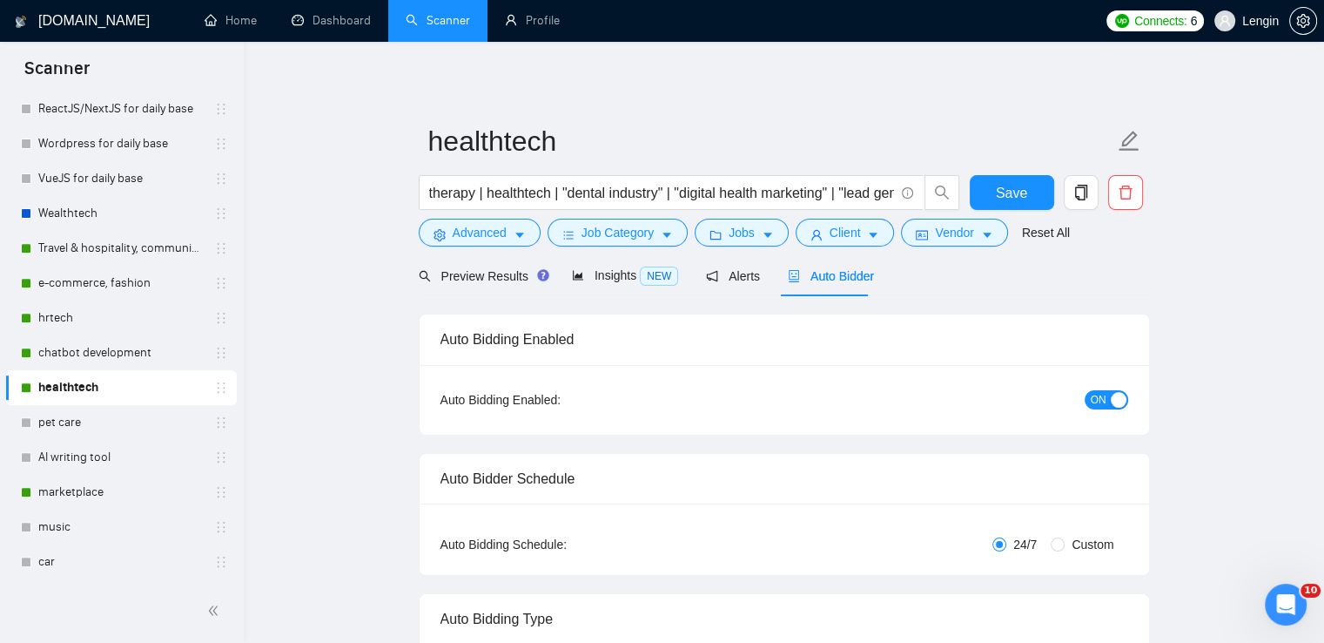
radio input "false"
radio input "true"
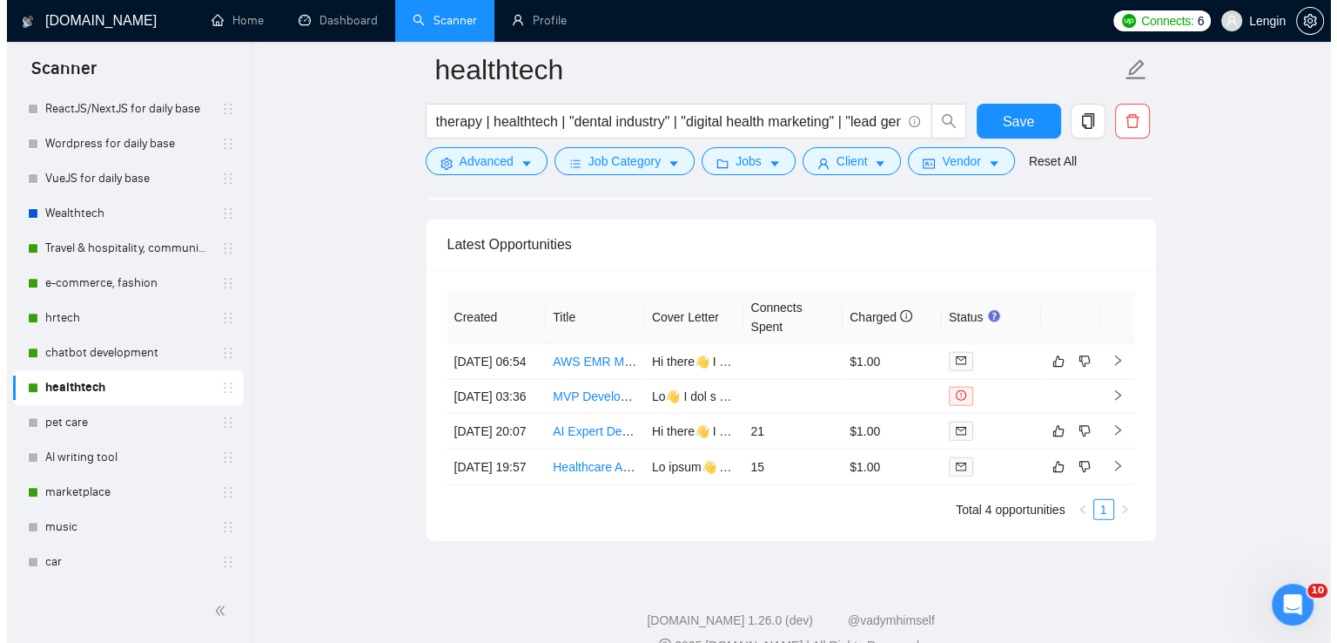
scroll to position [4655, 0]
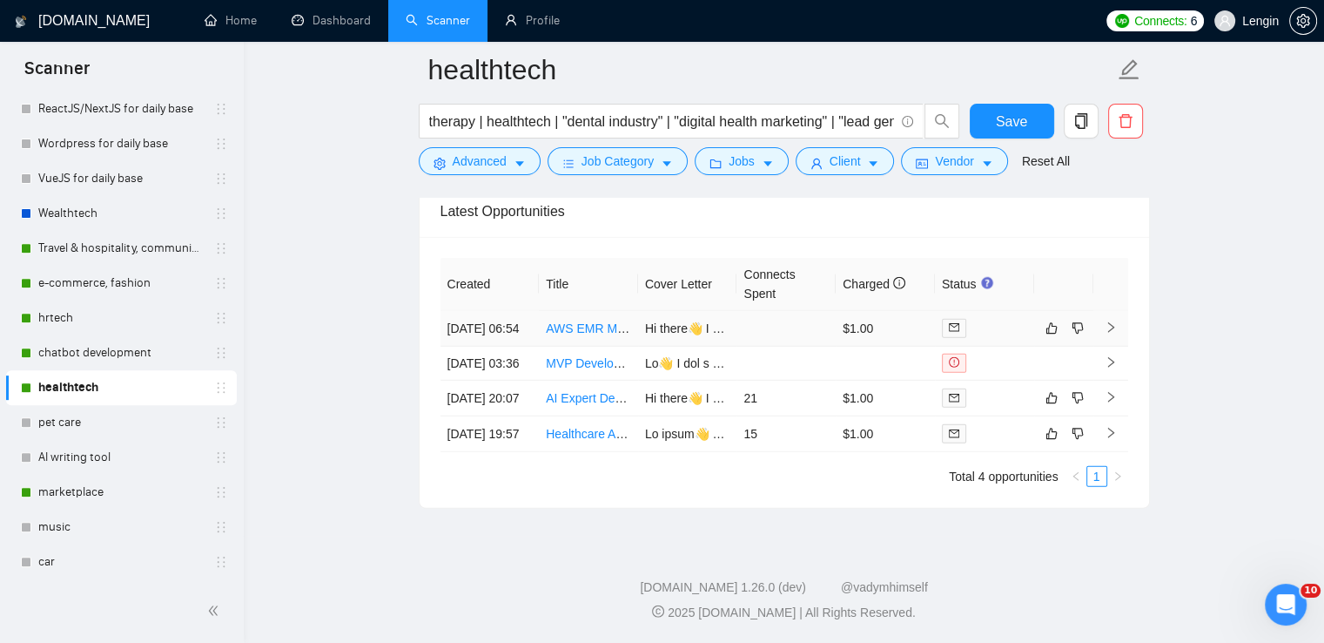
click at [578, 311] on td "AWS EMR Module Development for Medical Lab Reports" at bounding box center [588, 329] width 99 height 36
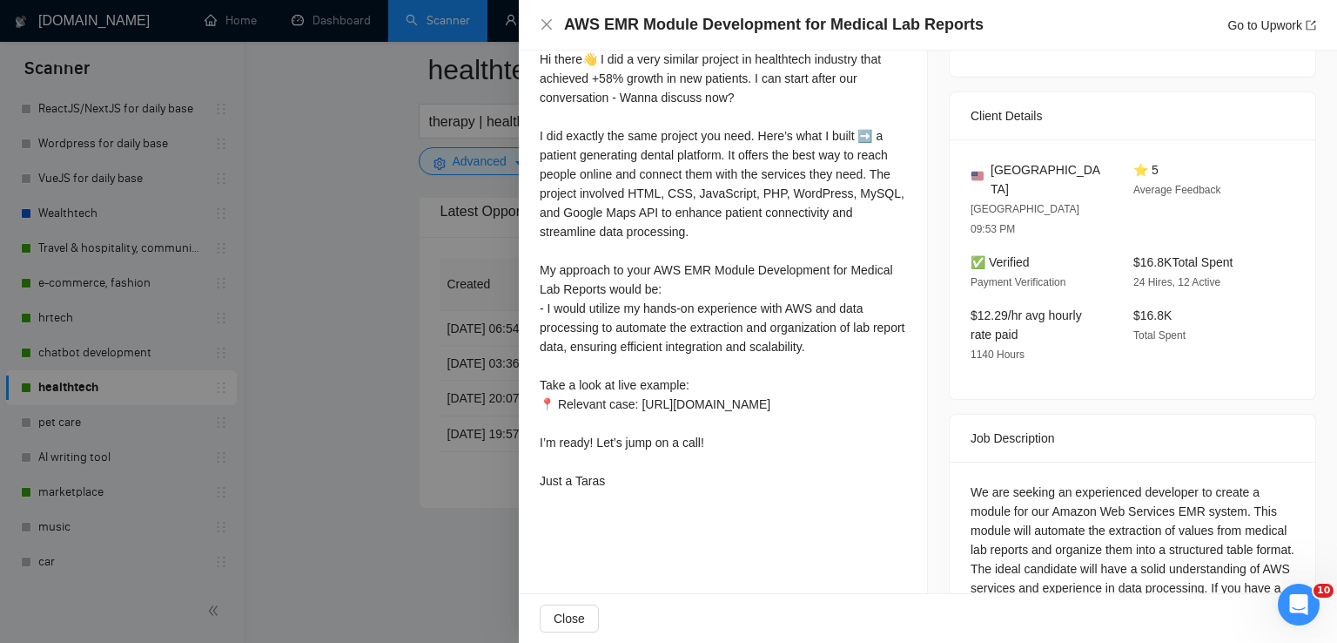
scroll to position [437, 0]
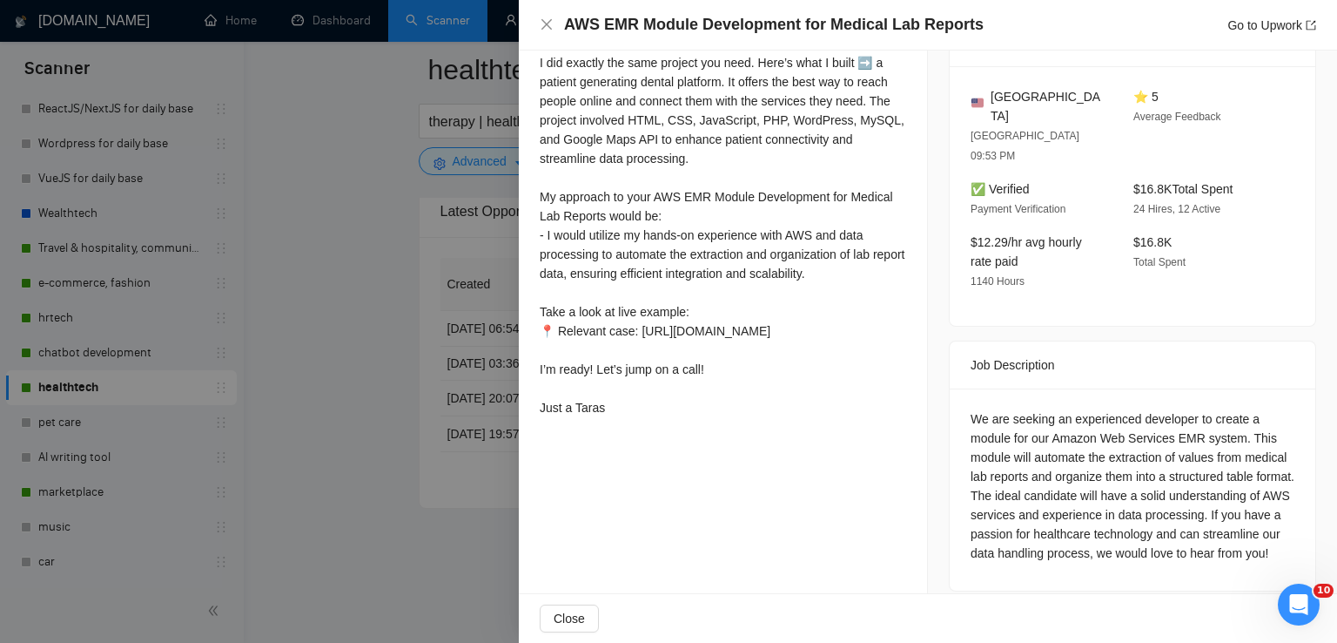
click at [551, 32] on div "AWS EMR Module Development for Medical Lab Reports Go to Upwork" at bounding box center [928, 25] width 777 height 22
click at [544, 28] on icon "close" at bounding box center [547, 24] width 10 height 10
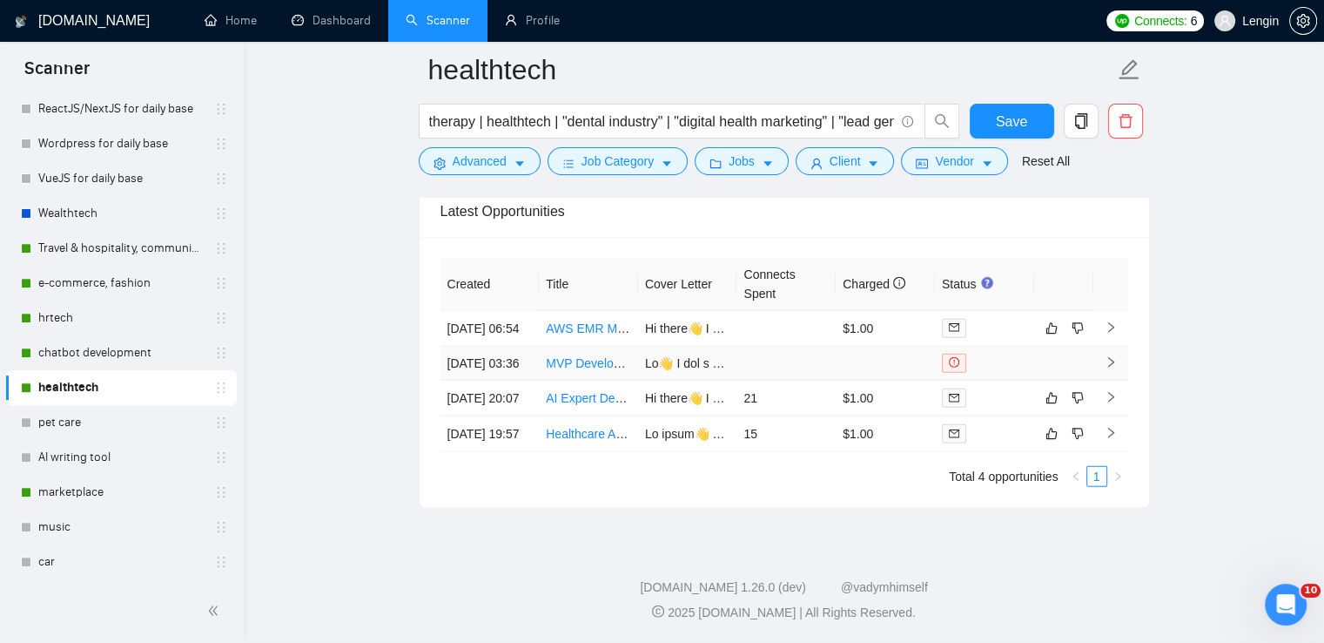
click at [592, 366] on td "MVP Development for web app using AI" at bounding box center [588, 364] width 99 height 34
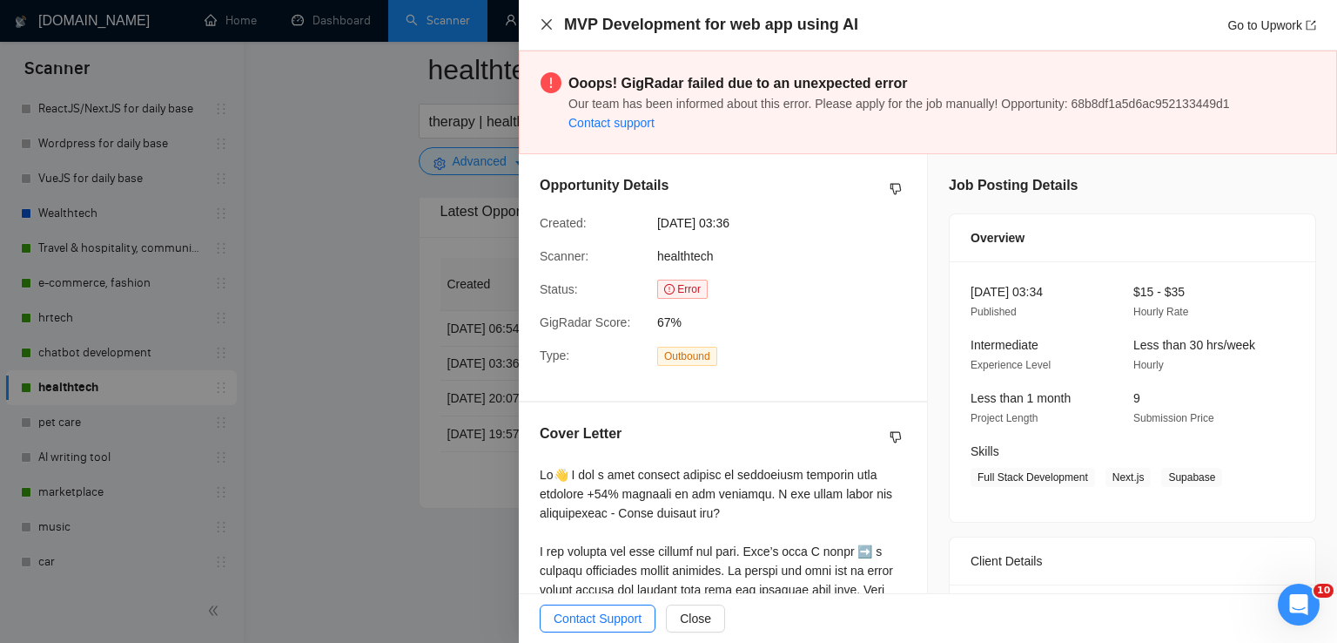
click at [552, 25] on icon "close" at bounding box center [547, 24] width 14 height 14
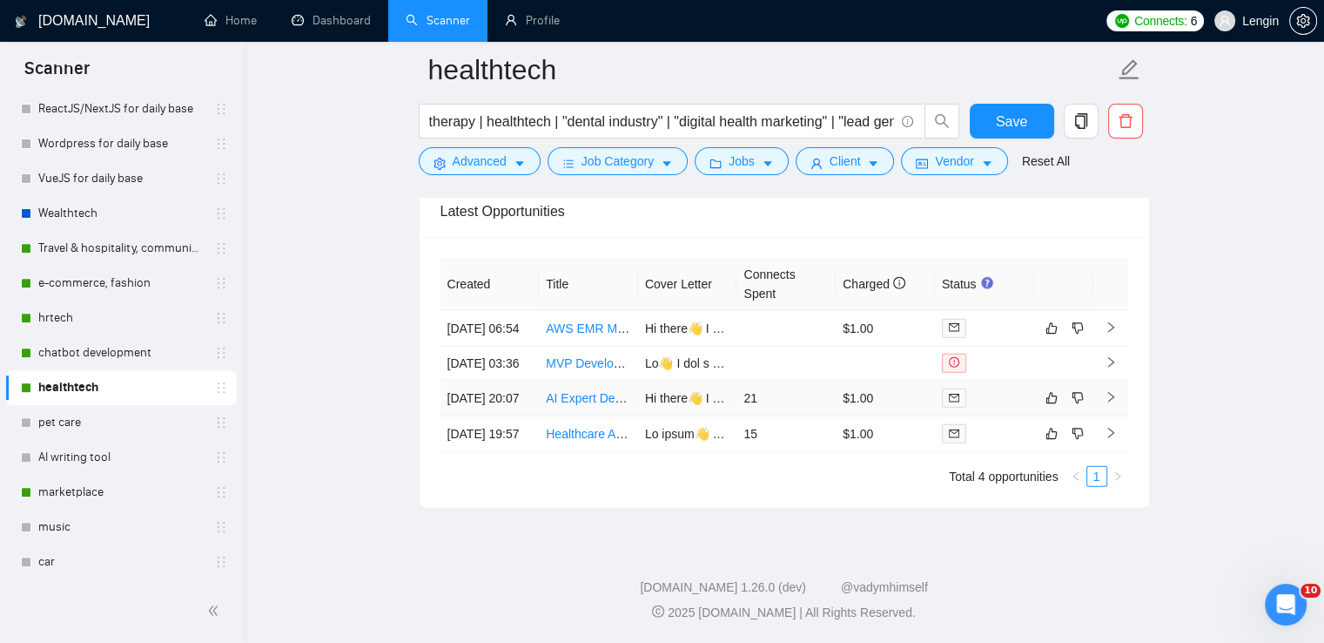
click at [573, 416] on td "AI Expert Developer Needed for Healthcare EHR and AI Middleware Project" at bounding box center [588, 398] width 99 height 36
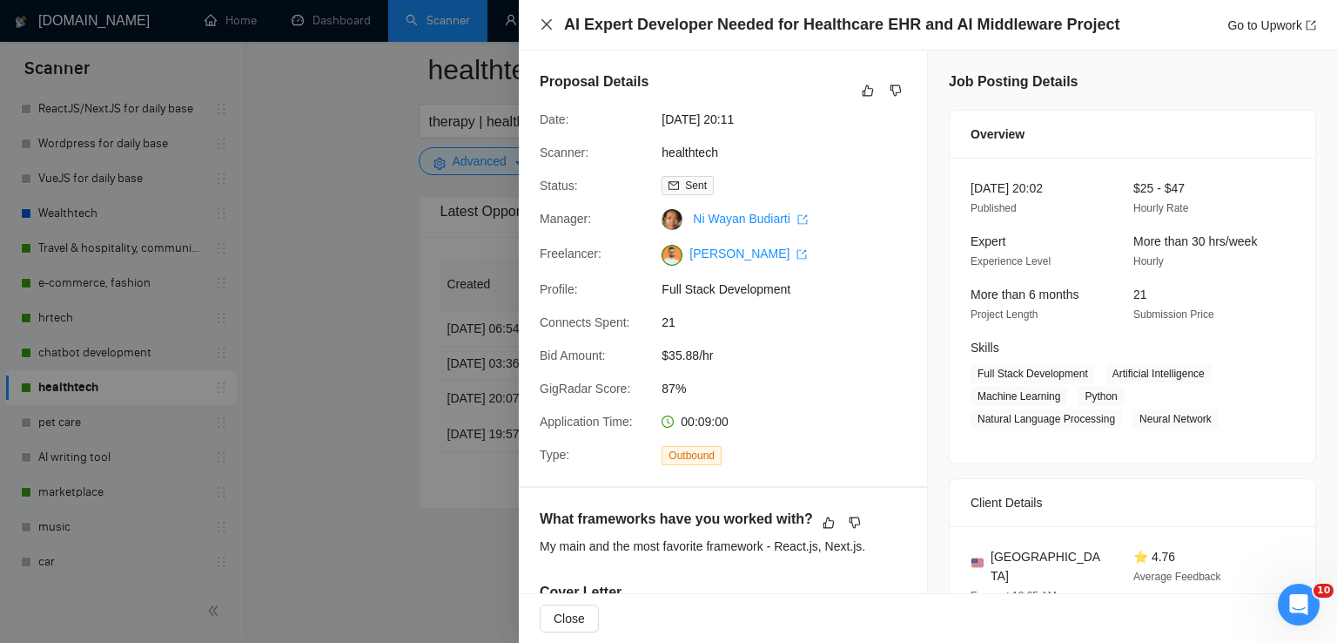
click at [544, 18] on icon "close" at bounding box center [547, 24] width 14 height 14
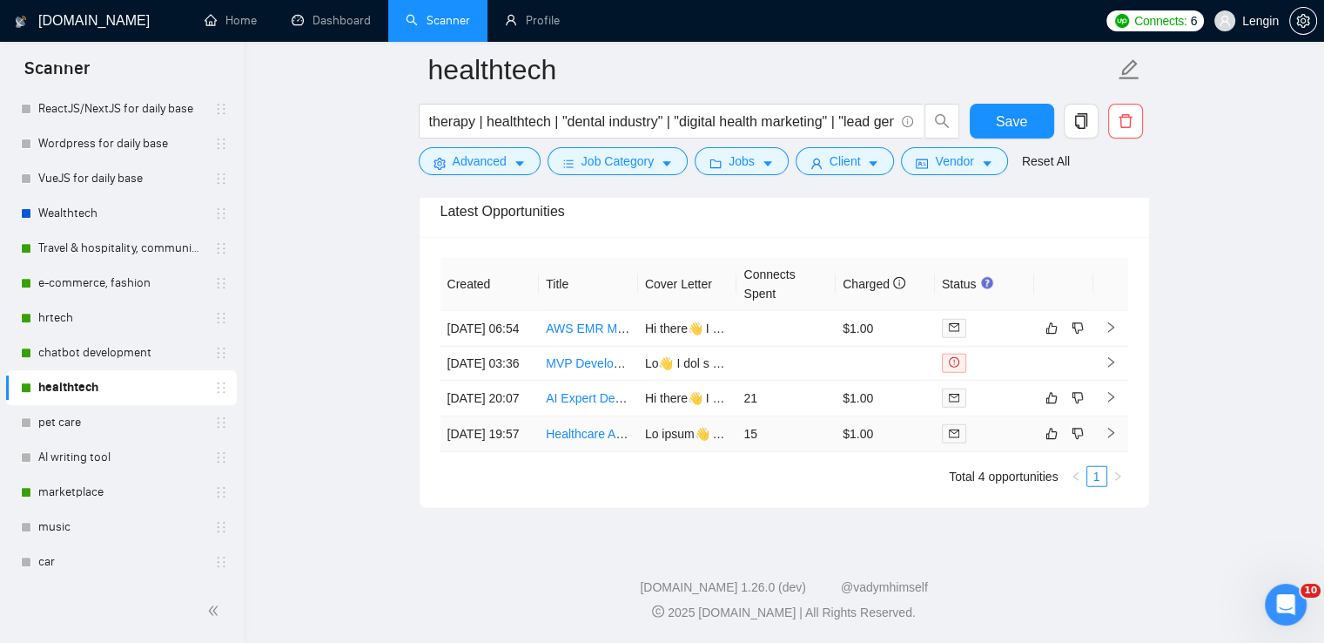
click at [508, 452] on td "[DATE] 19:57" at bounding box center [490, 434] width 99 height 36
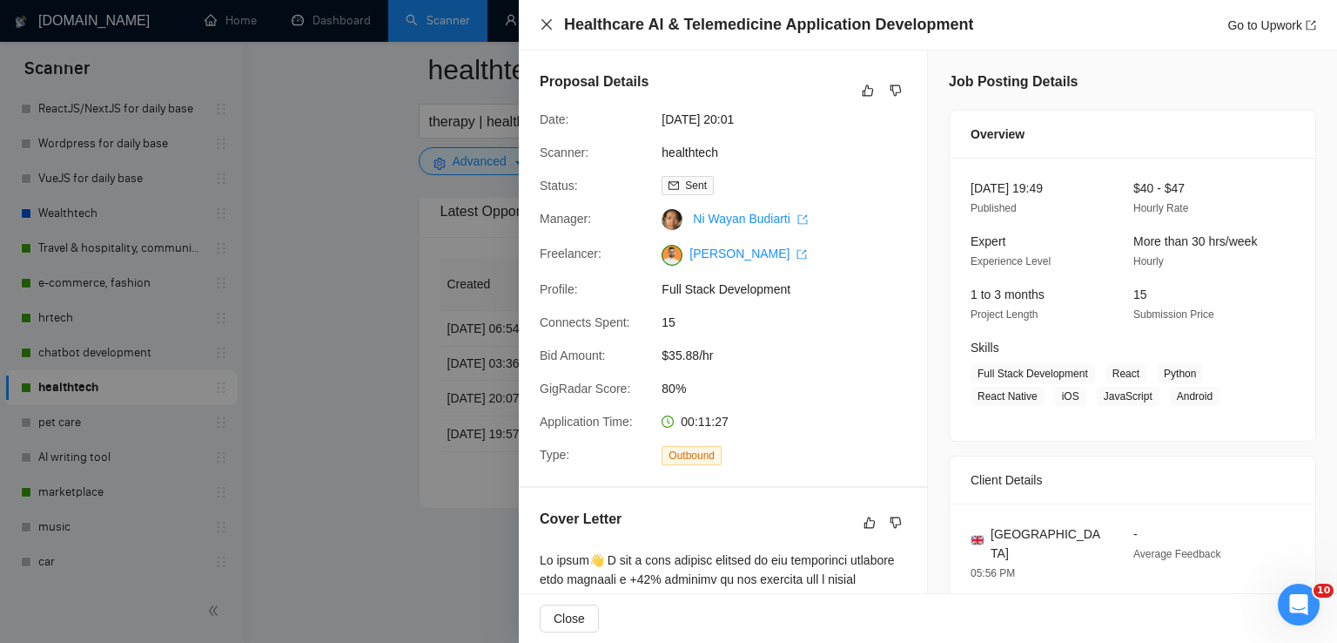
click at [549, 21] on icon "close" at bounding box center [547, 24] width 14 height 14
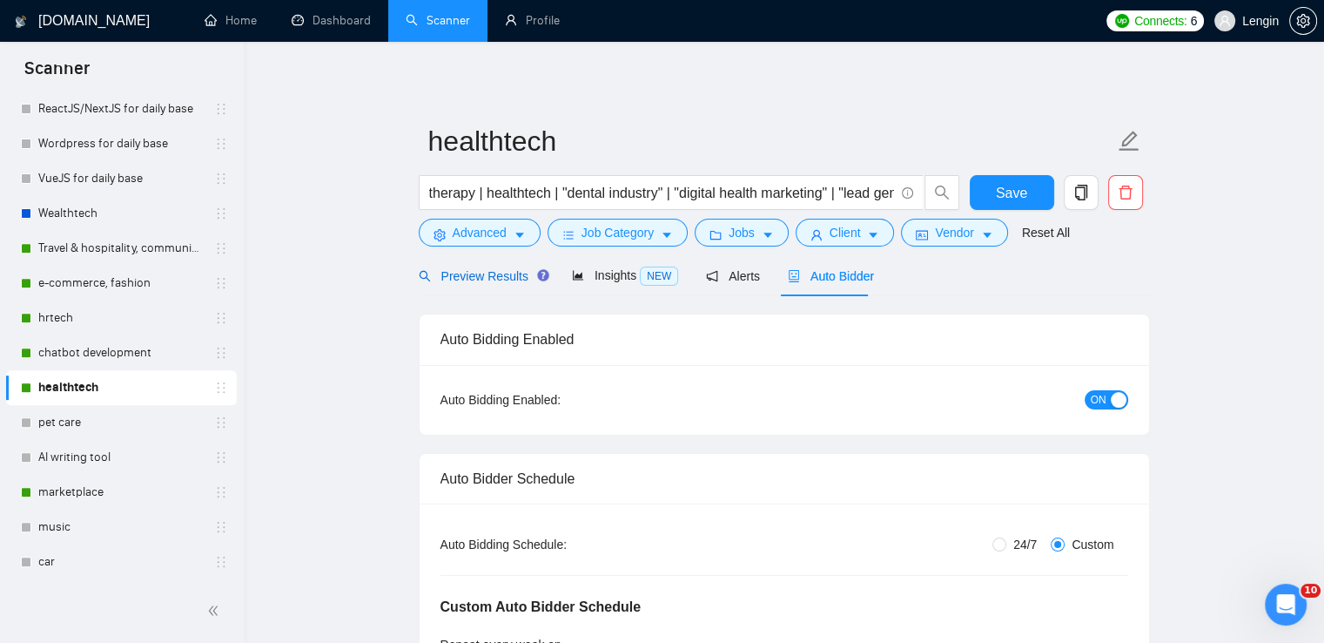
click at [505, 280] on span "Preview Results" at bounding box center [481, 276] width 125 height 14
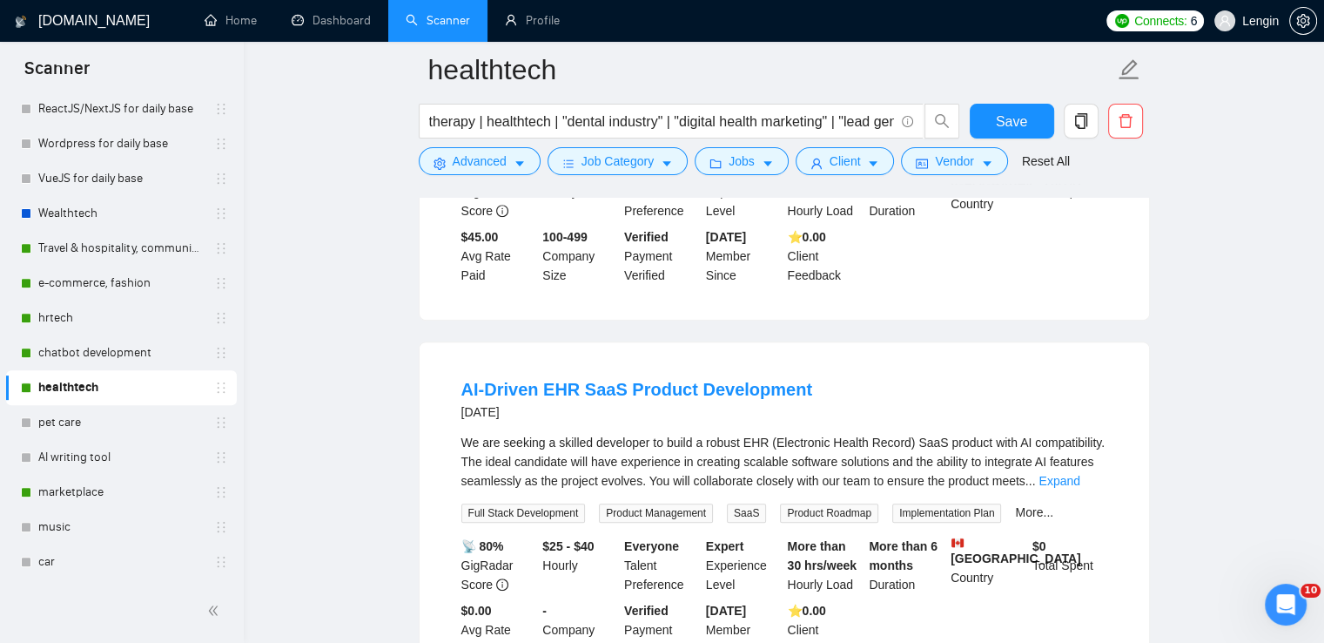
scroll to position [775, 0]
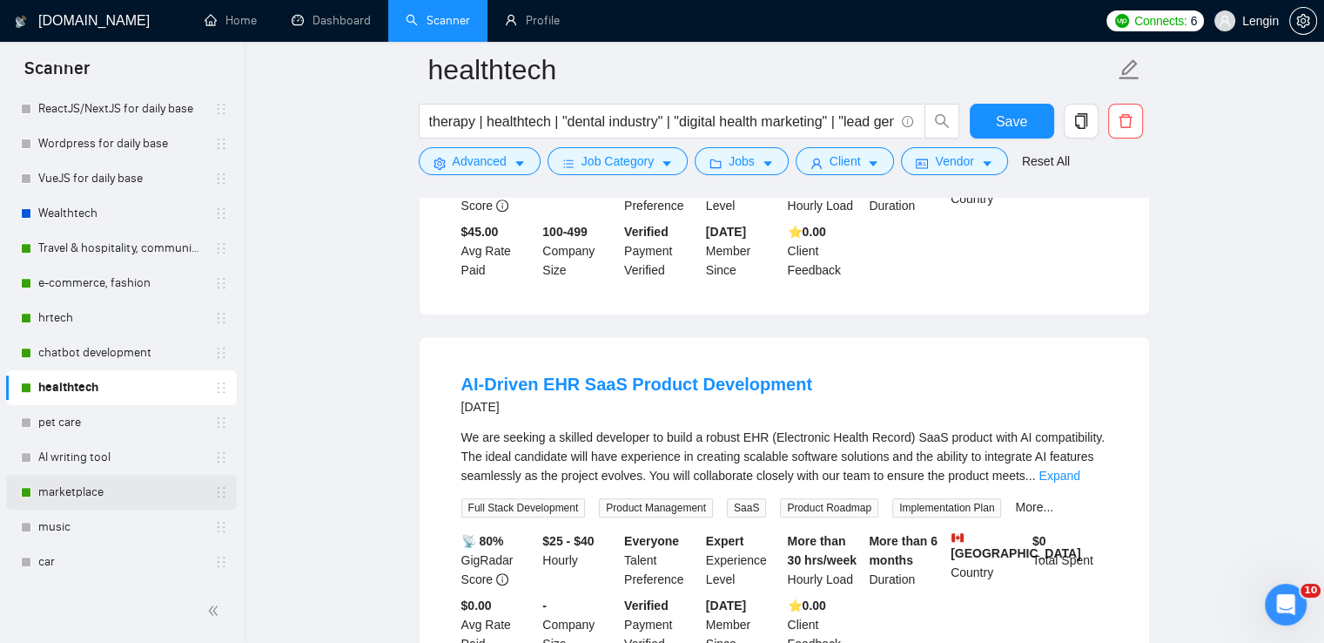
click at [64, 491] on link "marketplace" at bounding box center [120, 492] width 165 height 35
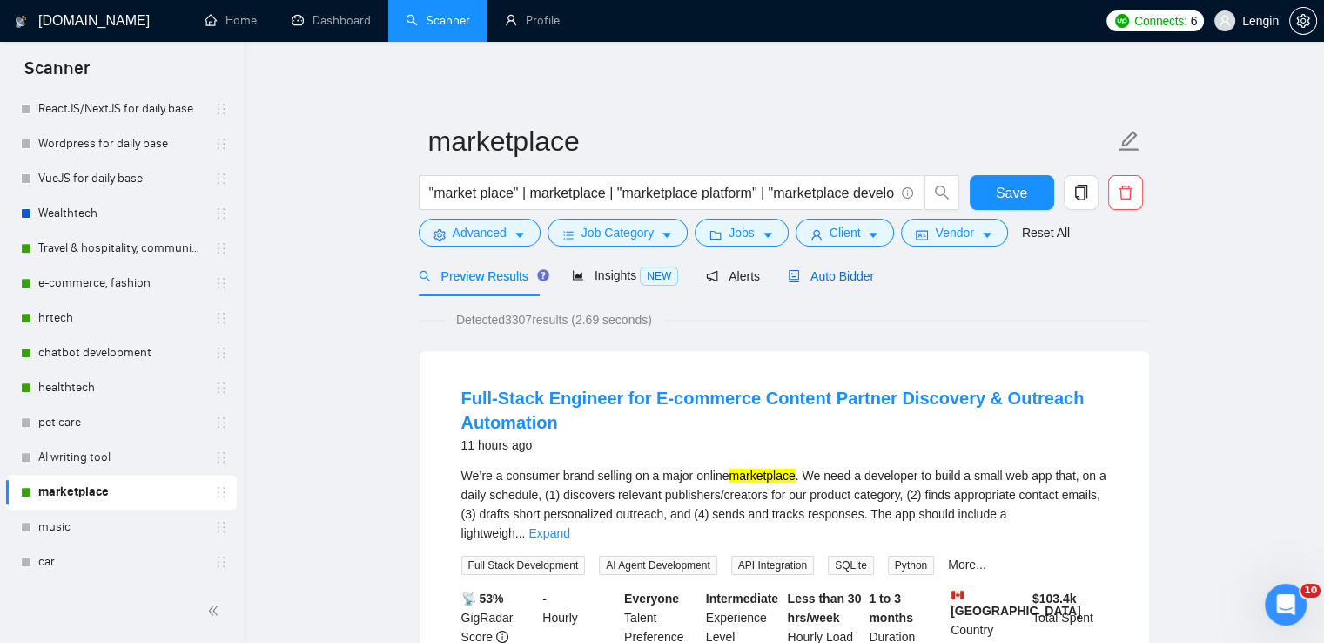
click at [838, 276] on span "Auto Bidder" at bounding box center [831, 276] width 86 height 14
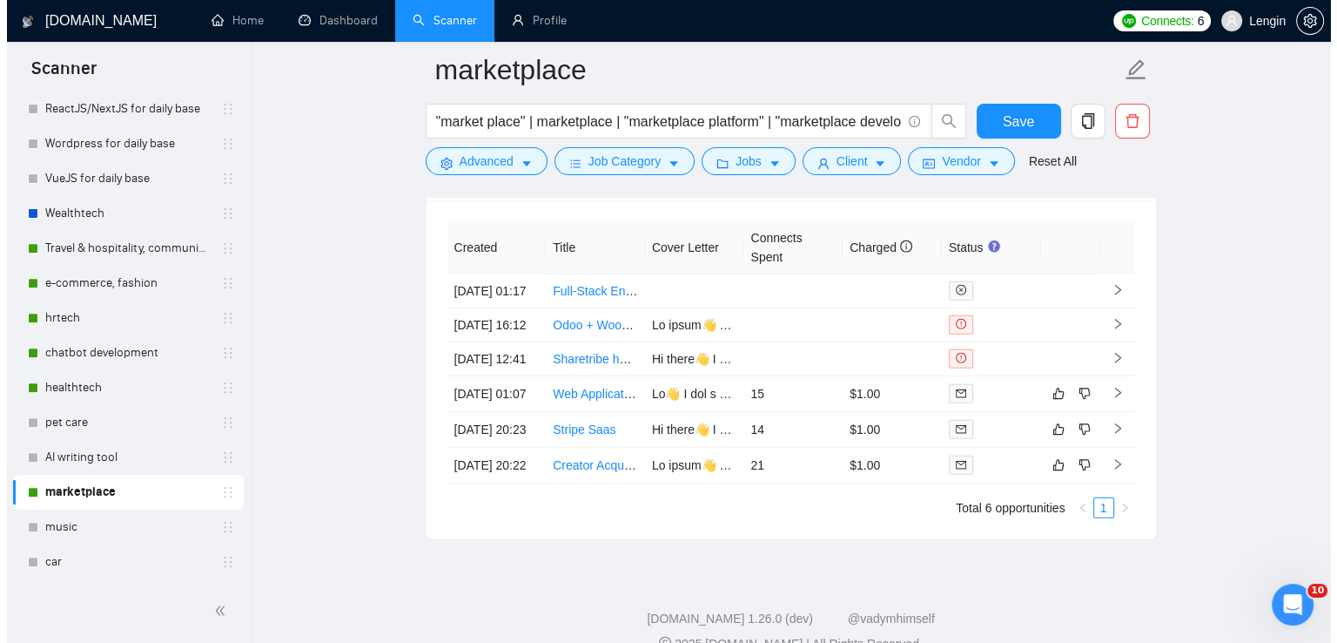
scroll to position [4655, 0]
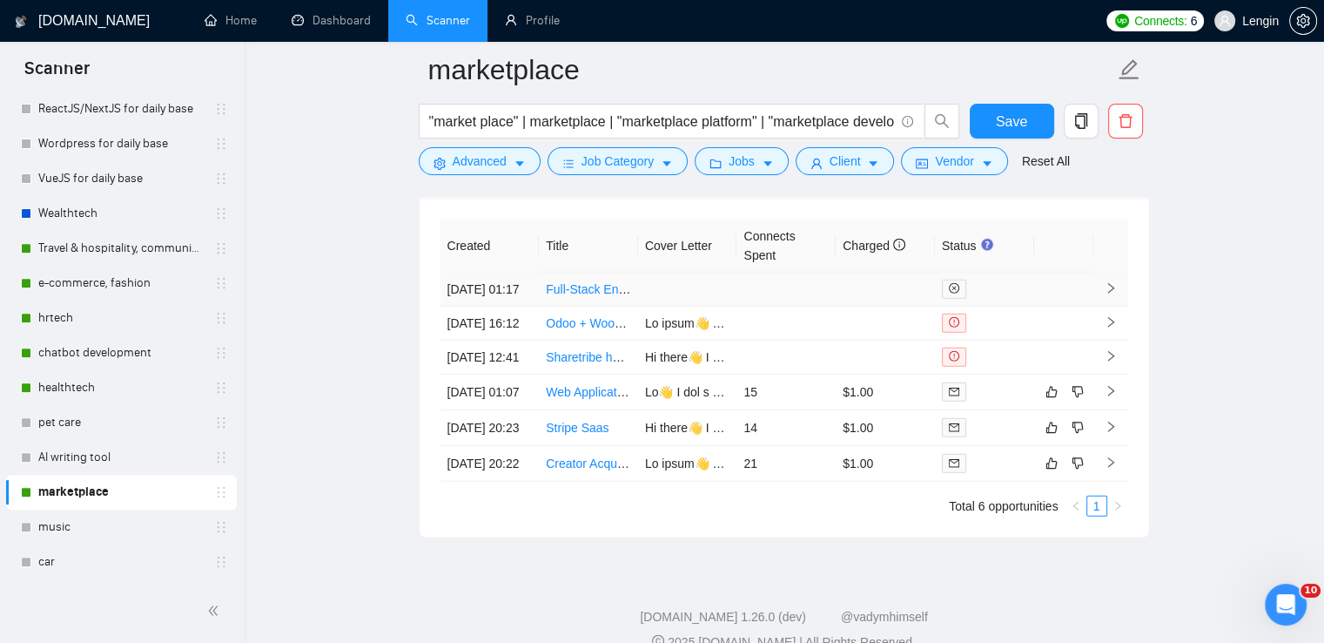
click at [519, 306] on td "[DATE] 01:17" at bounding box center [490, 290] width 99 height 34
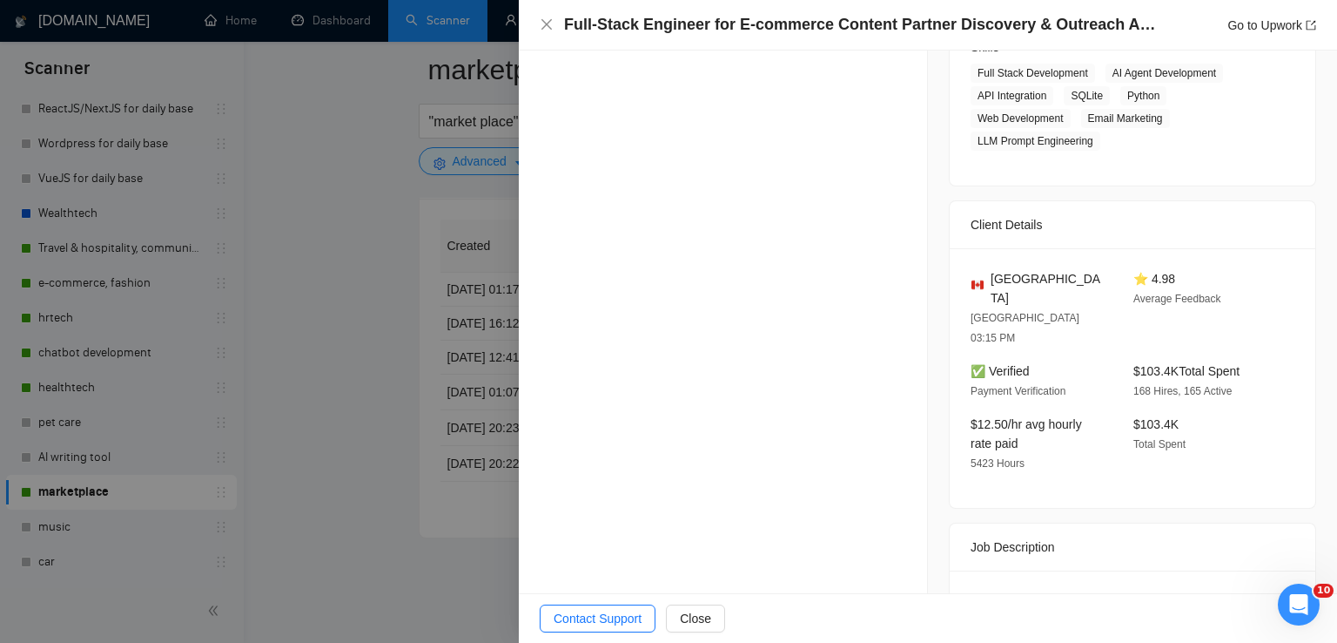
scroll to position [567, 0]
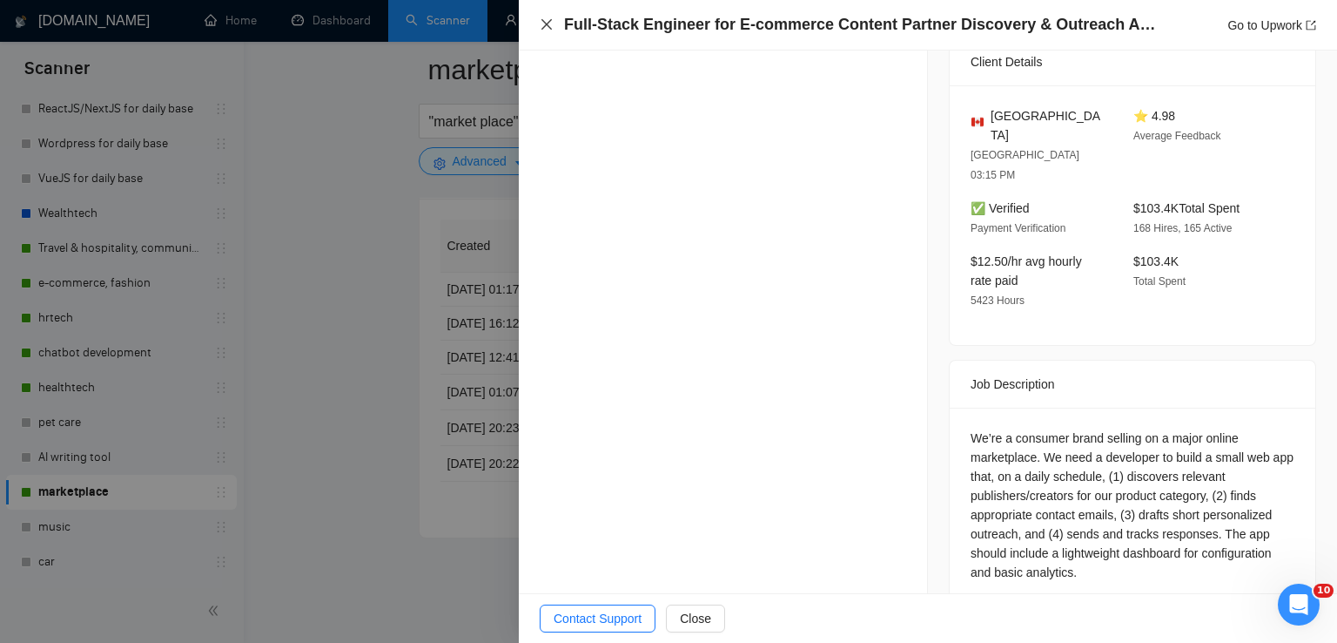
click at [545, 24] on icon "close" at bounding box center [547, 24] width 10 height 10
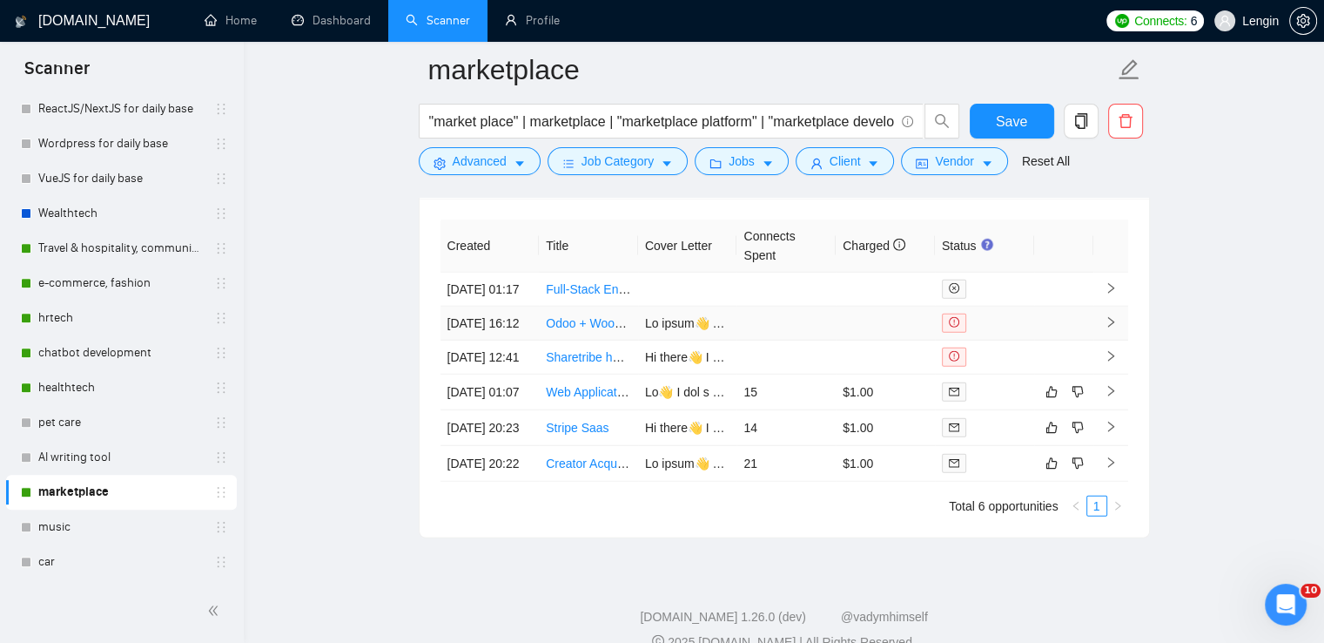
click at [590, 340] on td "Odoo + WooCommerce Multi-Vendor Marketplace Setup" at bounding box center [588, 323] width 99 height 34
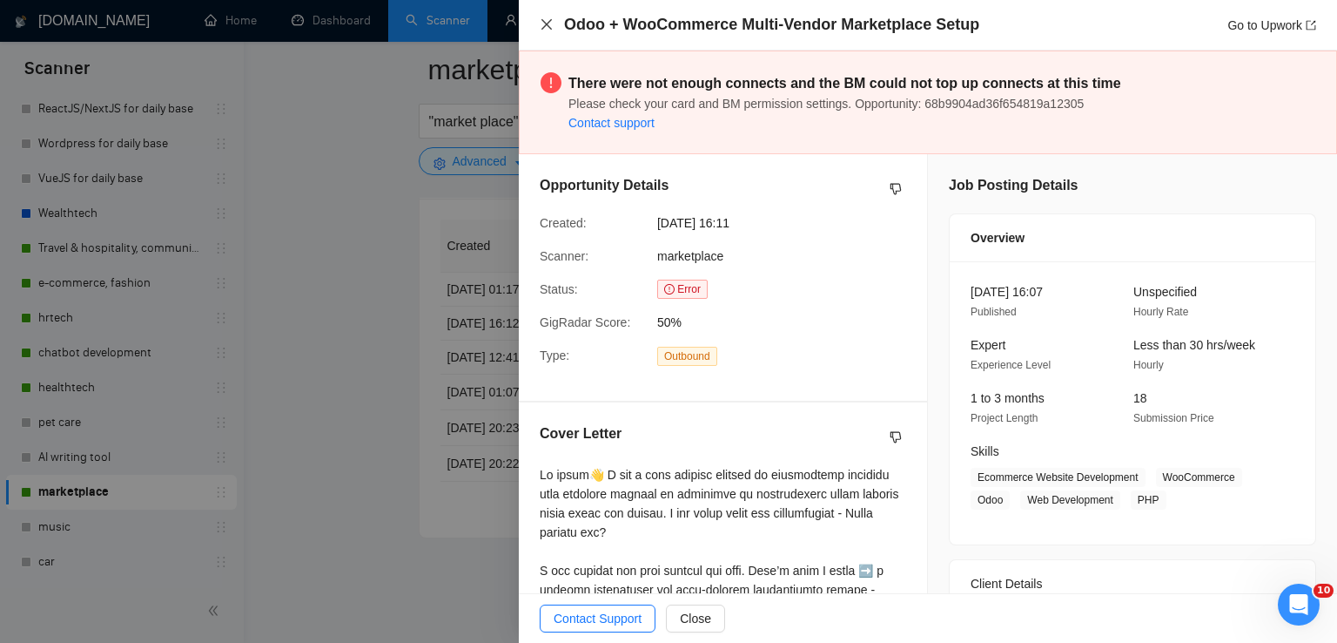
click at [542, 22] on icon "close" at bounding box center [547, 24] width 14 height 14
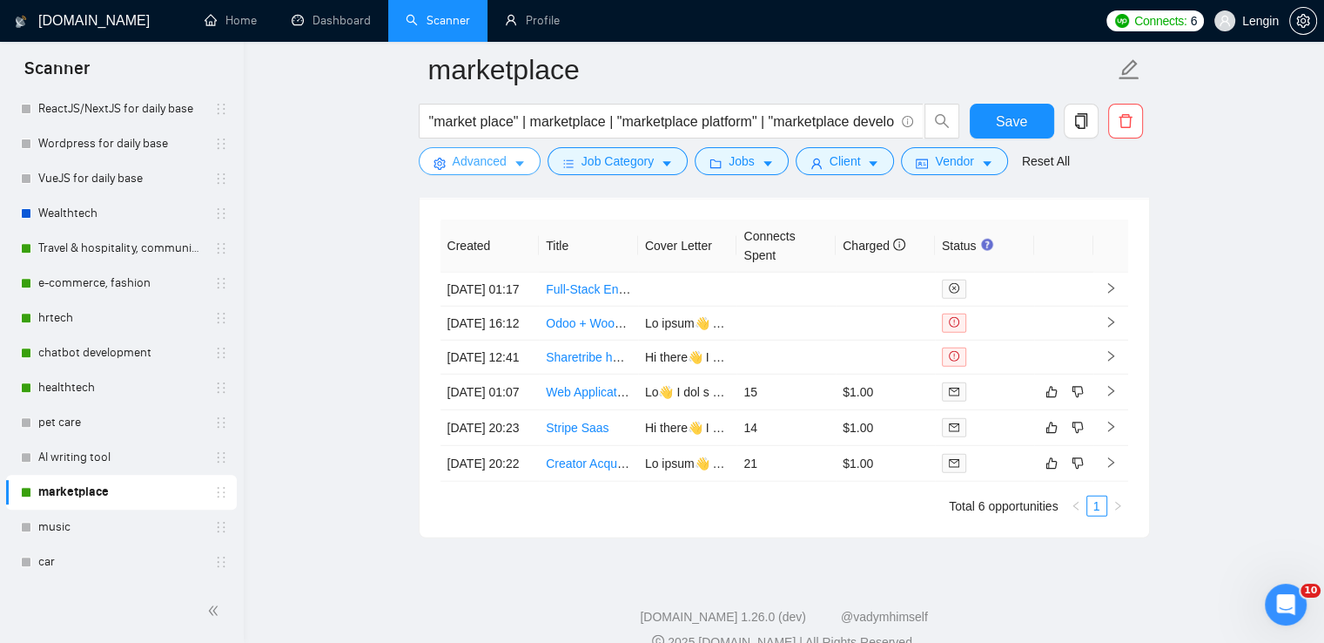
click at [488, 168] on span "Advanced" at bounding box center [480, 160] width 54 height 19
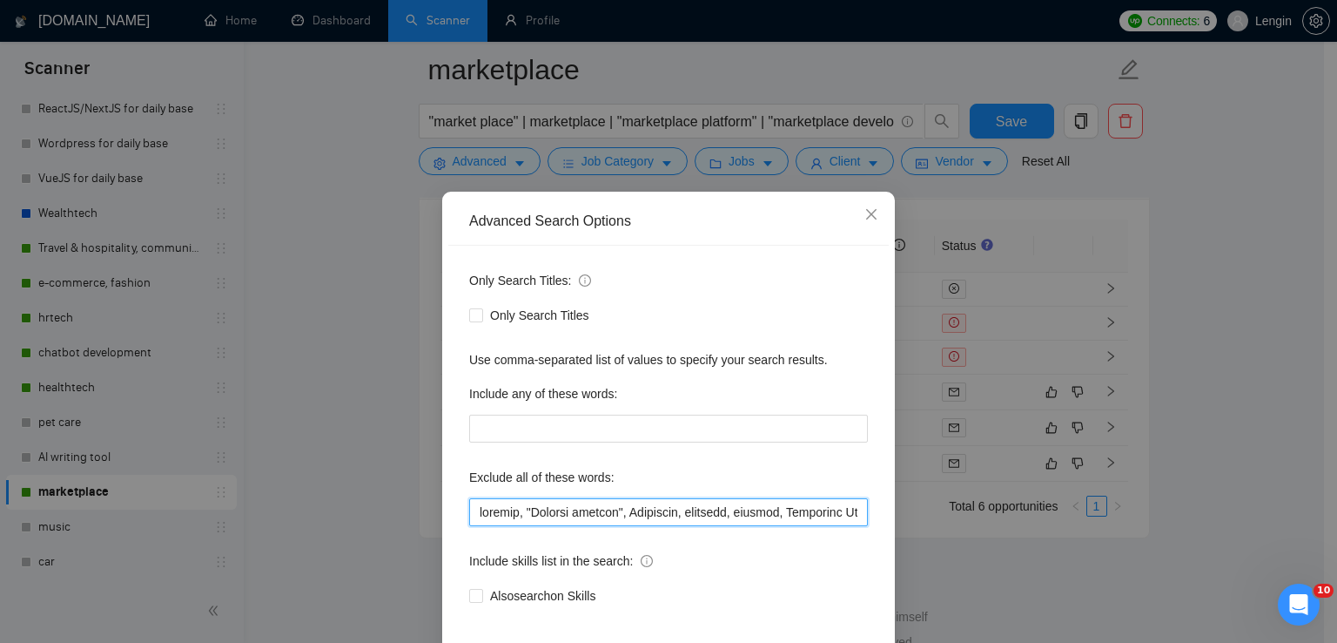
click at [475, 501] on input "text" at bounding box center [668, 512] width 399 height 28
click at [506, 512] on input "text" at bounding box center [668, 512] width 399 height 28
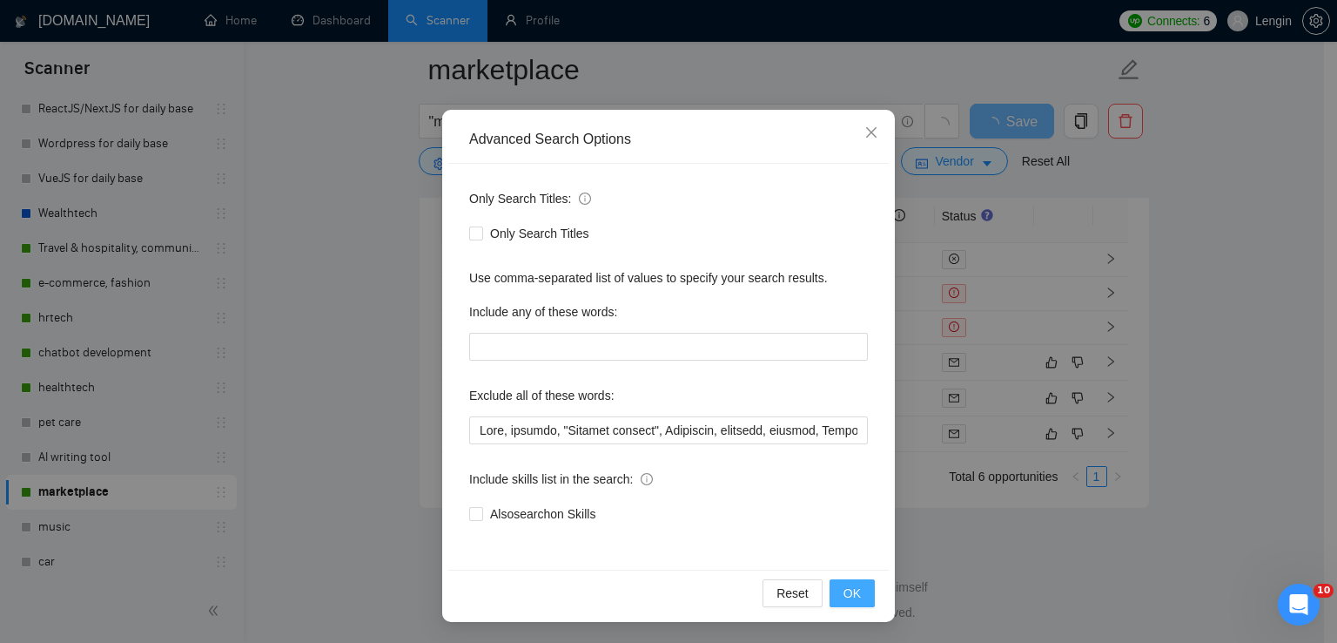
click at [846, 587] on span "OK" at bounding box center [852, 592] width 17 height 19
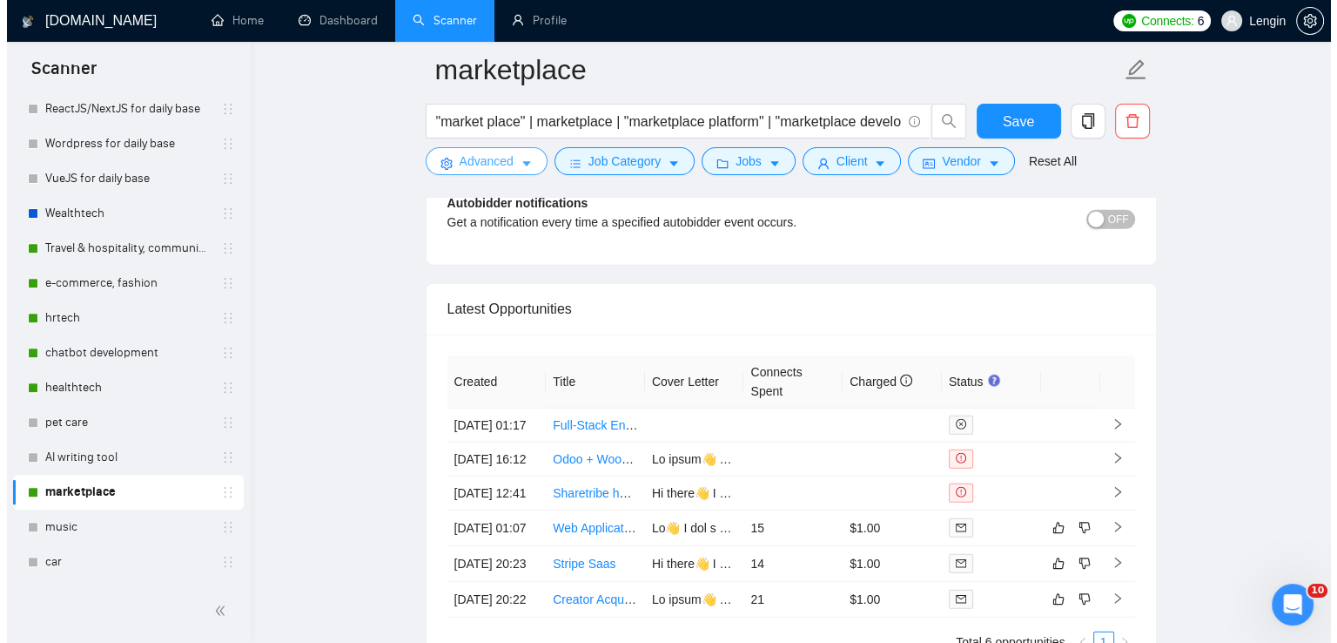
scroll to position [4561, 0]
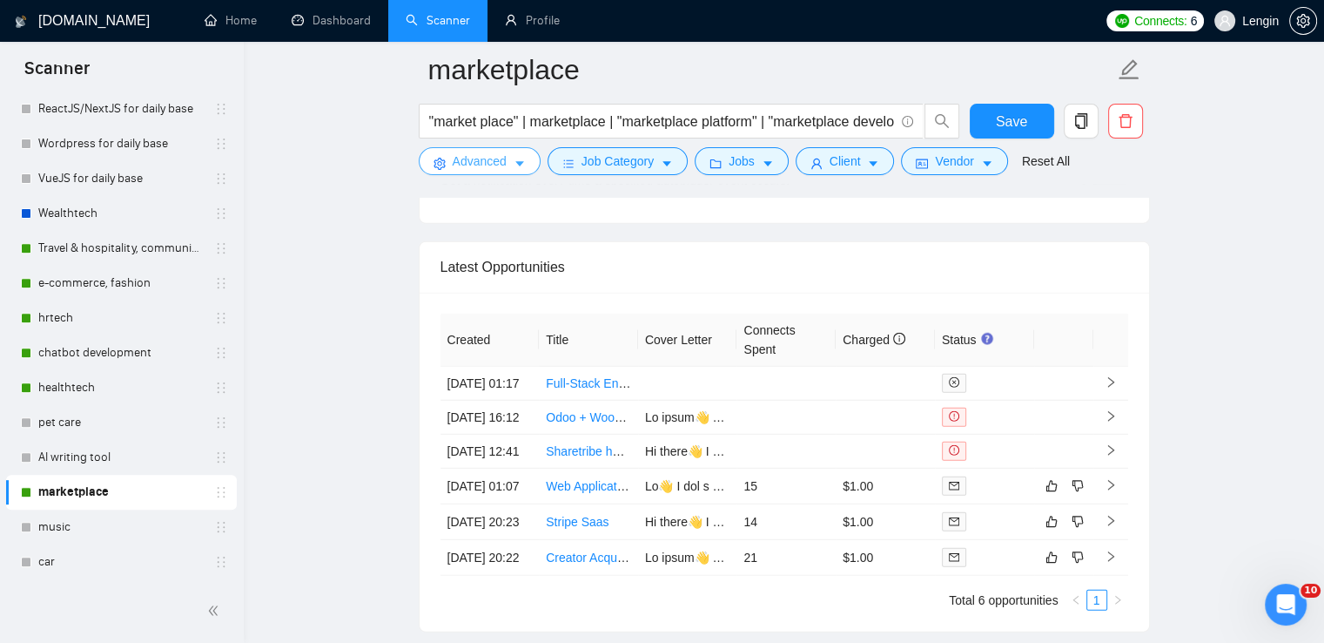
click at [497, 165] on span "Advanced" at bounding box center [480, 160] width 54 height 19
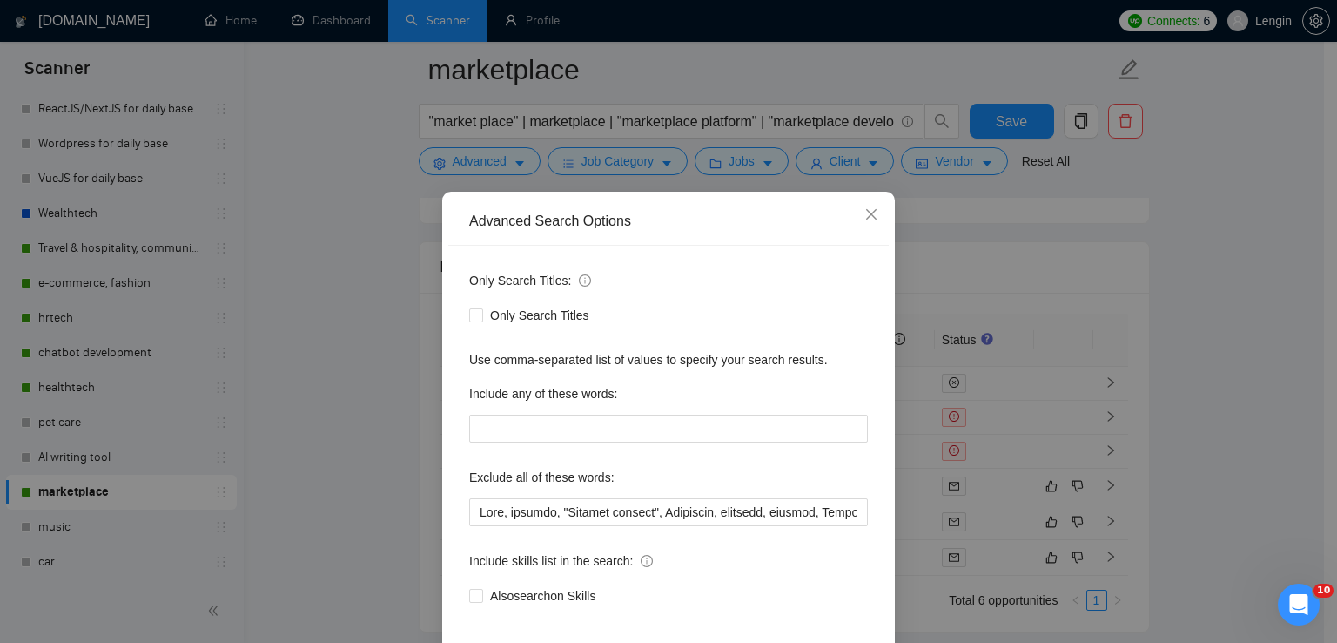
scroll to position [82, 0]
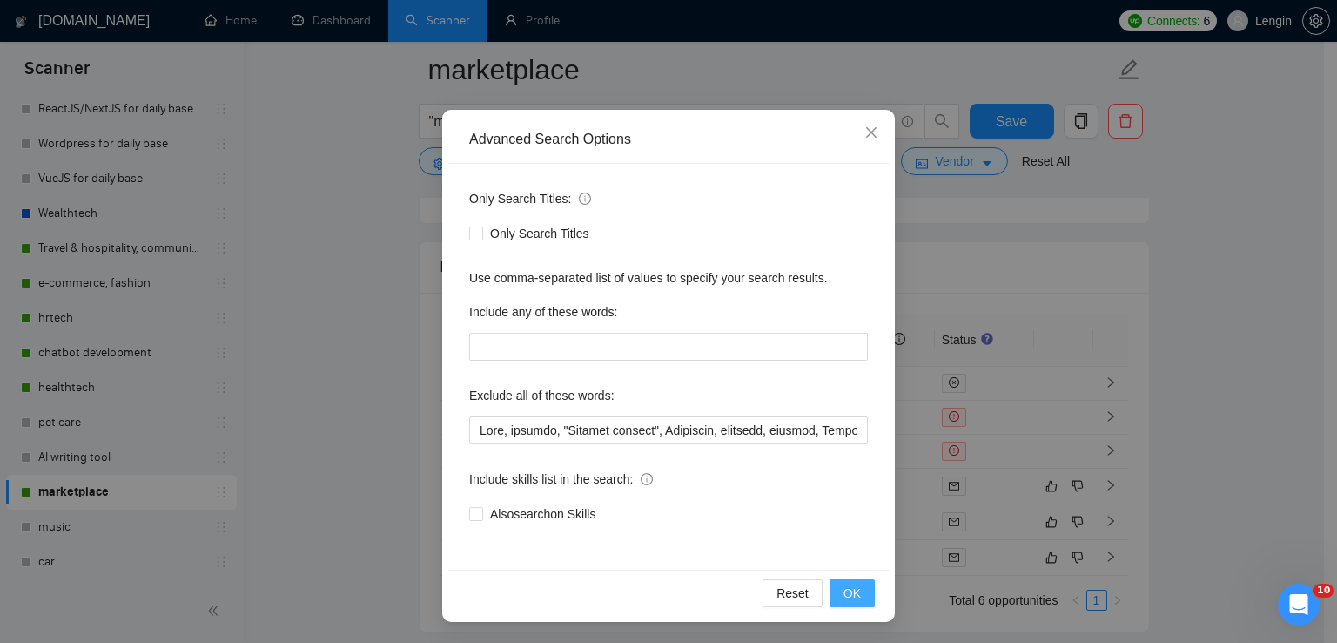
click at [847, 588] on span "OK" at bounding box center [852, 592] width 17 height 19
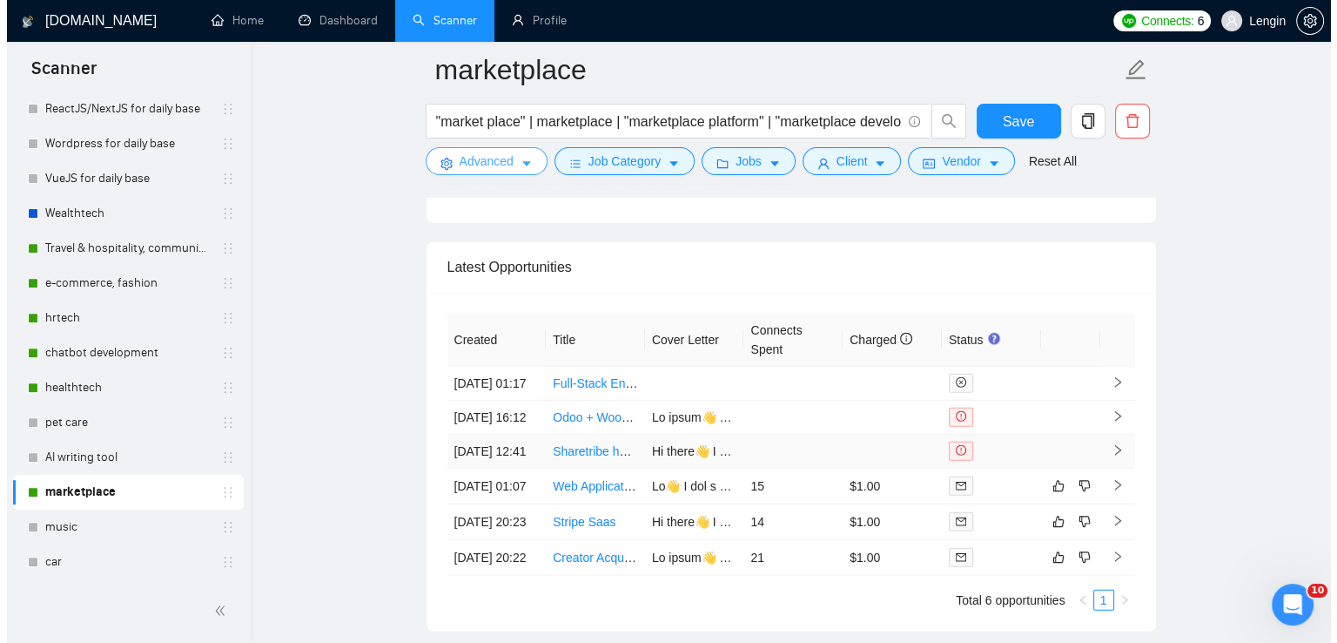
scroll to position [4655, 0]
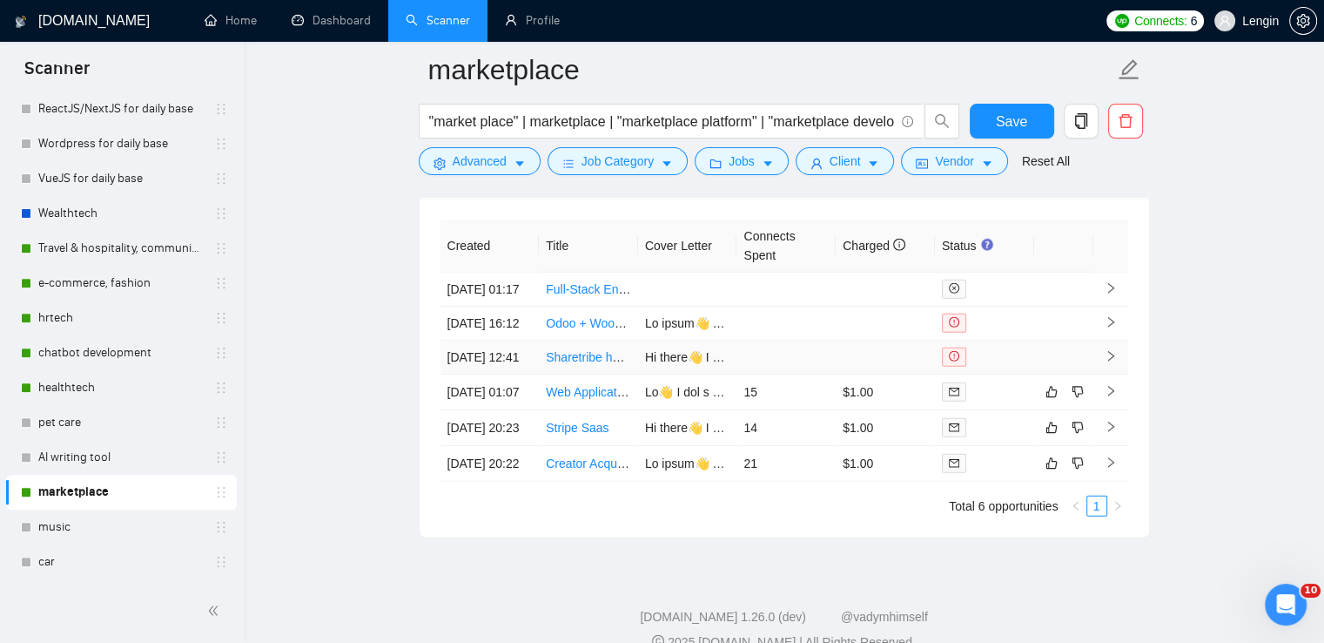
click at [573, 374] on td "Sharetribe help!" at bounding box center [588, 357] width 99 height 34
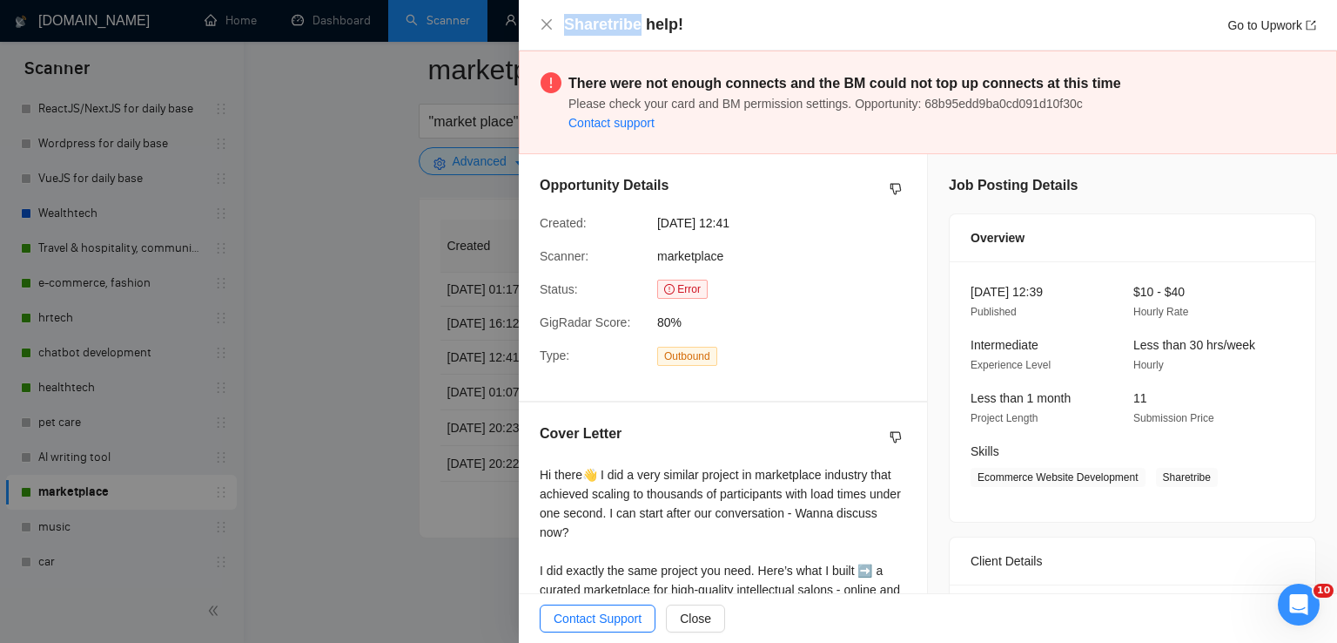
drag, startPoint x: 637, startPoint y: 24, endPoint x: 566, endPoint y: 22, distance: 71.4
click at [566, 22] on h4 "Sharetribe help!" at bounding box center [623, 25] width 119 height 22
copy h4 "Sharetribe"
click at [542, 29] on icon "close" at bounding box center [547, 24] width 14 height 14
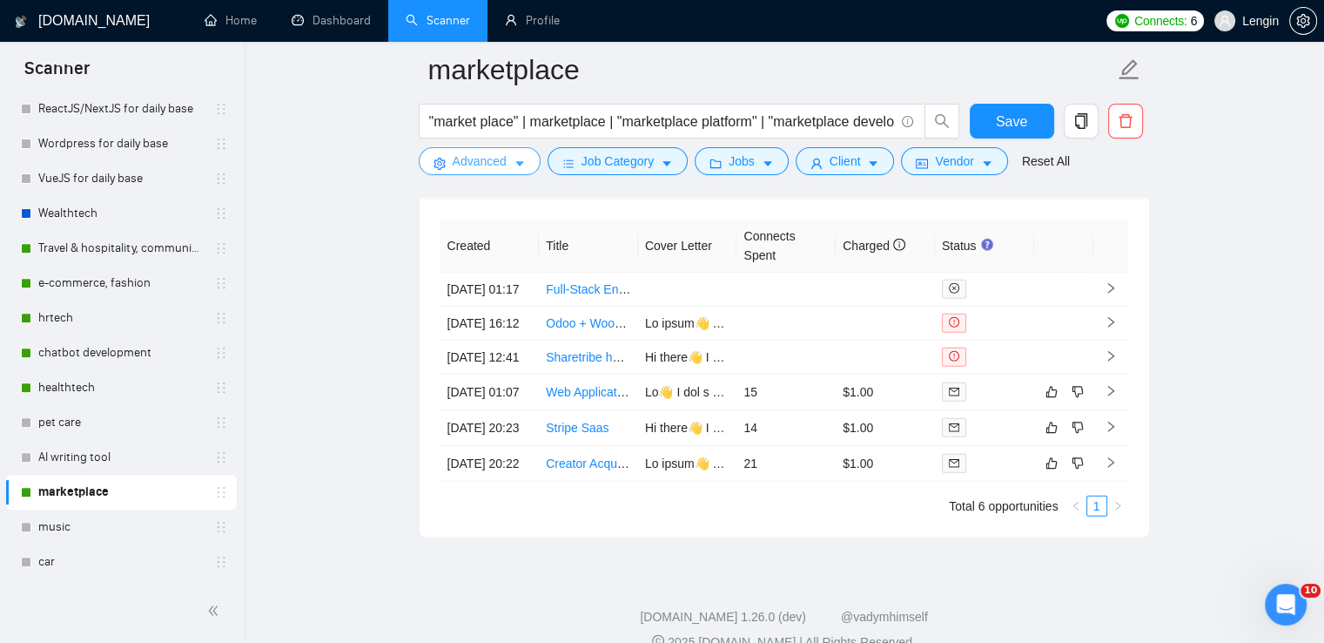
click at [505, 172] on button "Advanced" at bounding box center [480, 161] width 122 height 28
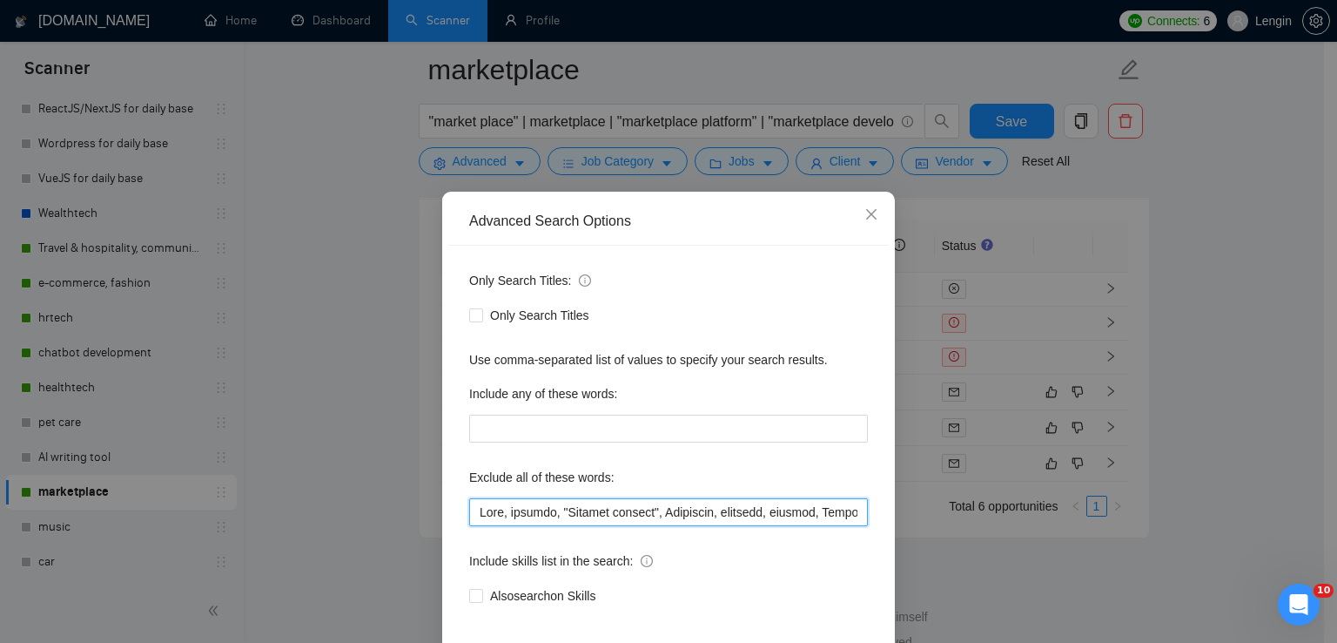
click at [476, 513] on input "text" at bounding box center [668, 512] width 399 height 28
paste input "Sharetribe"
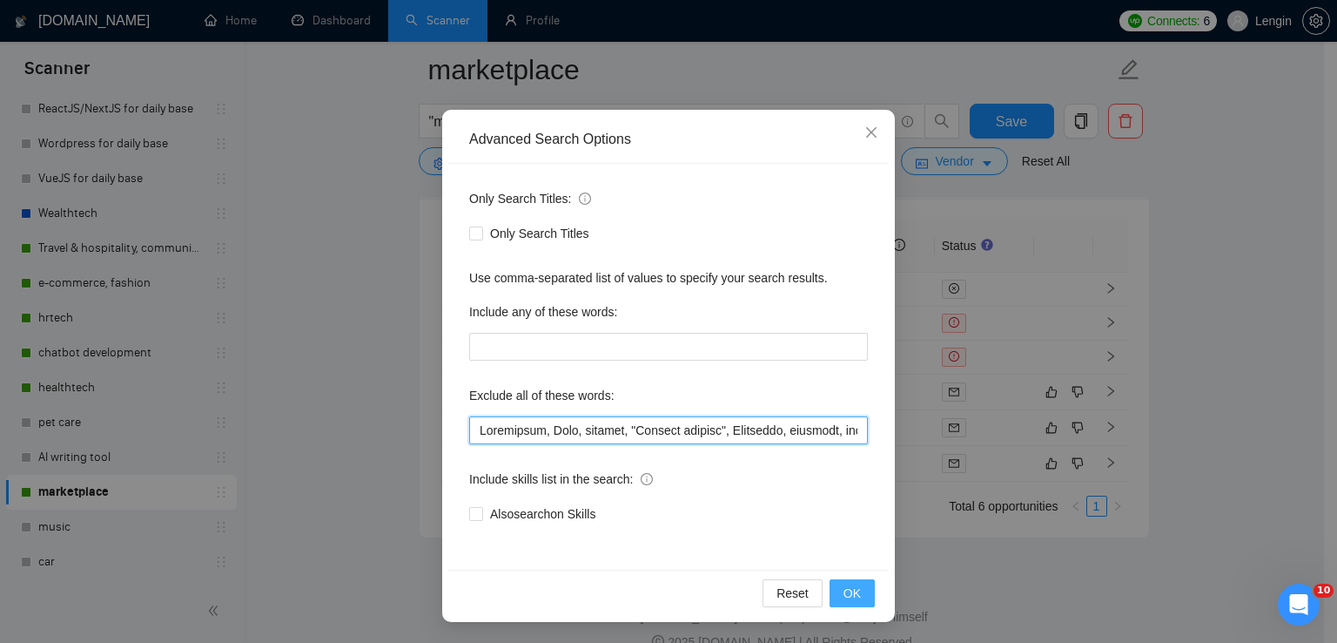
type input "Loremipsum, Dolo, sitamet, "Consect adipisc", Elitseddo, eiusmodt, incidid, Utl…"
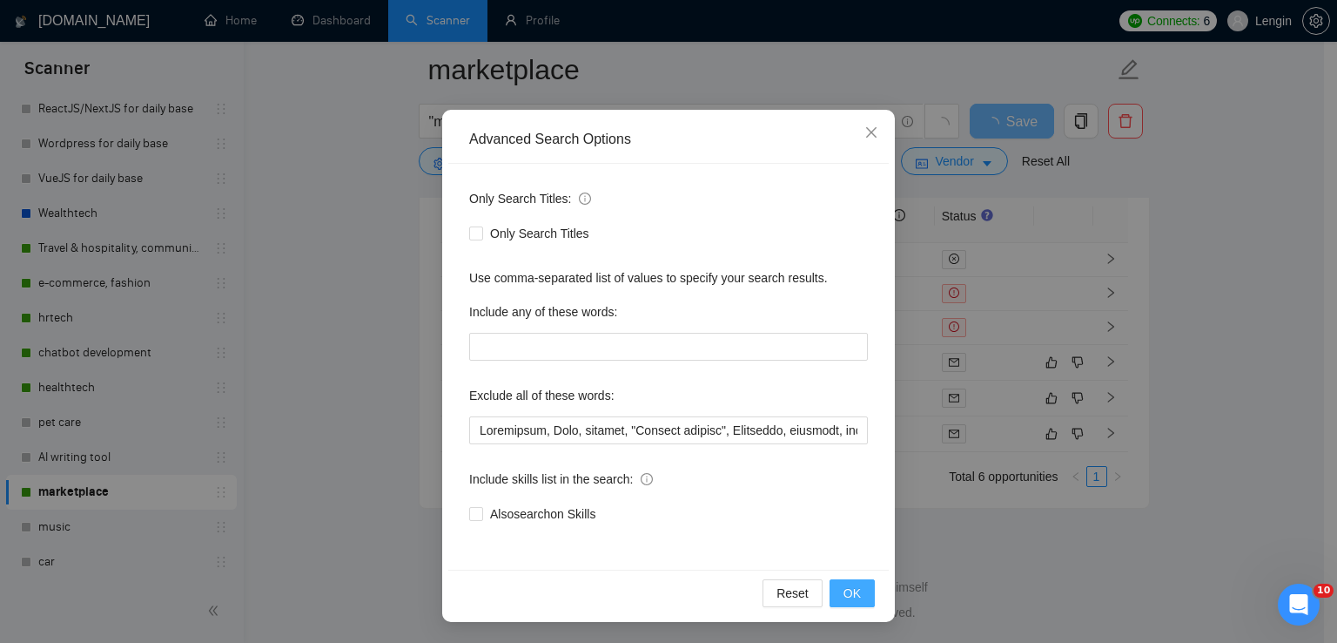
scroll to position [4576, 0]
click at [844, 594] on span "OK" at bounding box center [852, 592] width 17 height 19
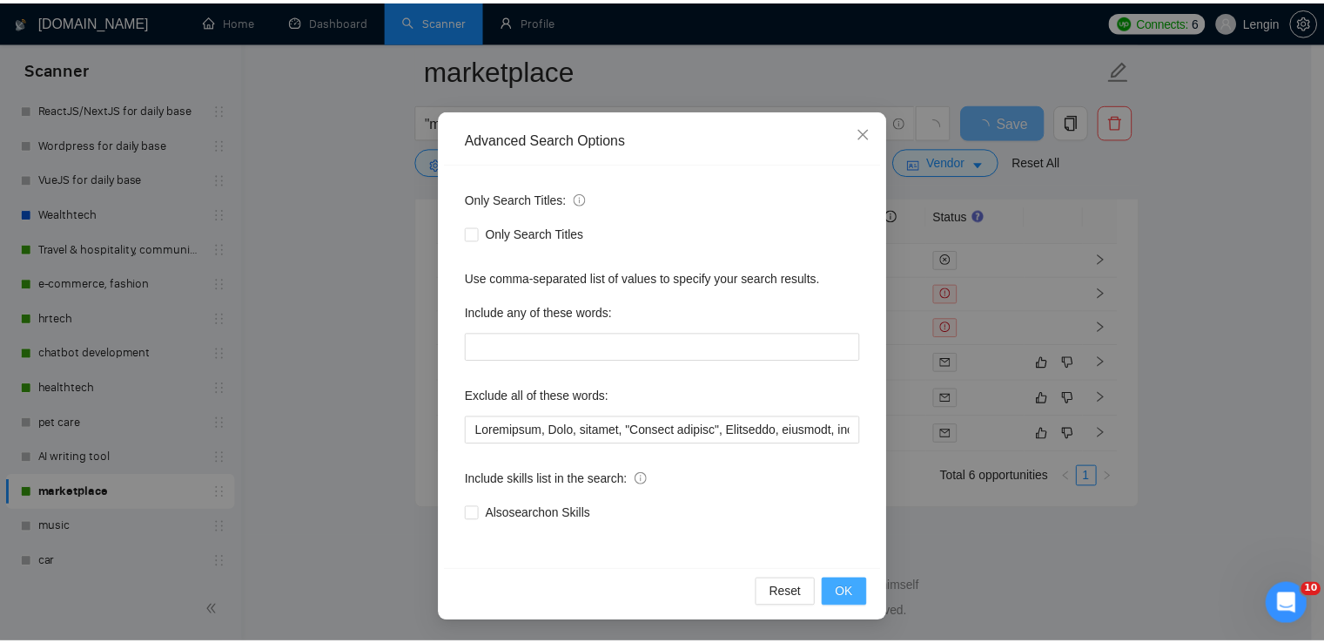
scroll to position [0, 0]
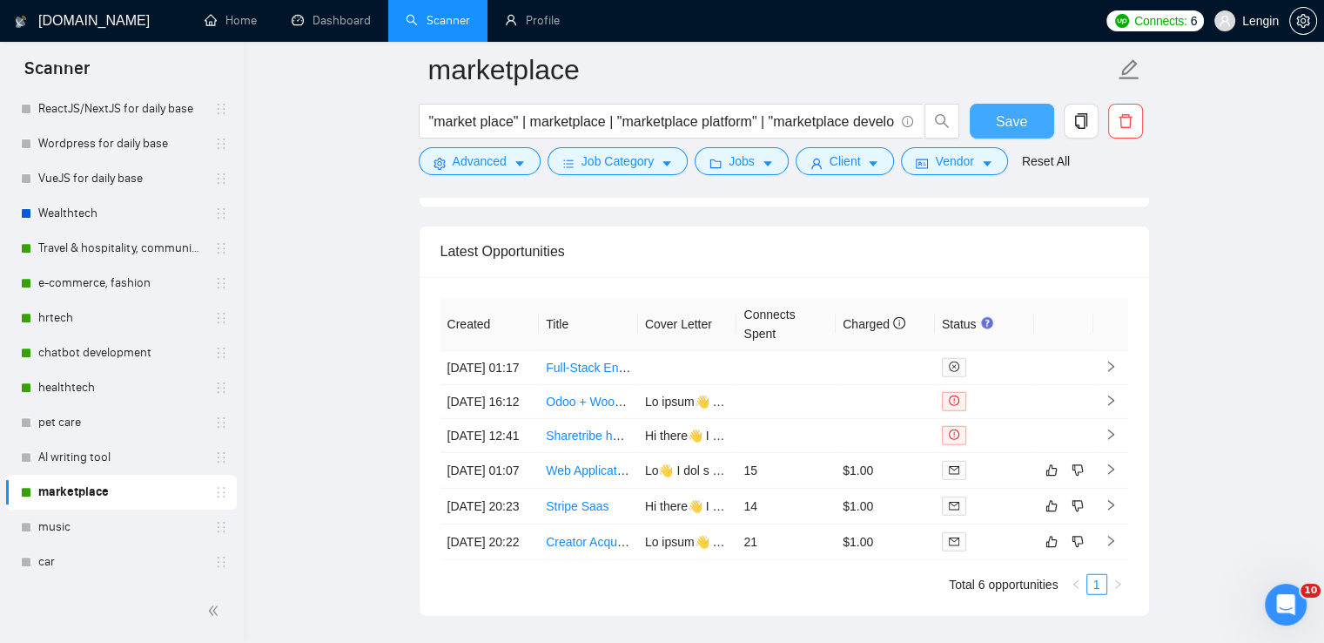
click at [990, 120] on button "Save" at bounding box center [1012, 121] width 84 height 35
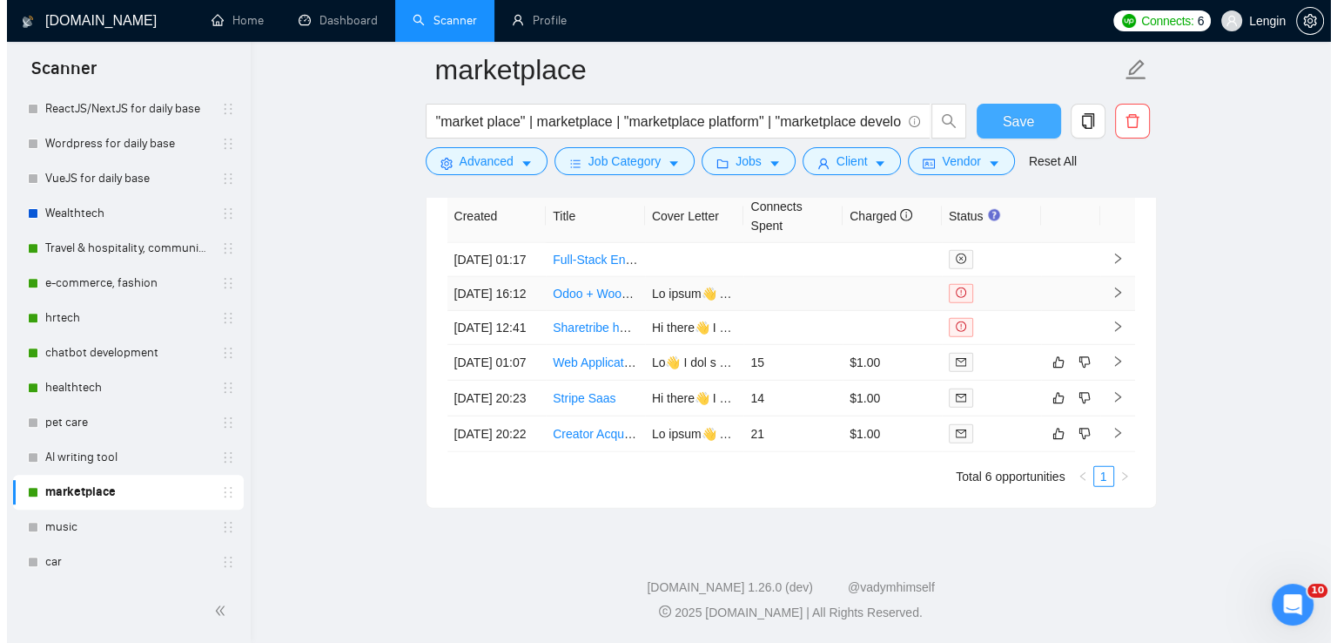
scroll to position [4787, 0]
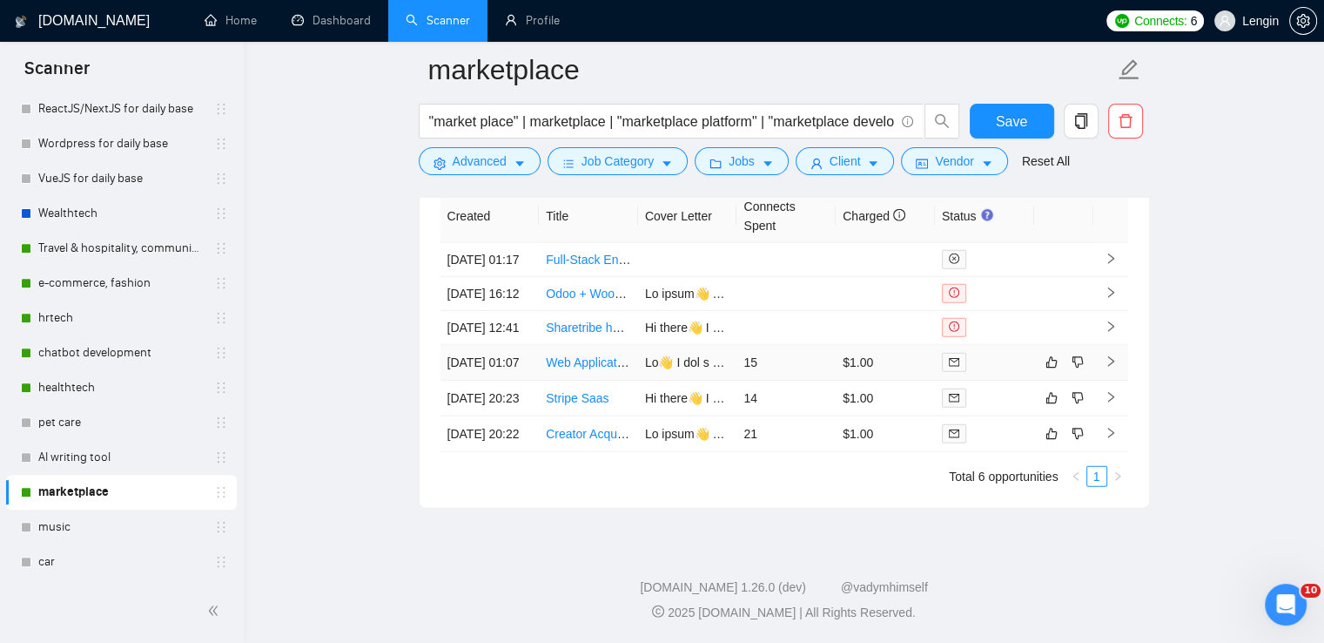
click at [594, 345] on td "Web Application Development with CRM and Marketplace Features" at bounding box center [588, 363] width 99 height 36
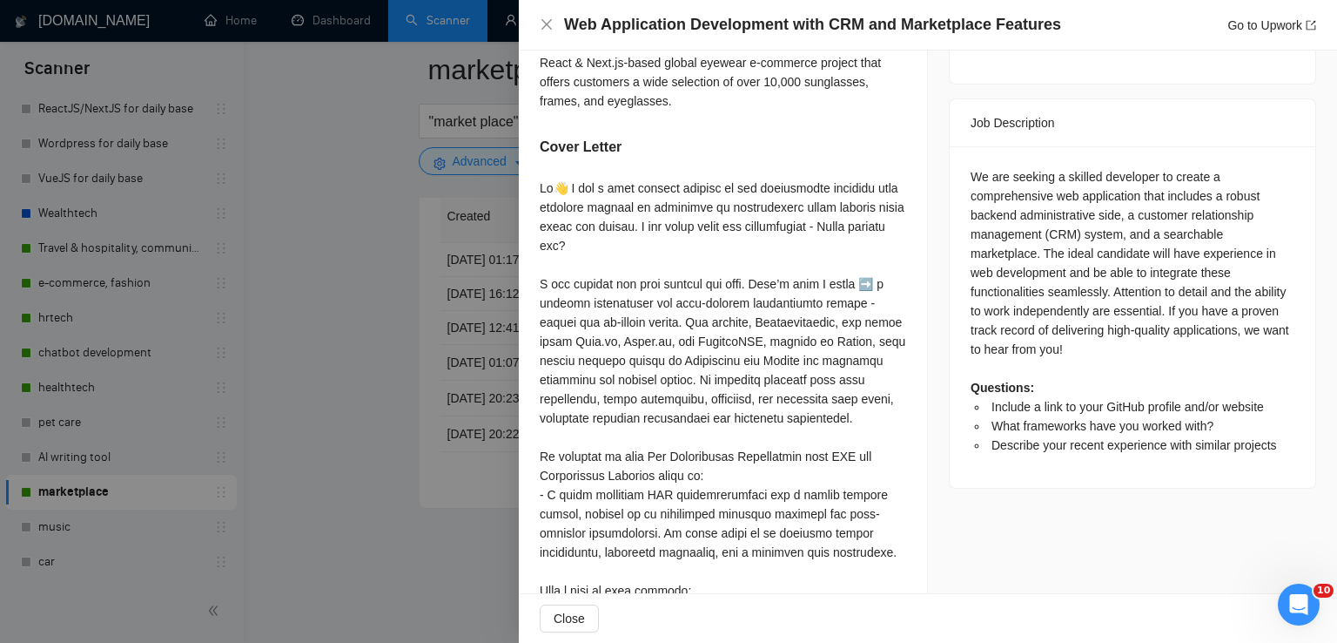
scroll to position [690, 0]
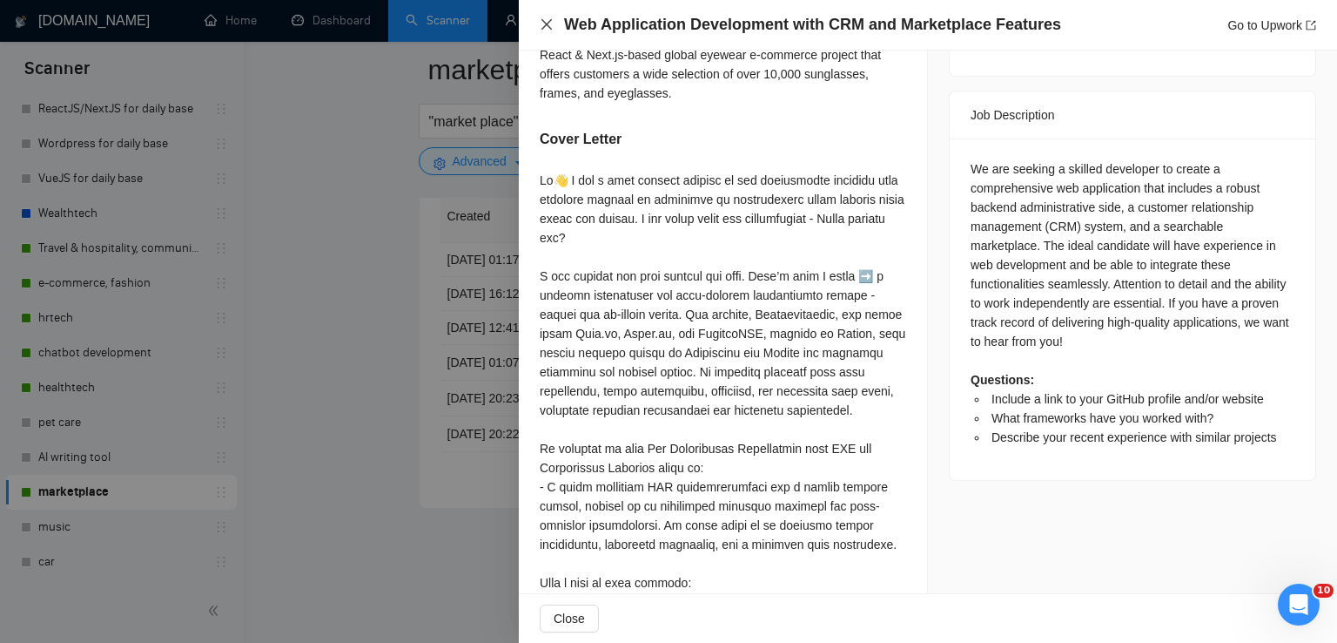
click at [549, 18] on icon "close" at bounding box center [547, 24] width 14 height 14
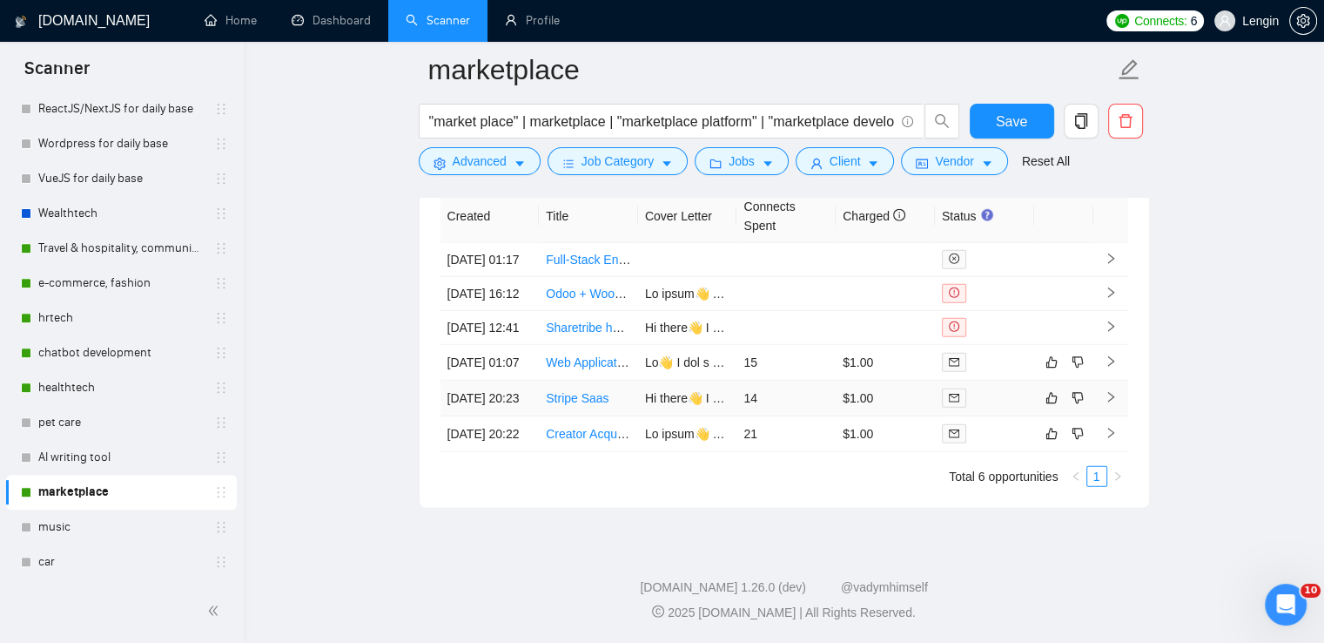
click at [589, 394] on td "Stripe Saas" at bounding box center [588, 398] width 99 height 36
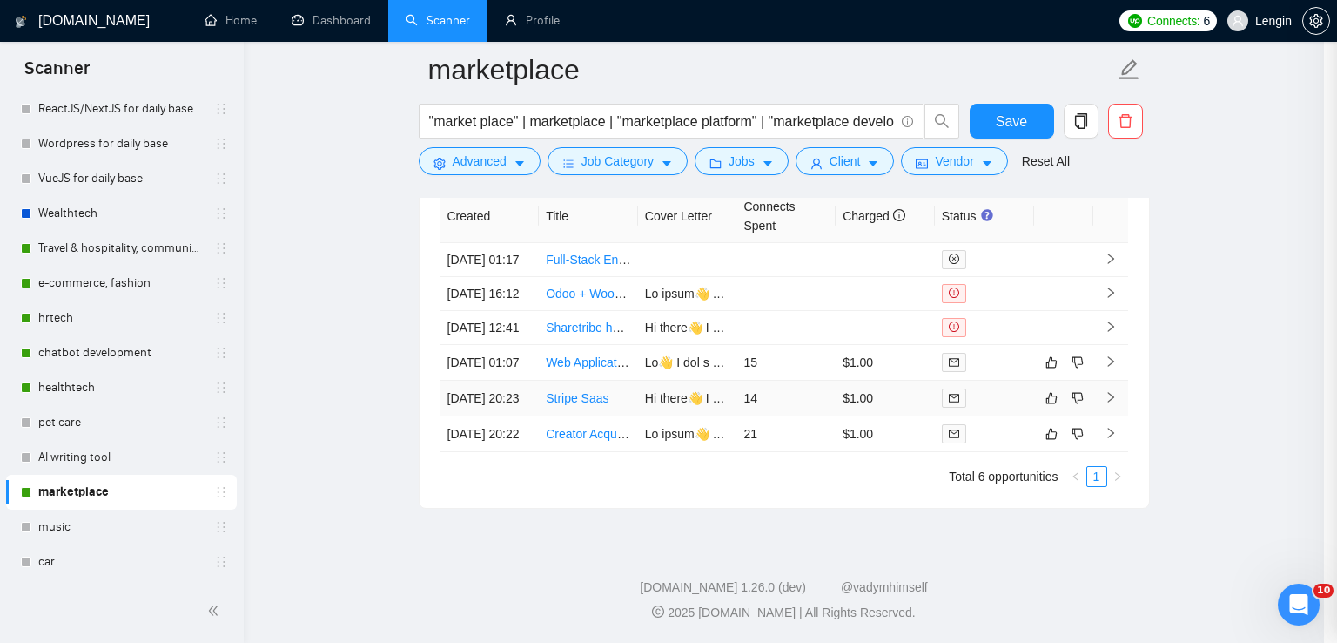
scroll to position [446, 0]
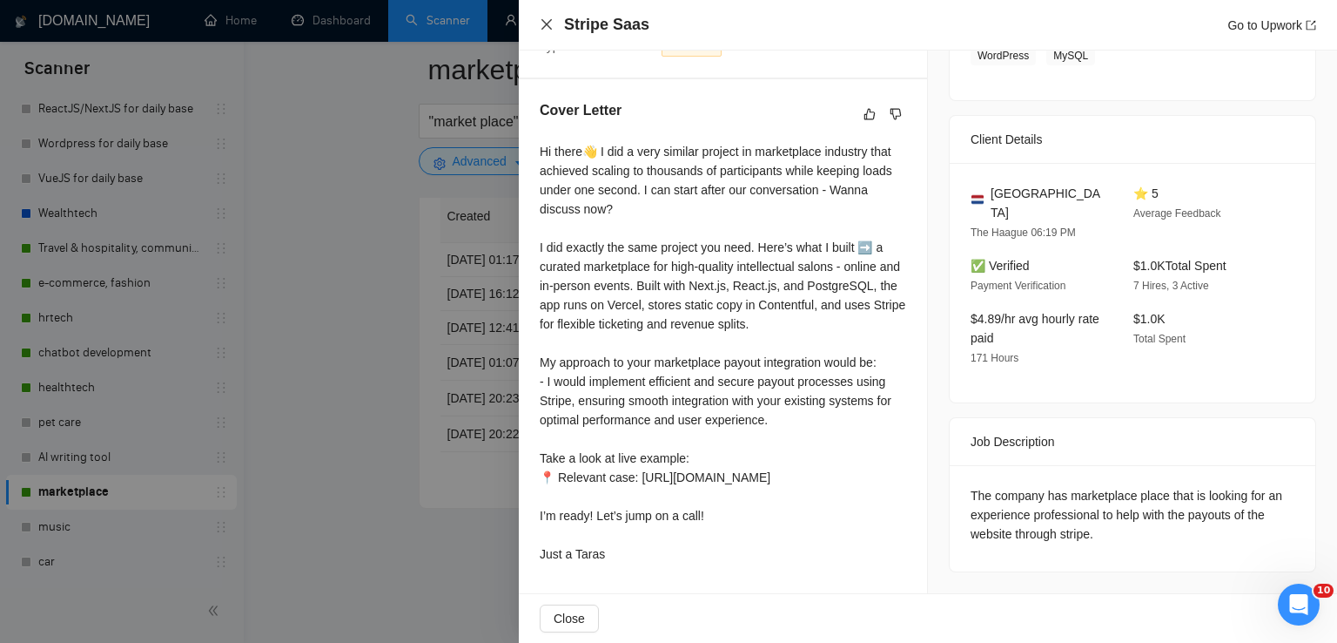
click at [547, 23] on icon "close" at bounding box center [547, 24] width 14 height 14
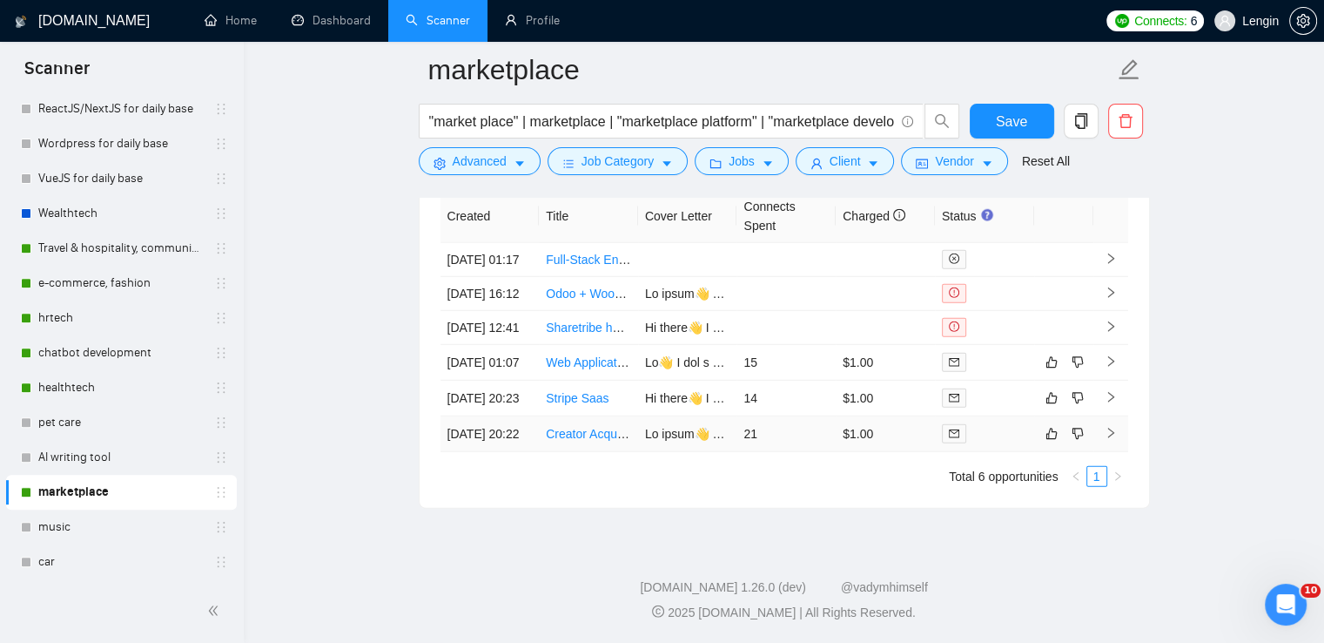
click at [600, 442] on td "Creator Acquisition Specialist with Automation/Tooling Experience (IG & TikTok)" at bounding box center [588, 434] width 99 height 36
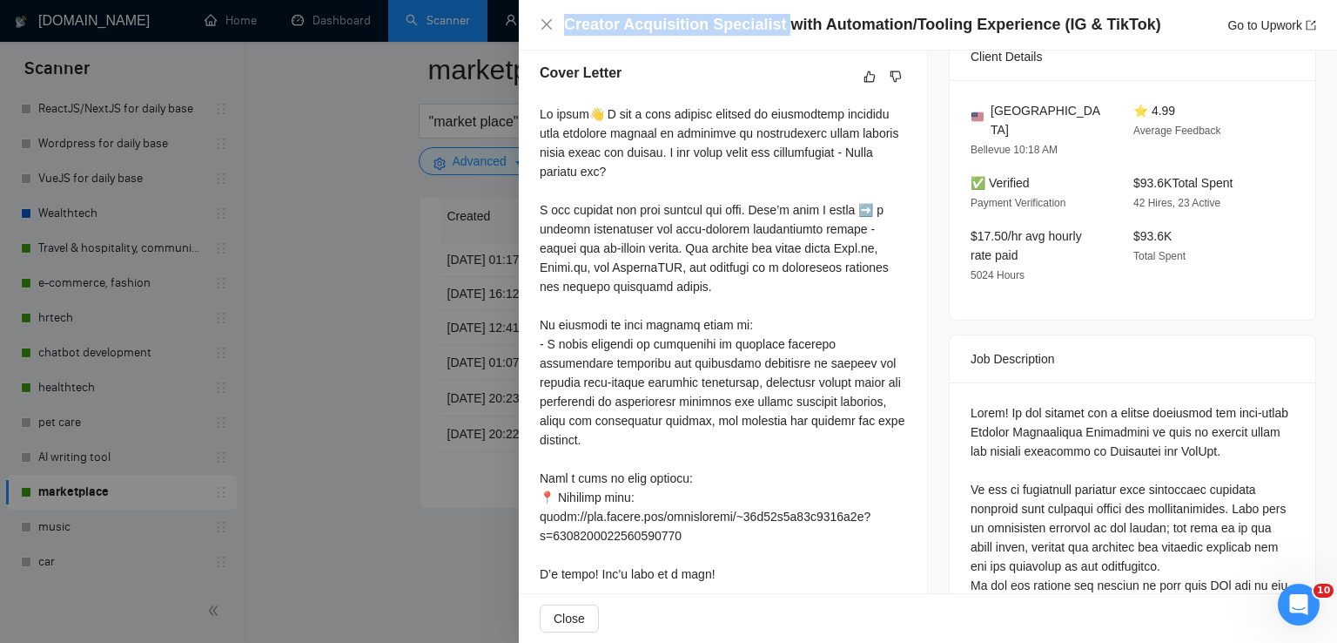
drag, startPoint x: 775, startPoint y: 23, endPoint x: 563, endPoint y: 17, distance: 211.7
click at [563, 17] on div "Creator Acquisition Specialist with Automation/Tooling Experience (IG & TikTok)…" at bounding box center [928, 25] width 777 height 22
copy h4 "Creator Acquisition Specialist"
click at [550, 22] on icon "close" at bounding box center [547, 24] width 10 height 10
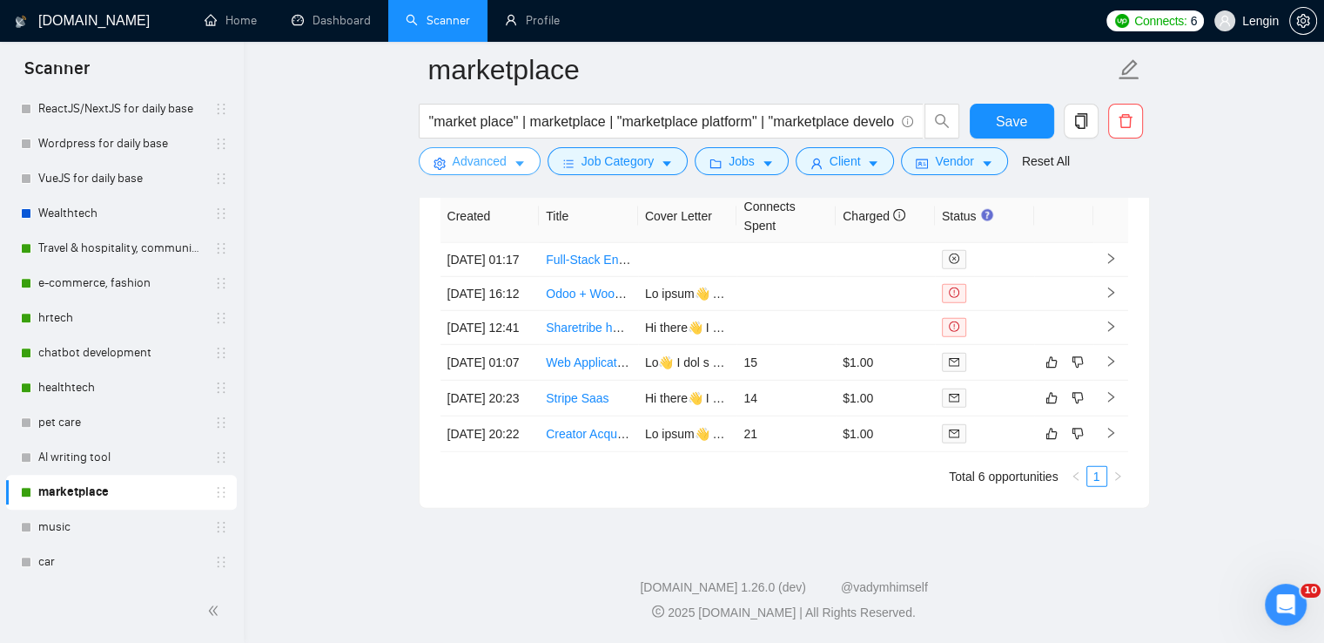
click at [516, 169] on icon "caret-down" at bounding box center [520, 164] width 12 height 12
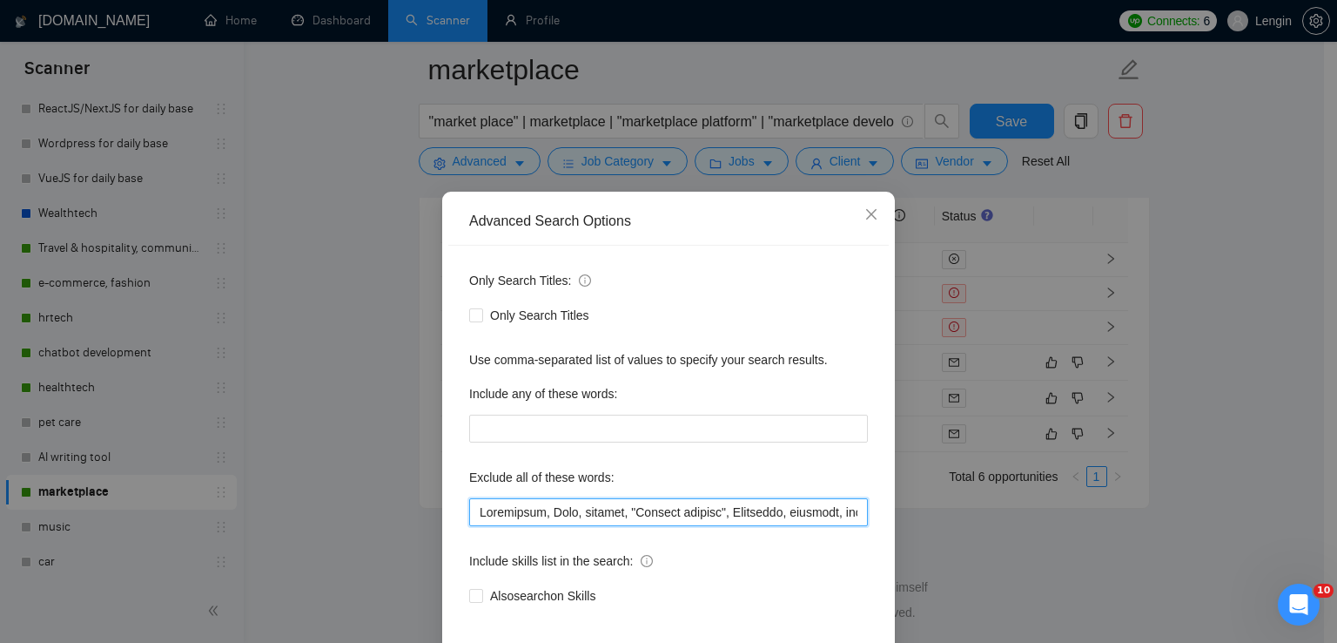
click at [475, 513] on input "text" at bounding box center [668, 512] width 399 height 28
paste input "Creator Acquisition Specialist"
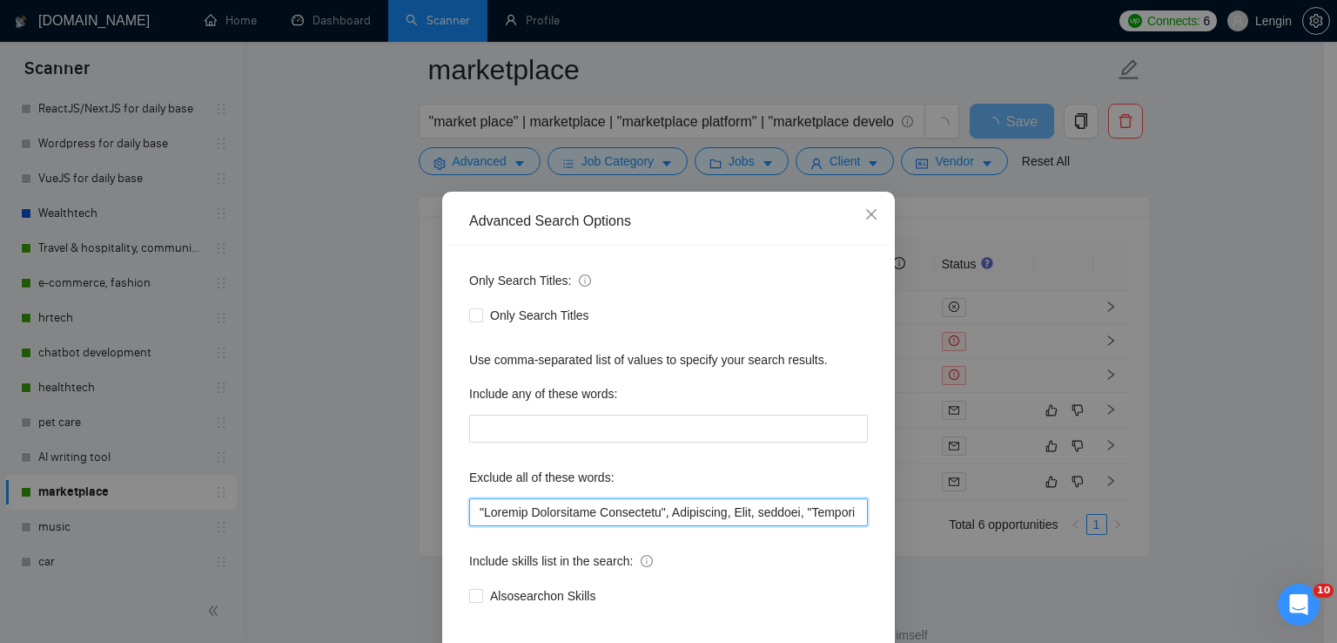
scroll to position [82, 0]
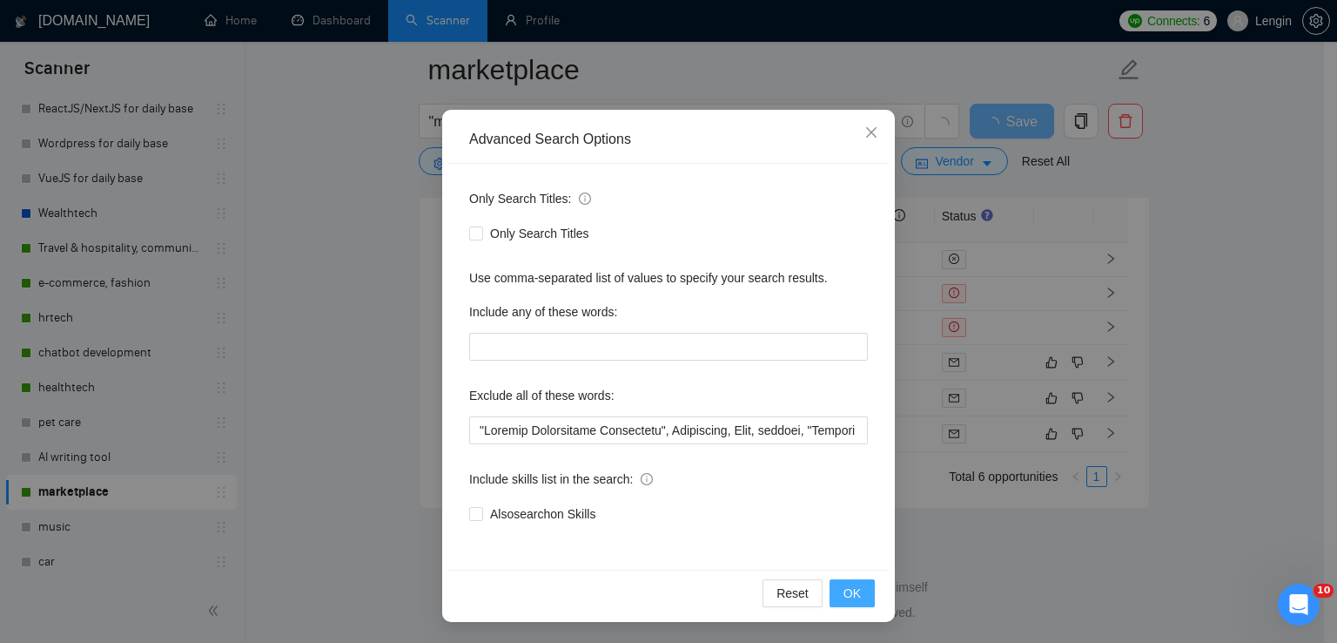
click at [858, 601] on button "OK" at bounding box center [852, 593] width 45 height 28
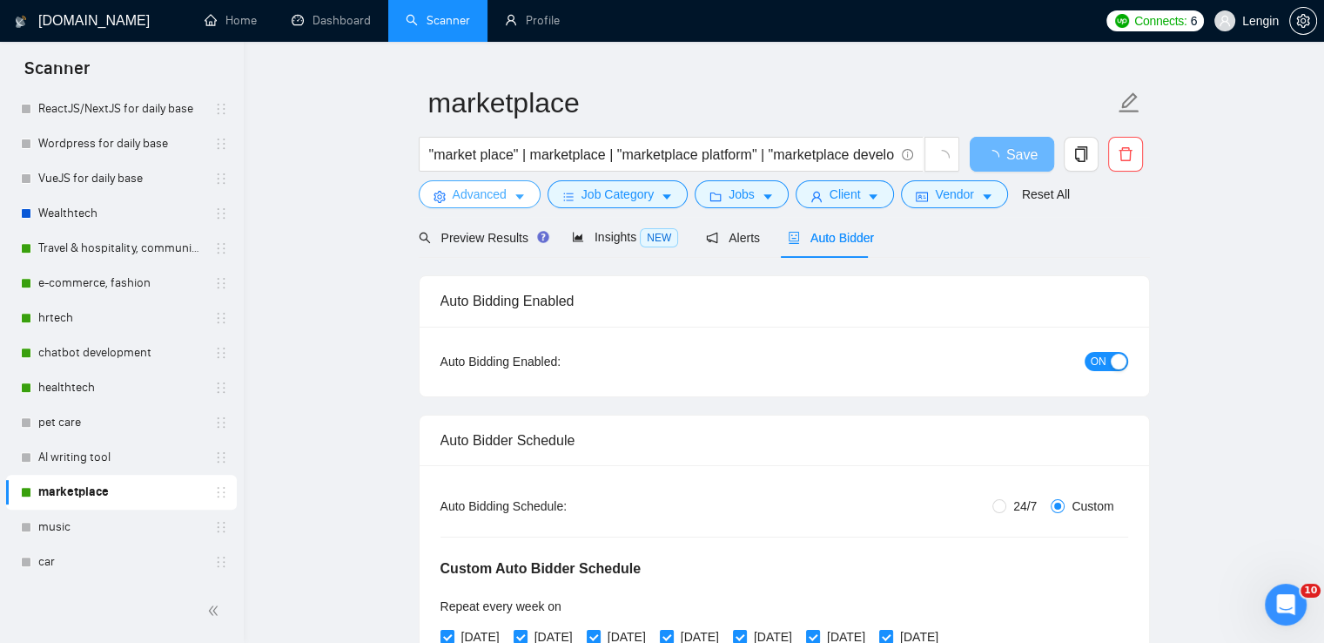
scroll to position [0, 0]
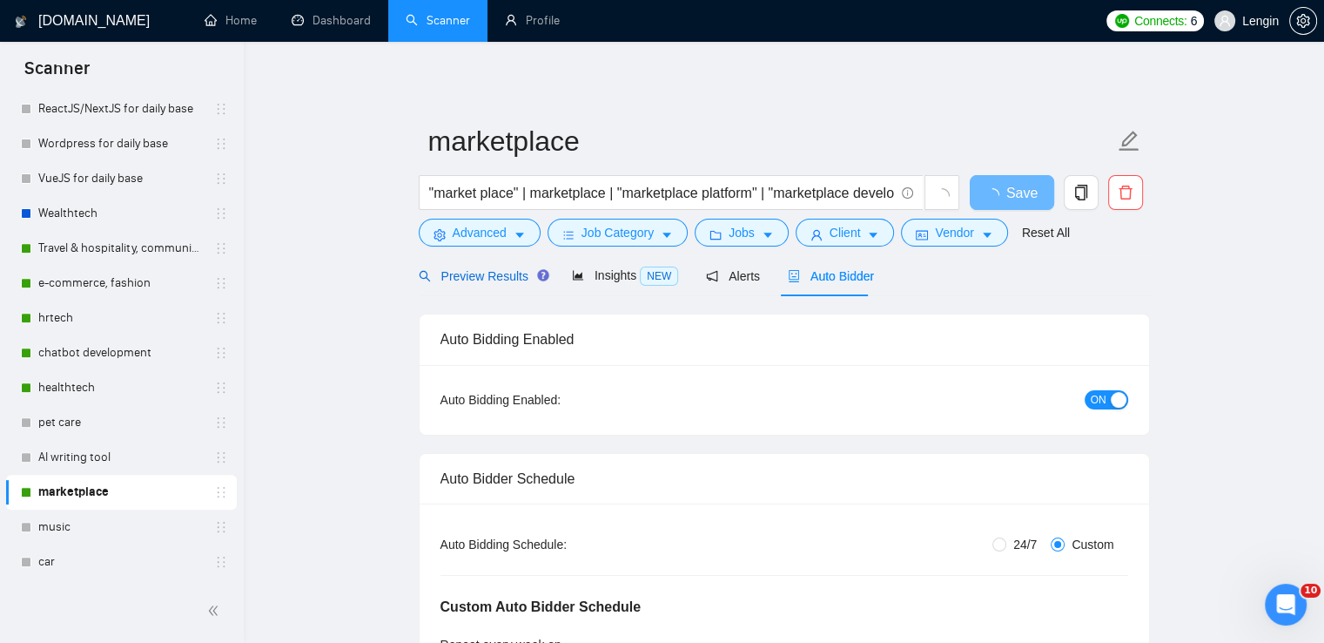
click at [495, 275] on span "Preview Results" at bounding box center [481, 276] width 125 height 14
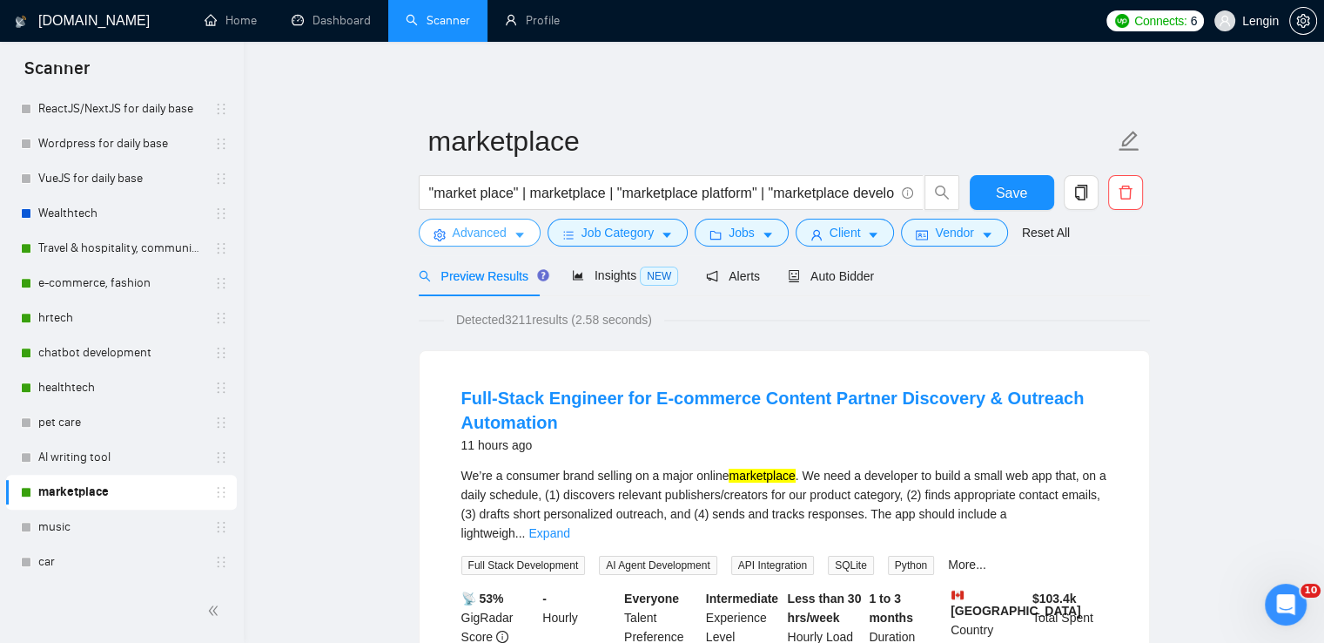
click at [523, 238] on icon "caret-down" at bounding box center [520, 235] width 12 height 12
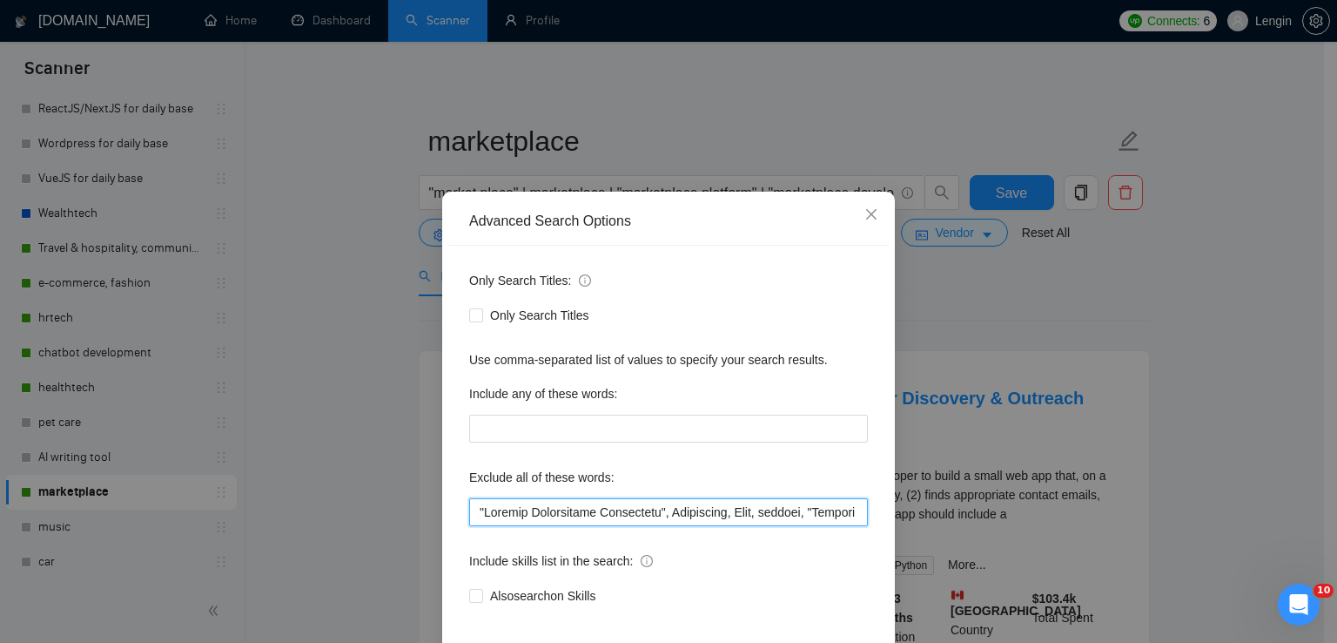
click at [503, 509] on input "text" at bounding box center [668, 512] width 399 height 28
type input ""Loremip Dolorsitame Consectetu", Adipiscing, Elit, seddoei, "Tempori utlabor",…"
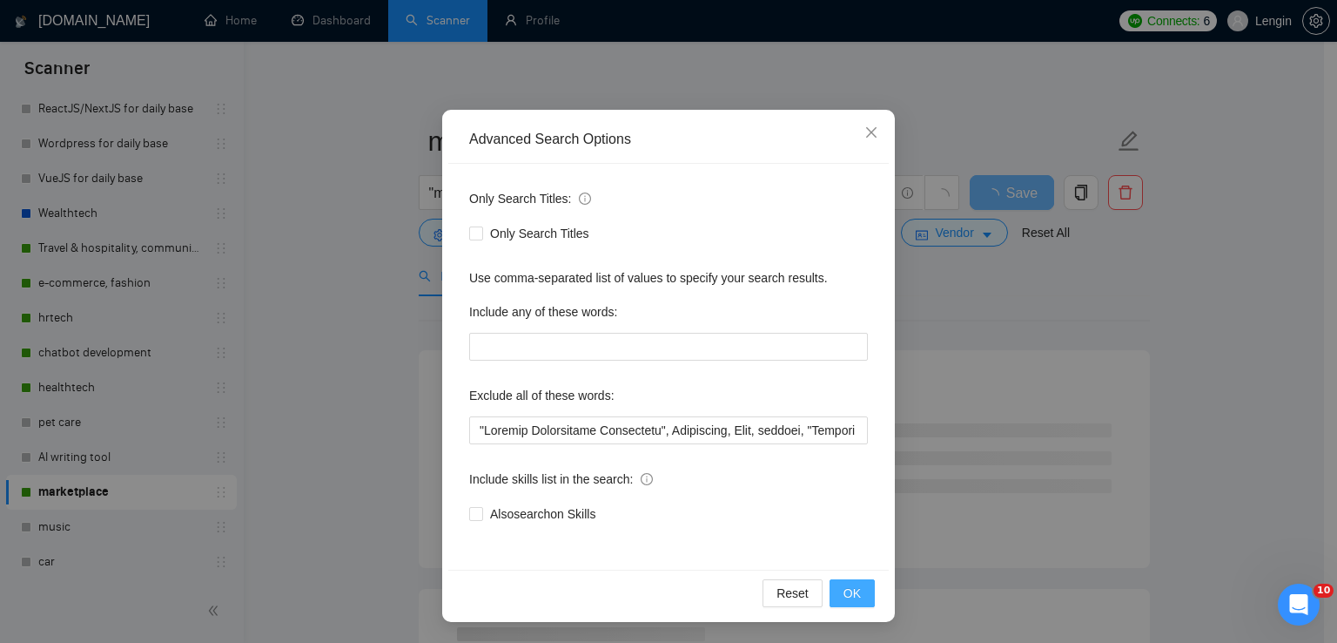
click at [850, 596] on span "OK" at bounding box center [852, 592] width 17 height 19
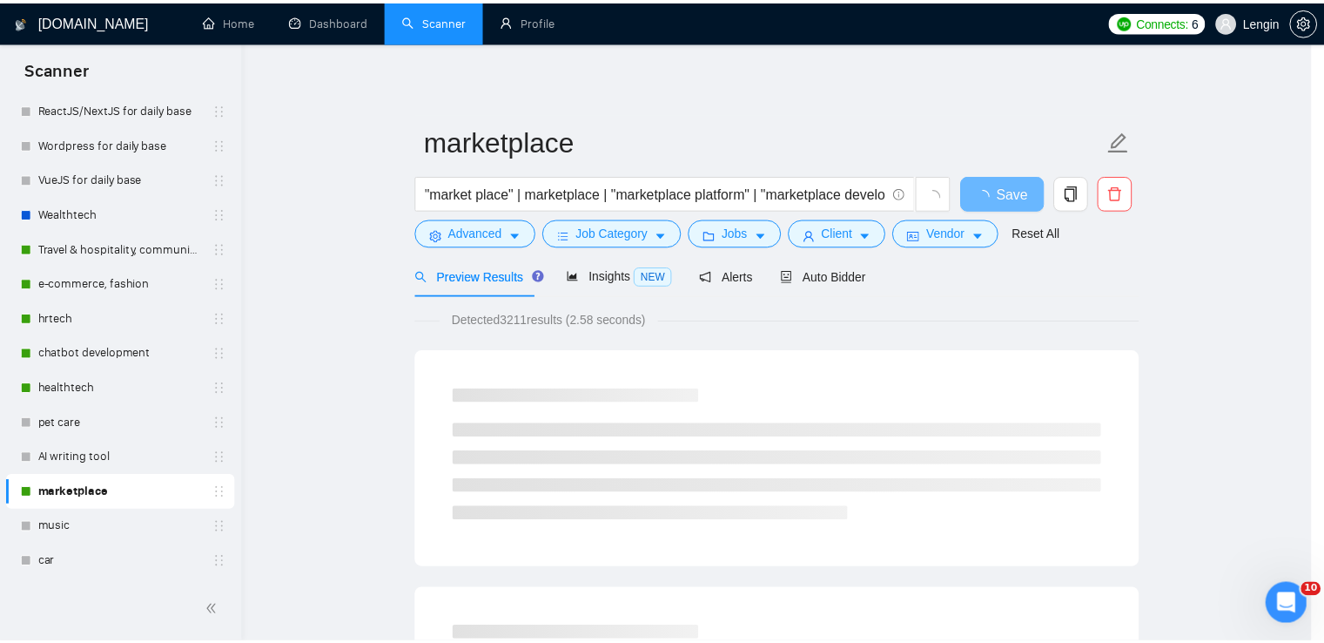
scroll to position [0, 0]
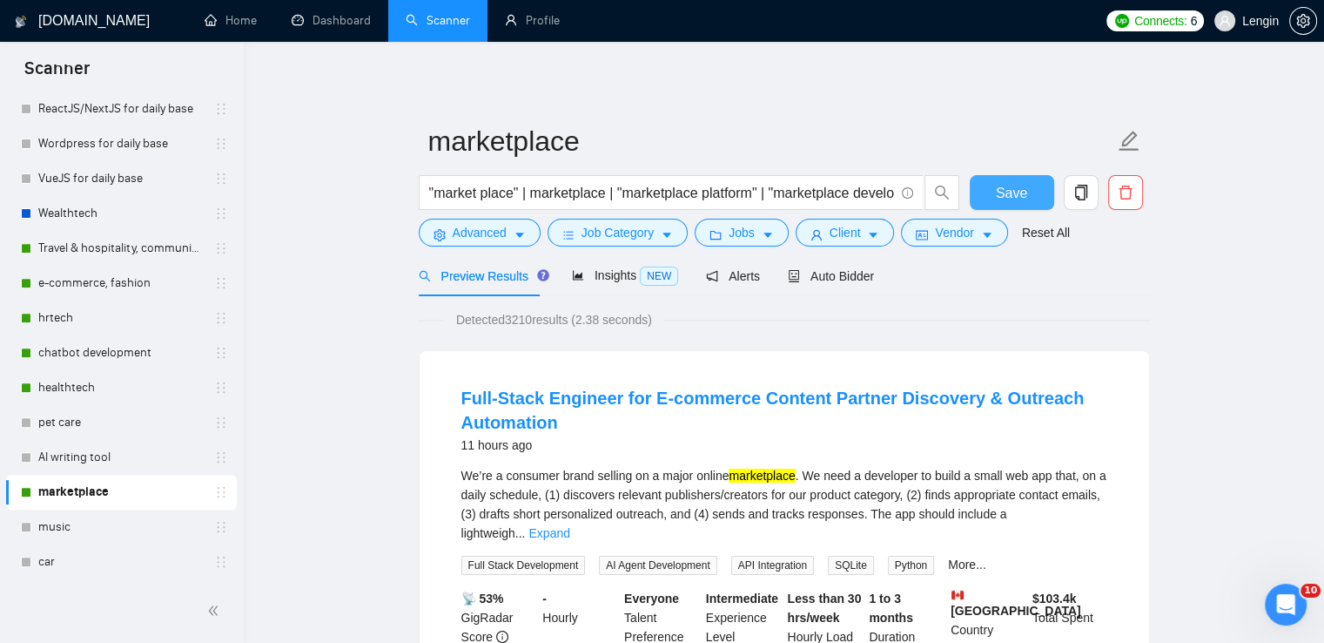
click at [1033, 179] on button "Save" at bounding box center [1012, 192] width 84 height 35
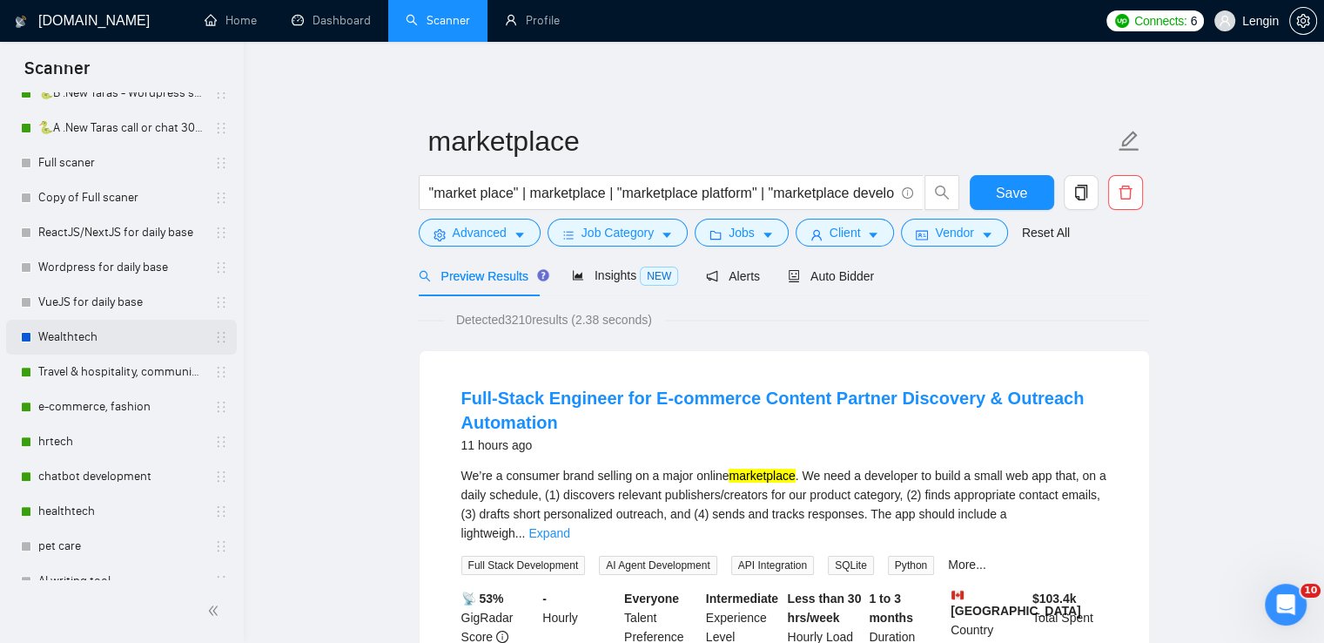
click at [111, 330] on link "Wealthtech" at bounding box center [120, 337] width 165 height 35
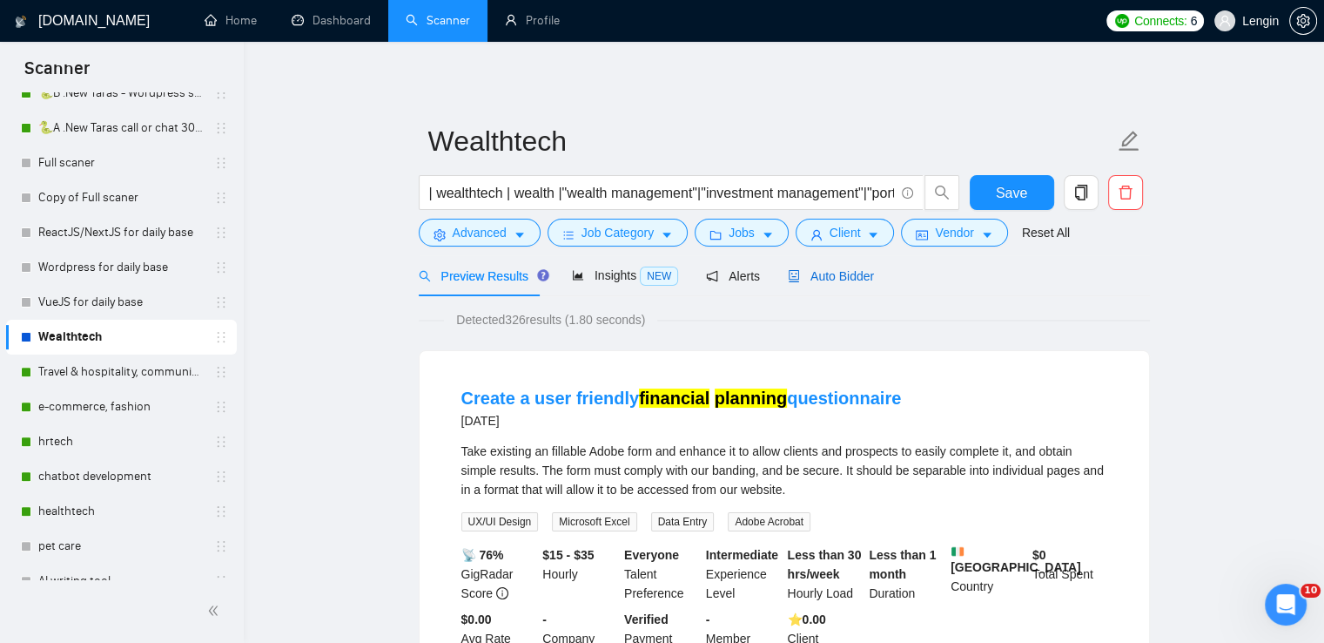
click at [843, 279] on span "Auto Bidder" at bounding box center [831, 276] width 86 height 14
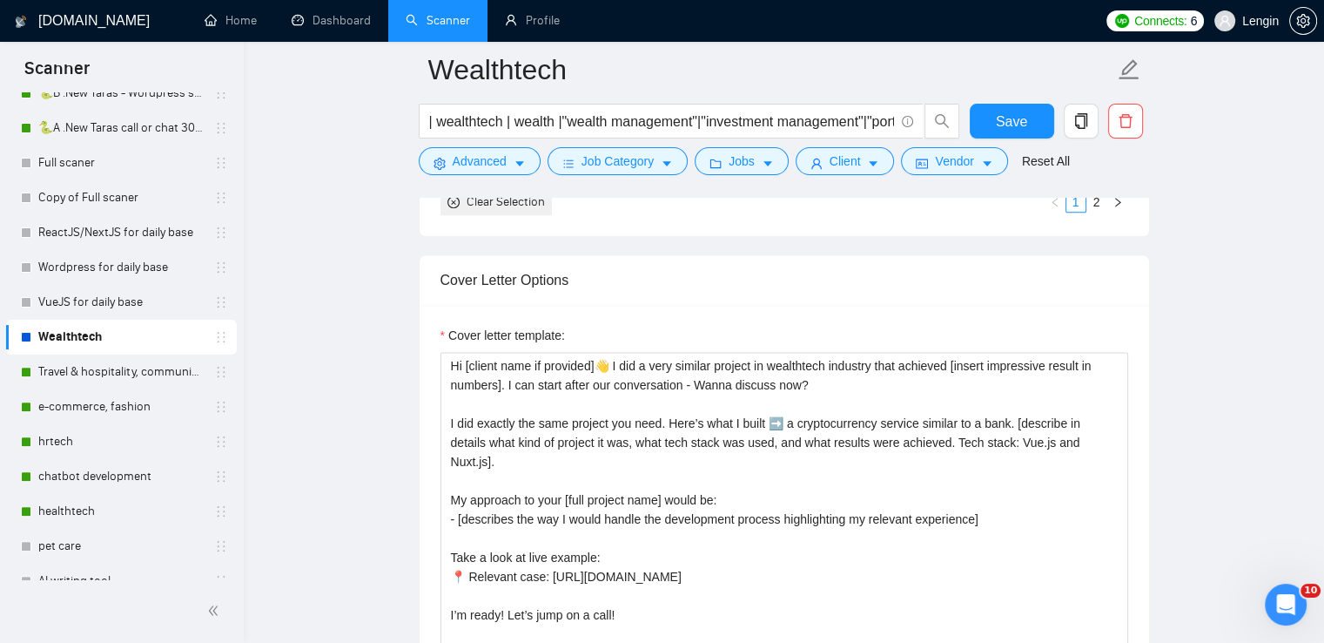
scroll to position [2272, 0]
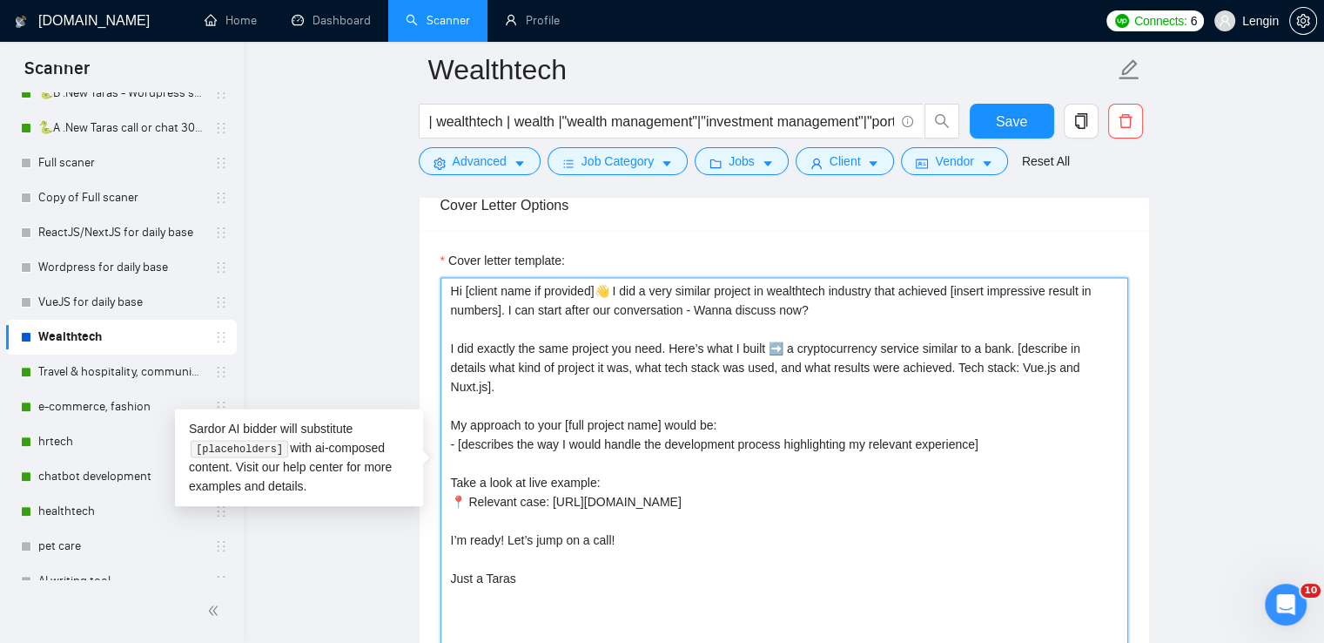
drag, startPoint x: 449, startPoint y: 290, endPoint x: 520, endPoint y: 555, distance: 273.9
click at [520, 555] on textarea "Hi [client name if provided]👋 I did a very similar project in wealthtech indust…" at bounding box center [785, 473] width 688 height 392
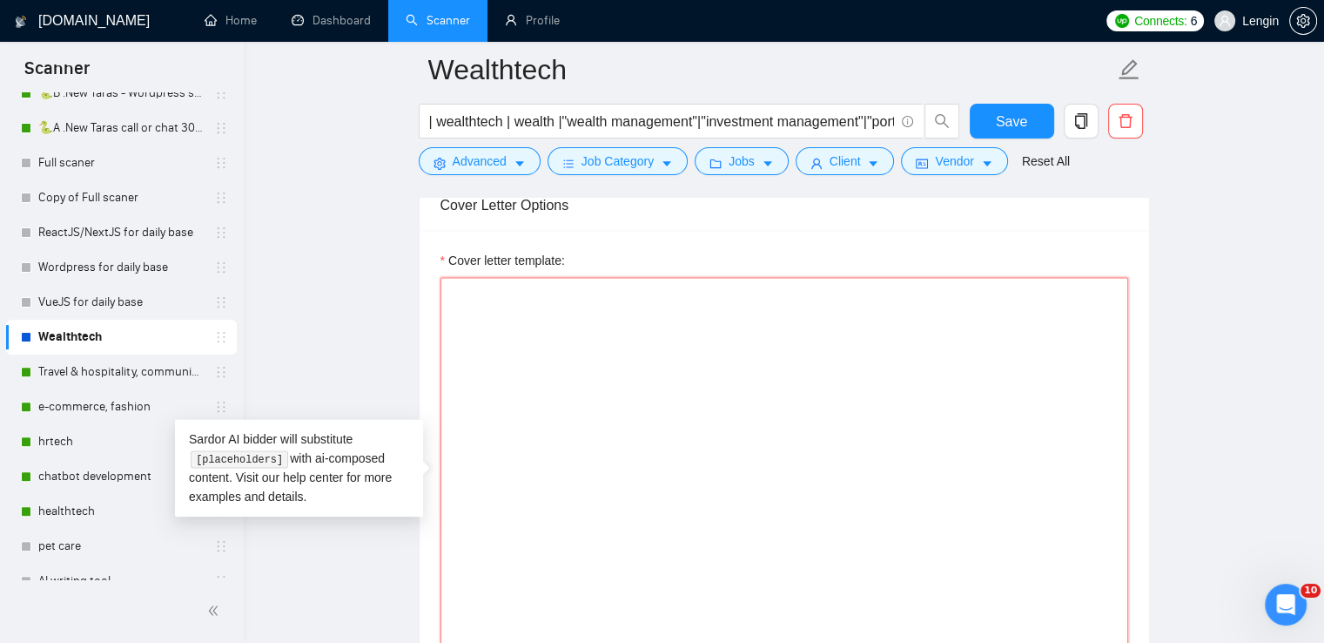
paste textarea "Hi👋 I already built a dozen wealthtech projects that automated portfolio rebala…"
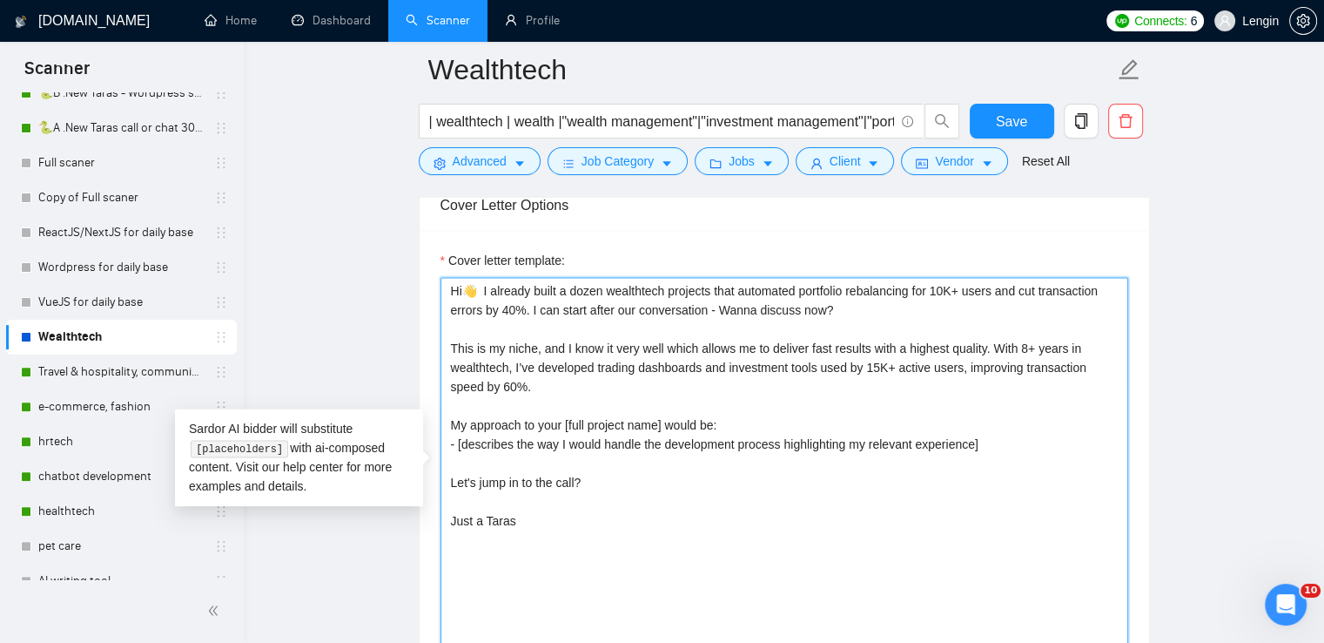
click at [483, 283] on textarea "Hi👋 I already built a dozen wealthtech projects that automated portfolio rebala…" at bounding box center [785, 473] width 688 height 392
type textarea "Hi👋 I already built a dozen wealthtech projects that automated portfolio rebala…"
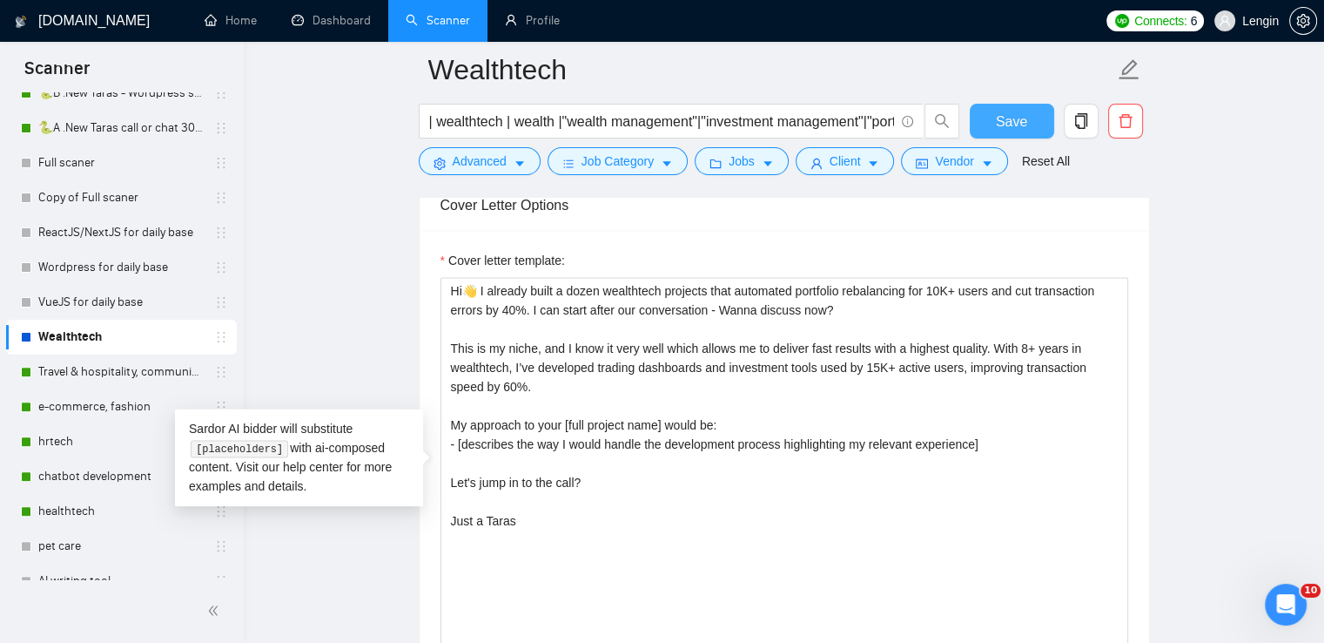
click at [1003, 115] on span "Save" at bounding box center [1011, 122] width 31 height 22
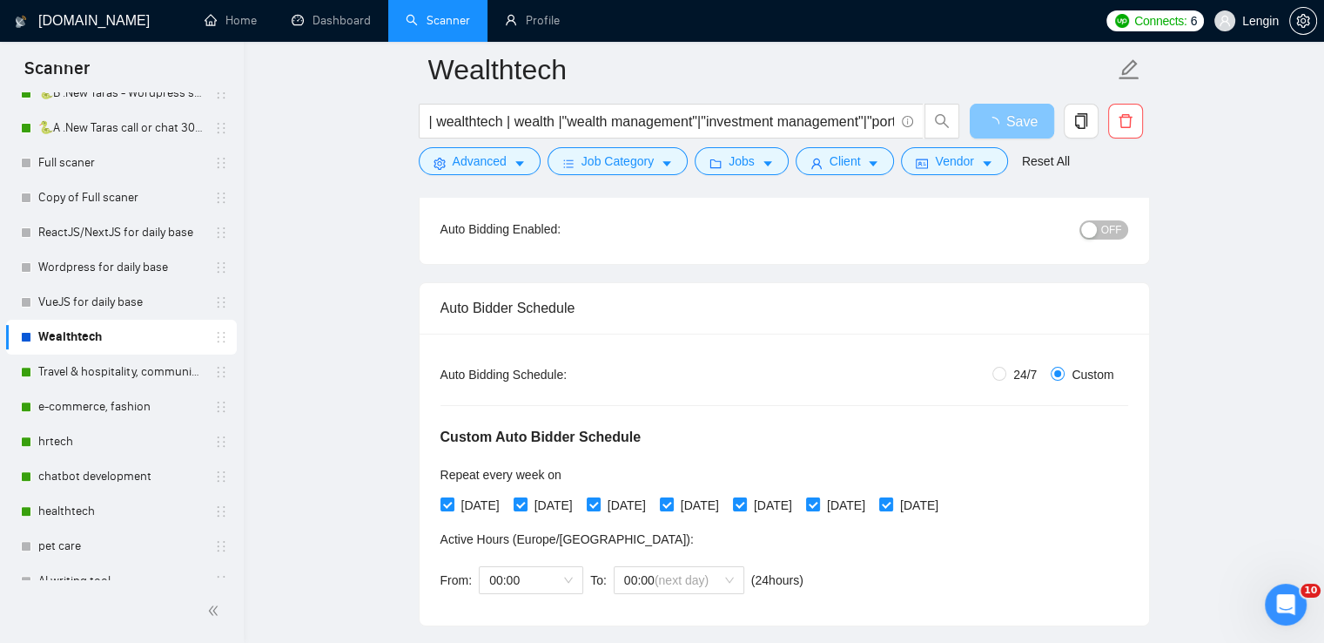
scroll to position [176, 0]
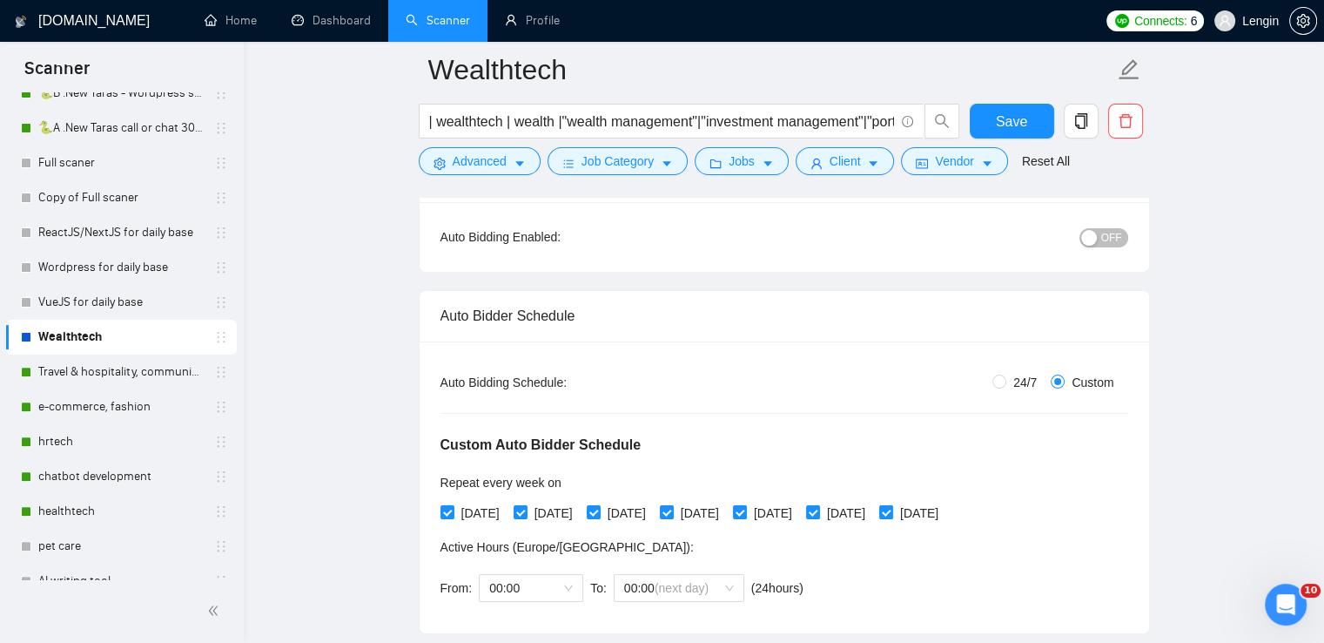
click at [1090, 233] on div "button" at bounding box center [1089, 238] width 16 height 16
click at [1006, 116] on span "Save" at bounding box center [1011, 122] width 31 height 22
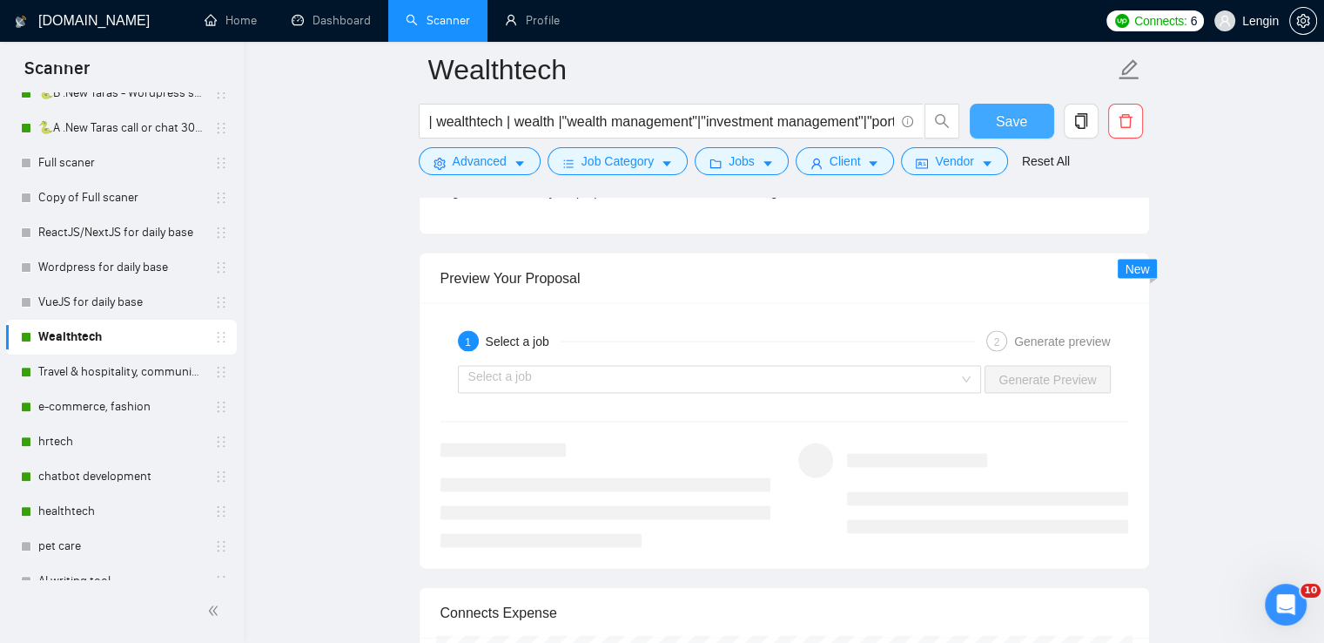
scroll to position [3571, 0]
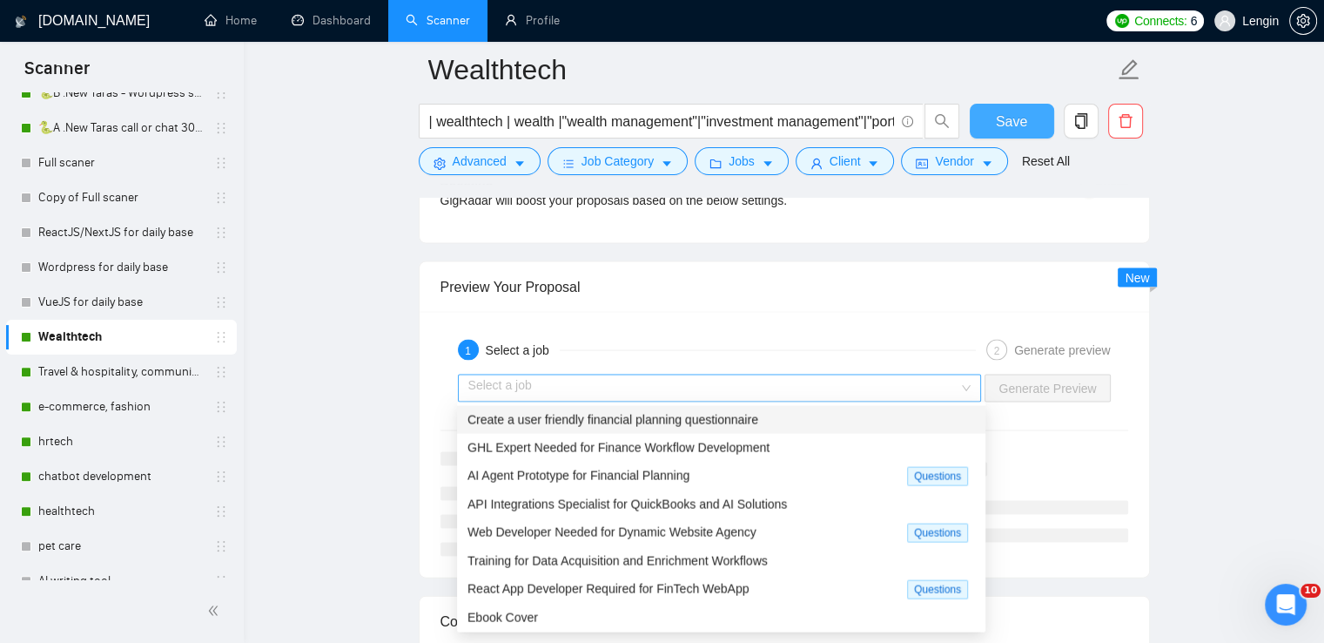
click at [978, 387] on div "Select a job" at bounding box center [720, 388] width 524 height 28
click at [784, 412] on div "Create a user friendly financial planning questionnaire" at bounding box center [722, 419] width 508 height 19
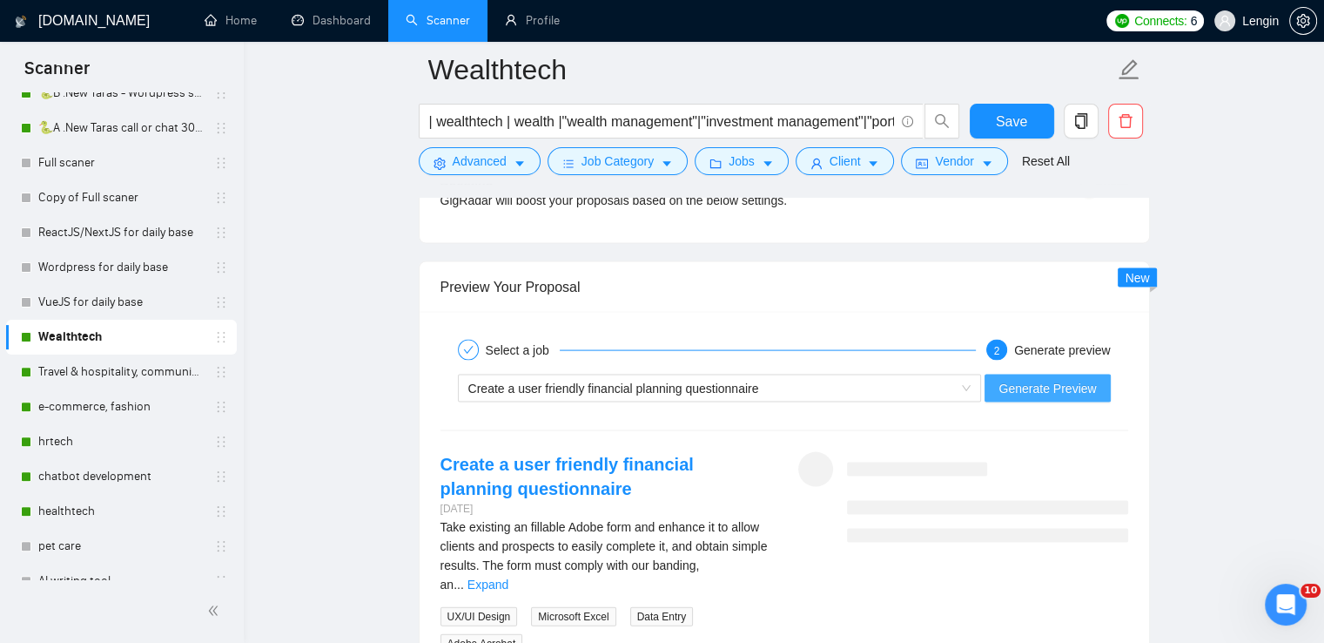
click at [1029, 380] on span "Generate Preview" at bounding box center [1048, 388] width 98 height 19
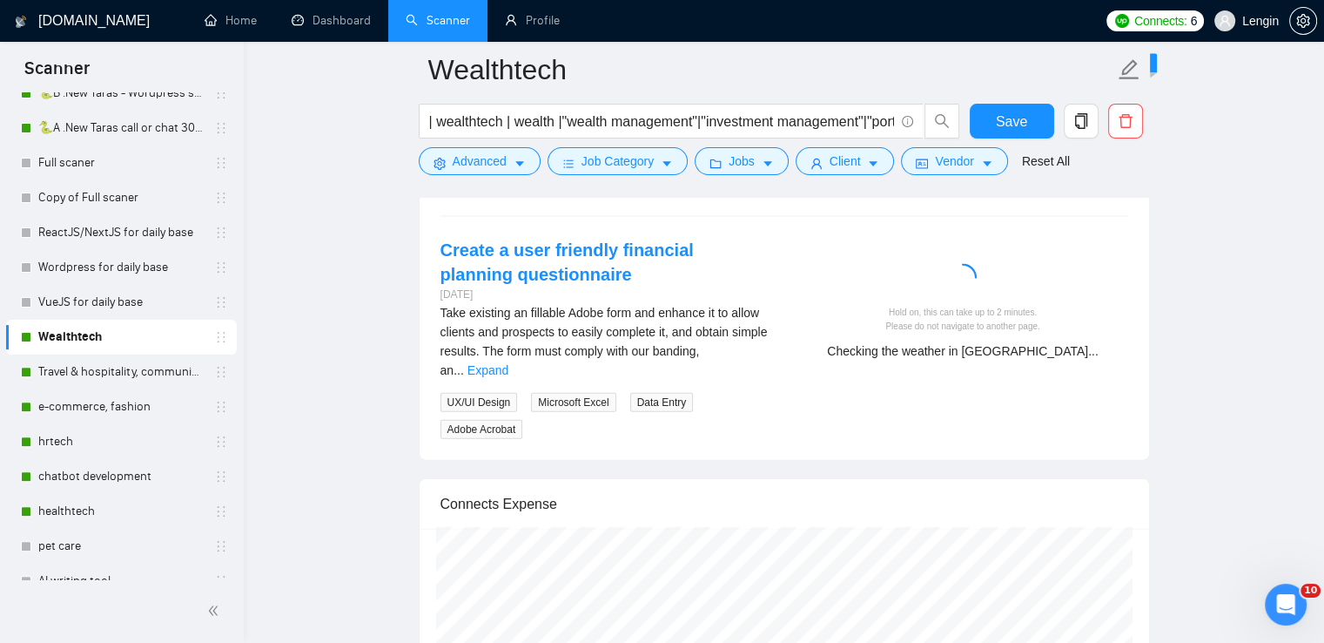
scroll to position [3706, 0]
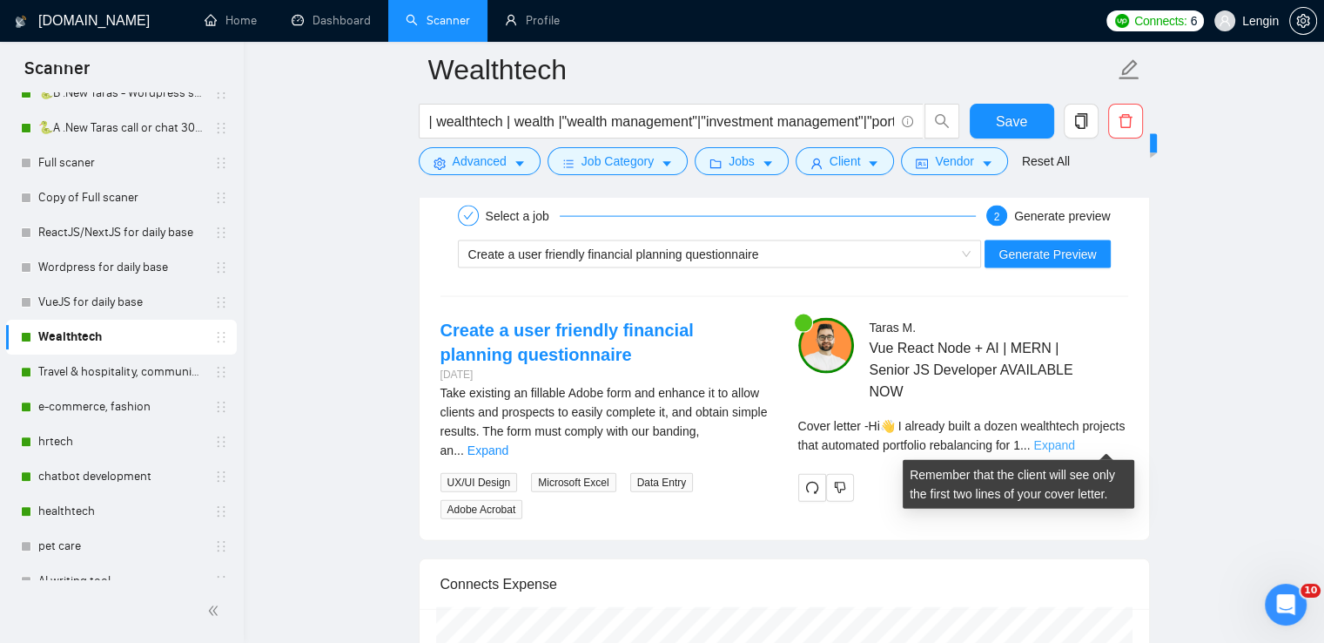
click at [1074, 438] on link "Expand" at bounding box center [1053, 445] width 41 height 14
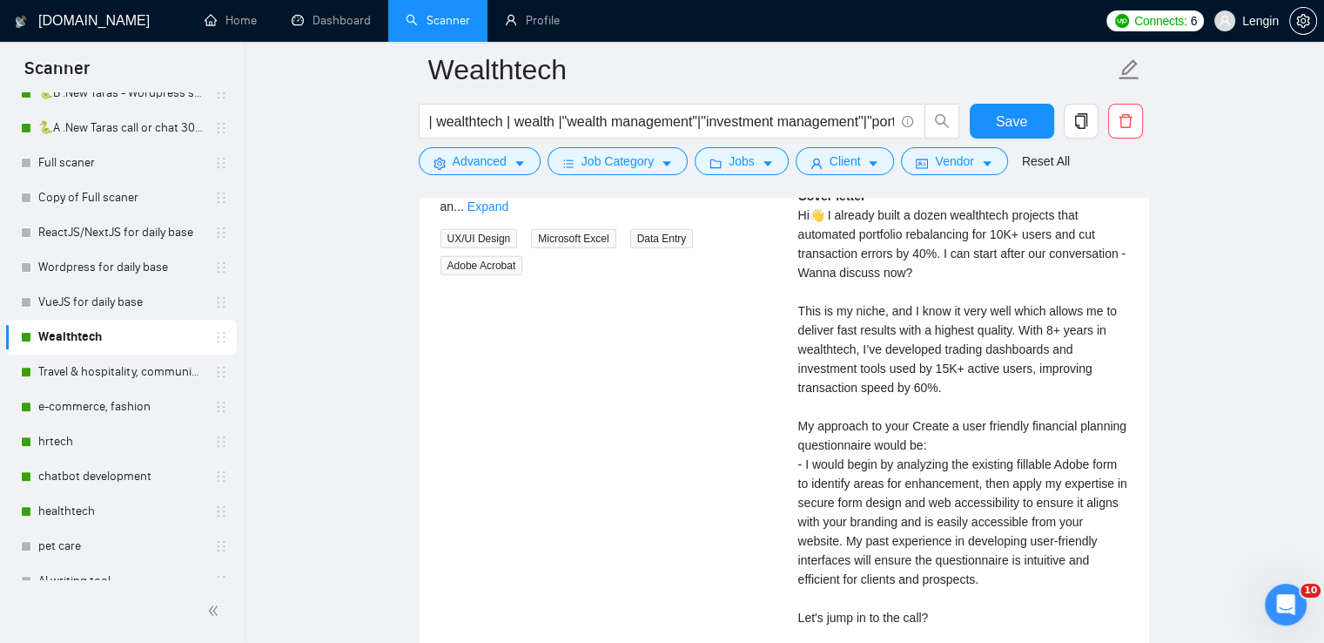
scroll to position [4082, 0]
